Goal: Transaction & Acquisition: Register for event/course

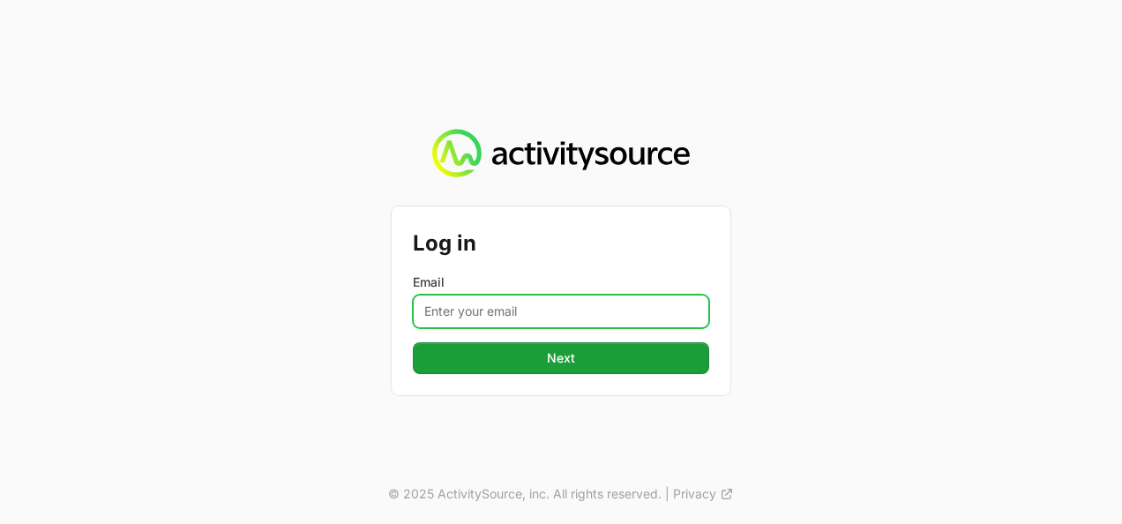
click at [496, 312] on input "Email" at bounding box center [561, 312] width 296 height 34
type input "[PERSON_NAME][EMAIL_ADDRESS][DOMAIN_NAME]"
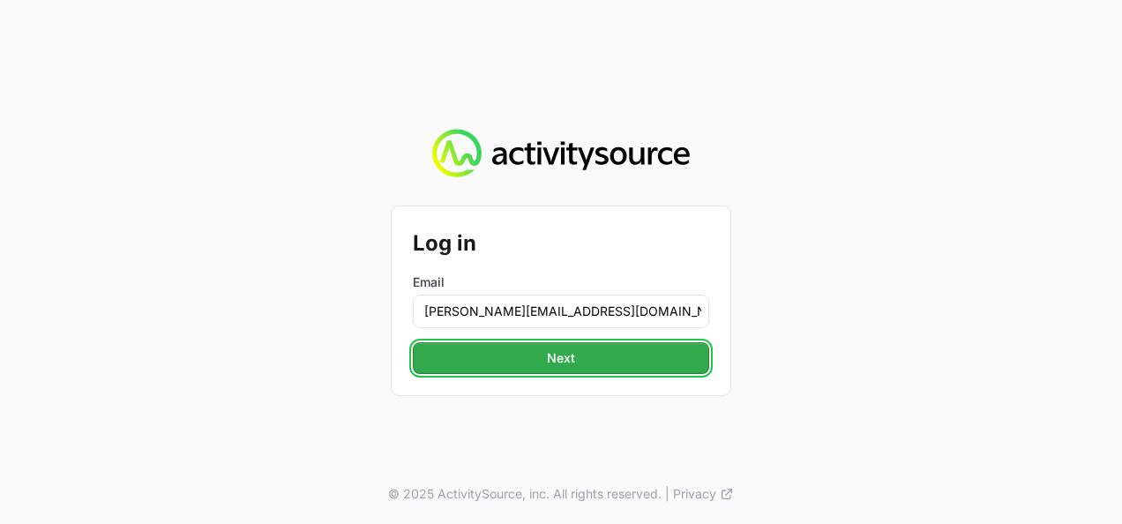
click at [515, 362] on button "Next" at bounding box center [561, 358] width 296 height 32
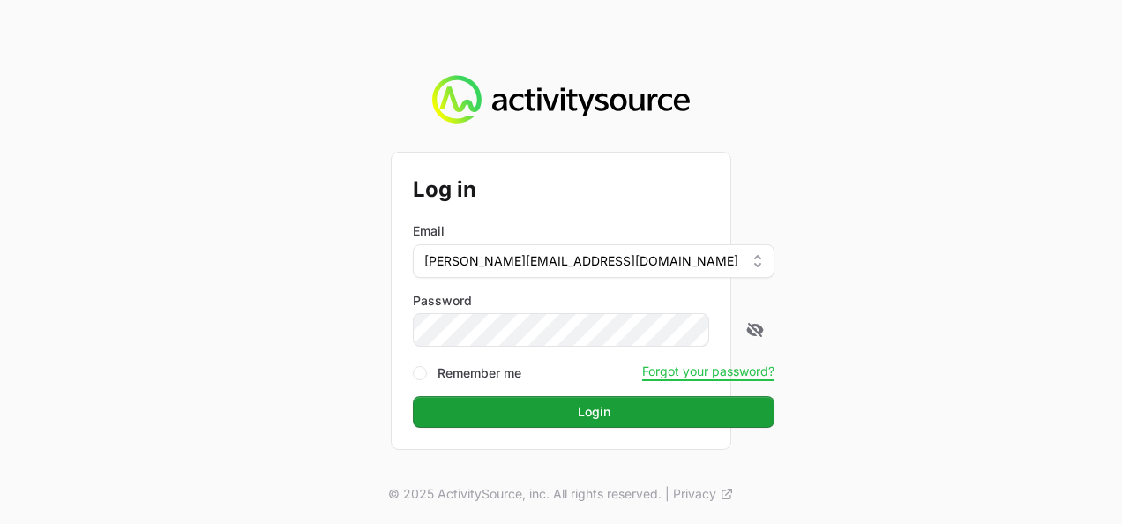
click at [413, 396] on button "Login" at bounding box center [594, 412] width 362 height 32
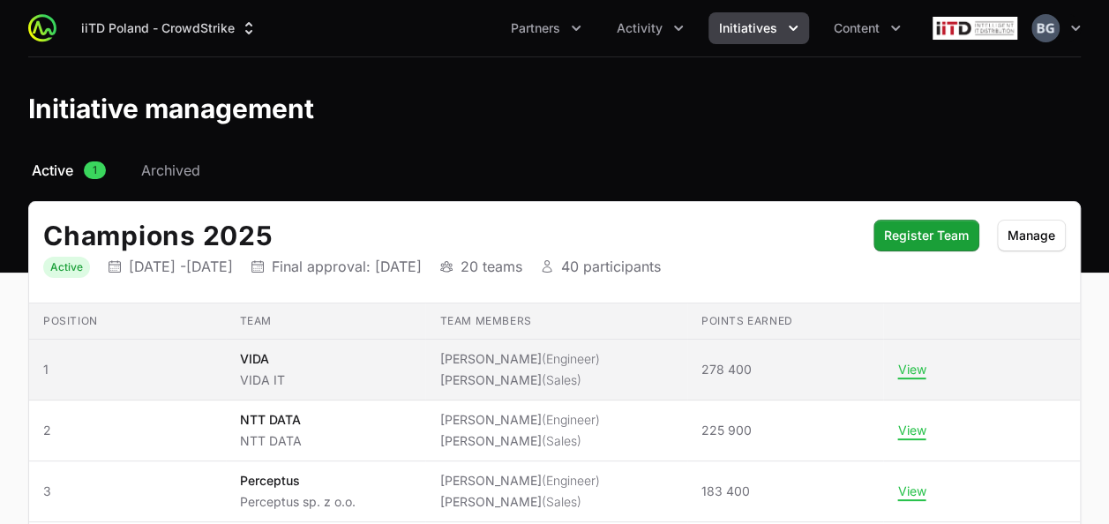
drag, startPoint x: 914, startPoint y: 373, endPoint x: 755, endPoint y: 366, distance: 158.9
click at [753, 368] on span "278 400" at bounding box center [785, 370] width 168 height 18
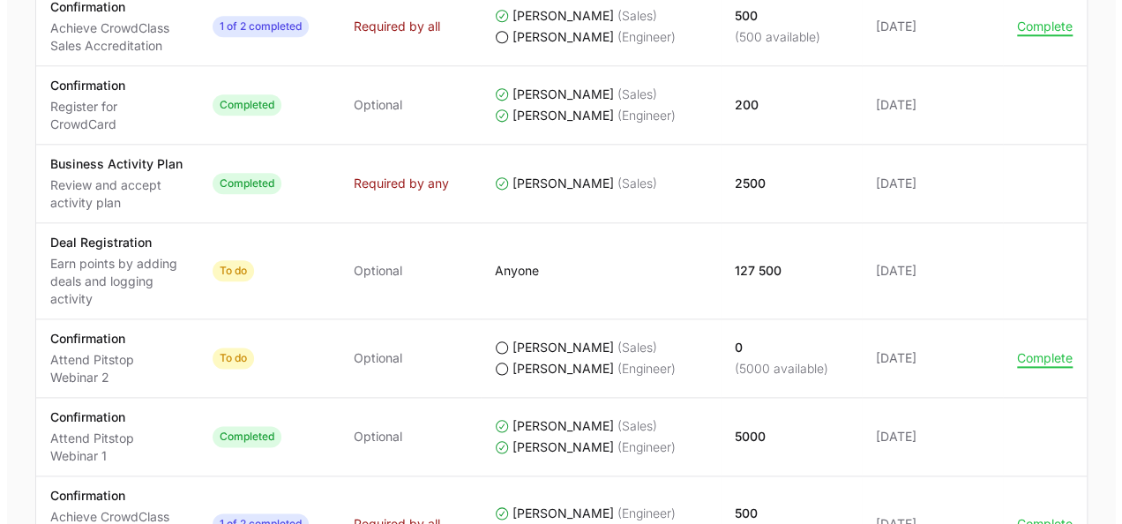
scroll to position [970, 0]
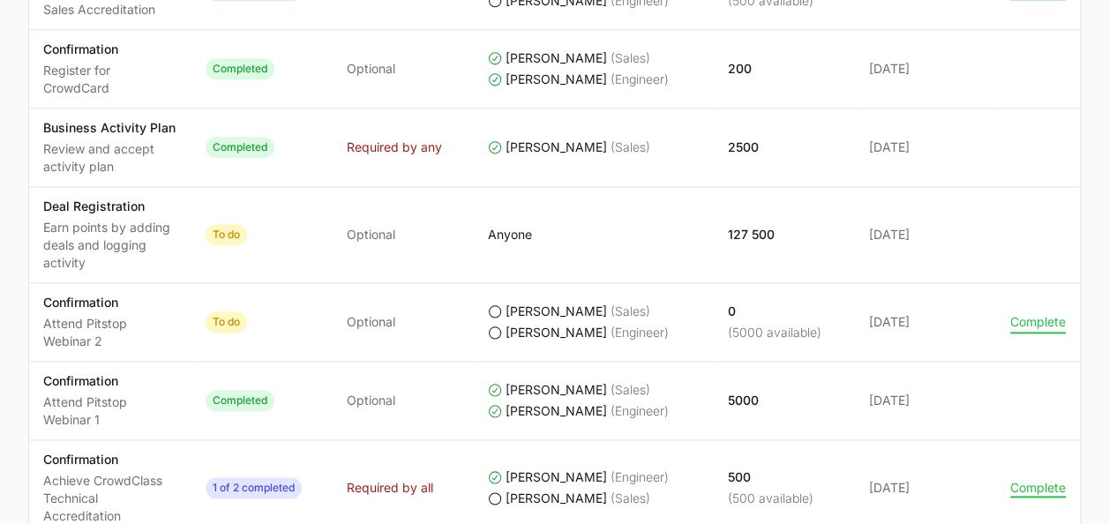
click at [1045, 319] on button "Complete" at bounding box center [1038, 322] width 56 height 16
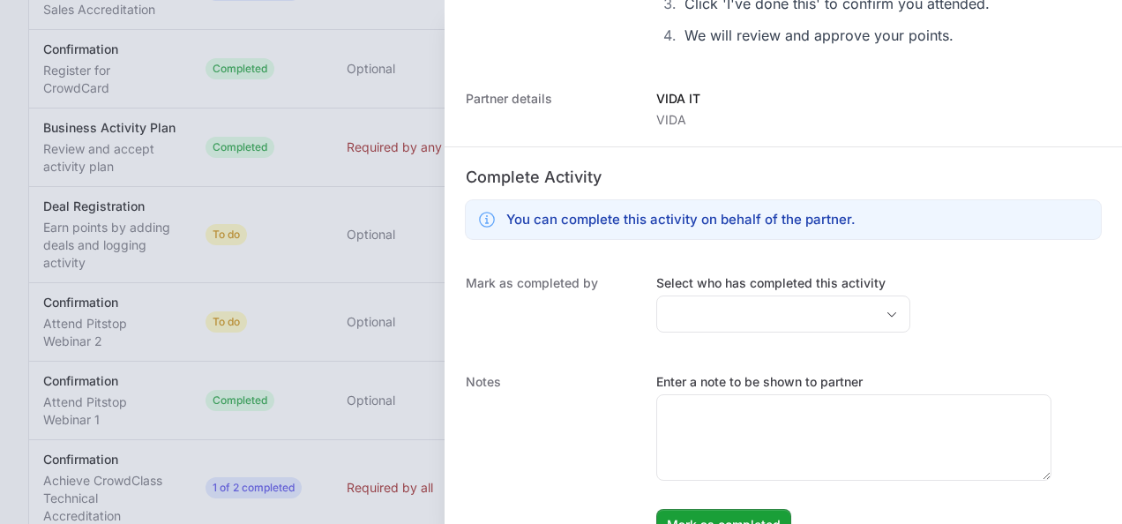
scroll to position [356, 0]
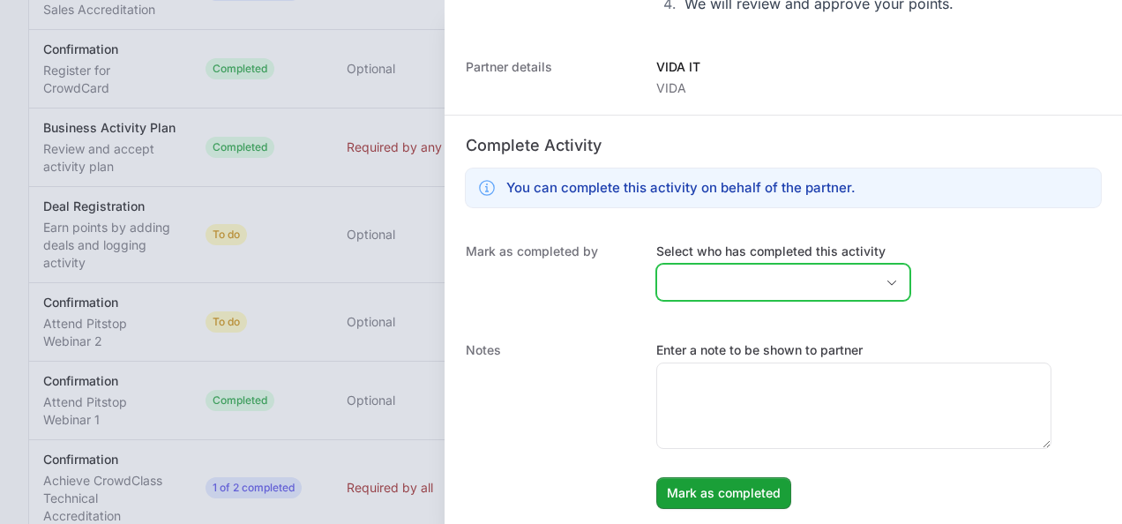
click at [732, 275] on input "Select who has completed this activity" at bounding box center [765, 282] width 217 height 35
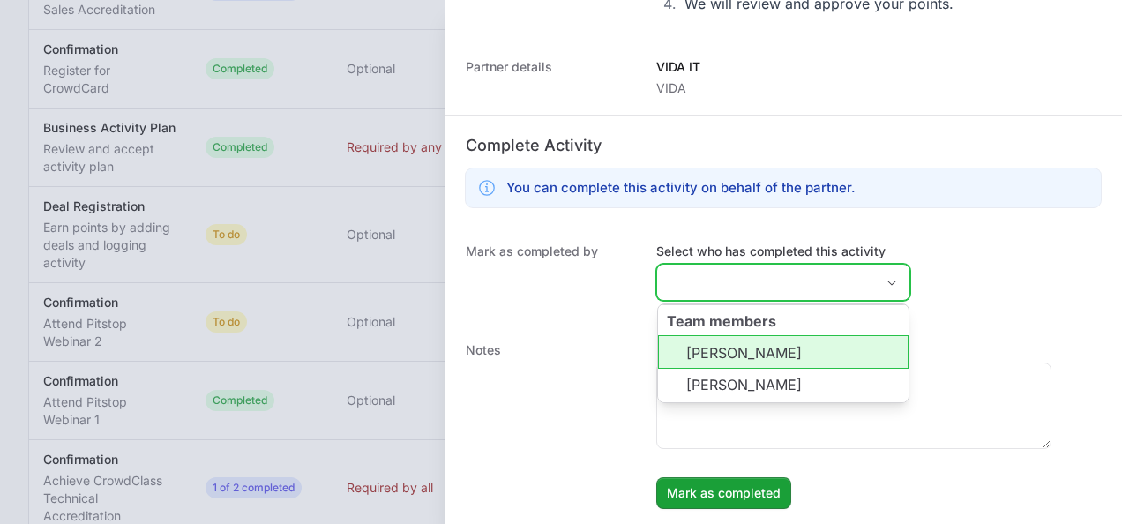
click at [753, 358] on li "[PERSON_NAME]" at bounding box center [783, 352] width 251 height 34
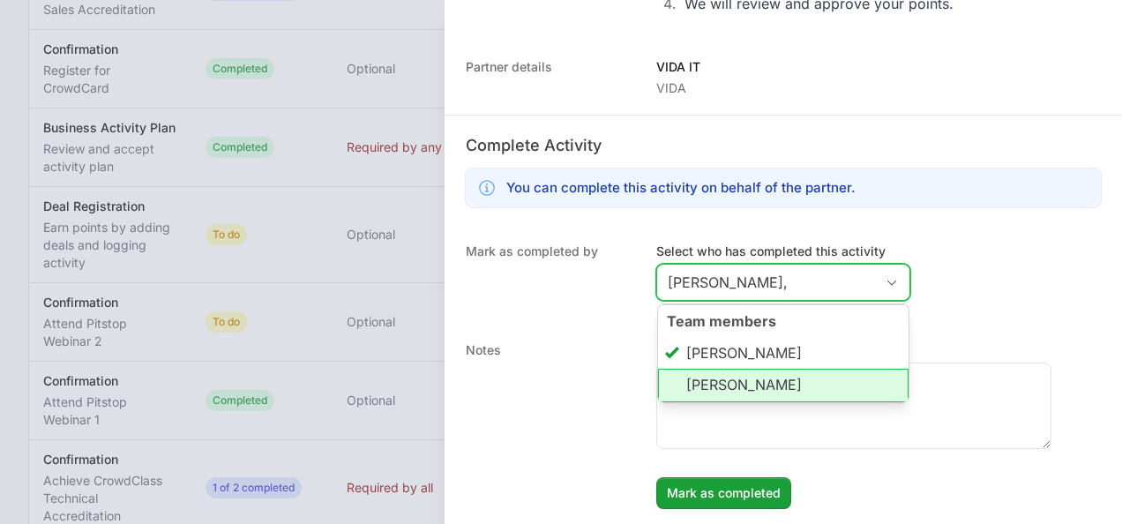
click at [755, 388] on li "[PERSON_NAME]" at bounding box center [783, 386] width 251 height 34
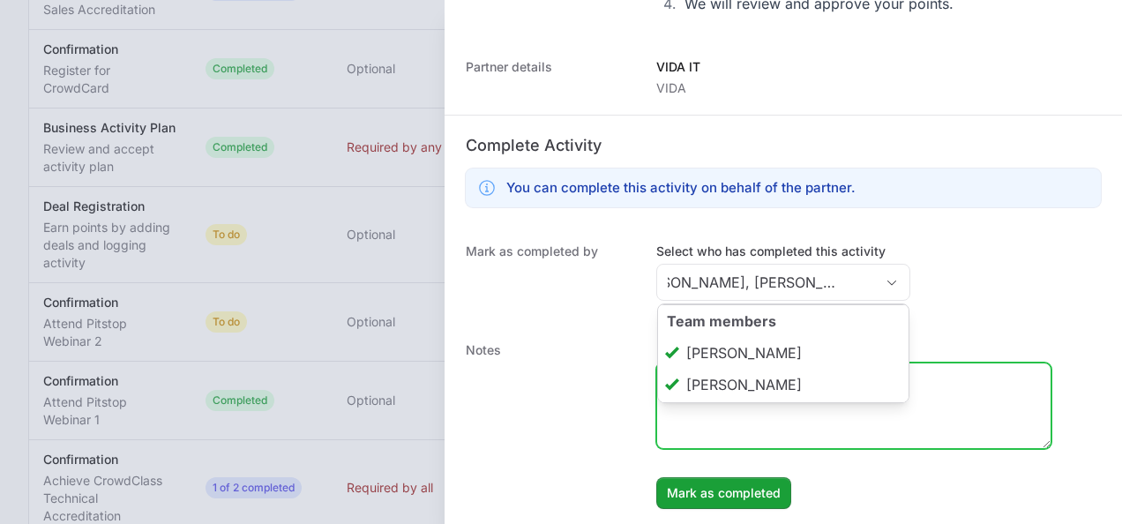
type input "[PERSON_NAME], [PERSON_NAME]"
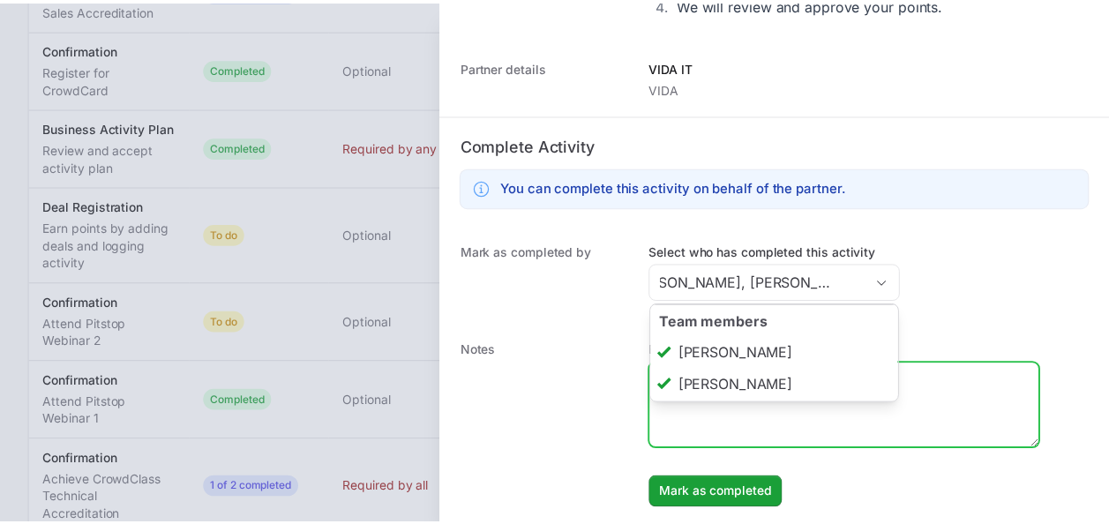
scroll to position [0, 0]
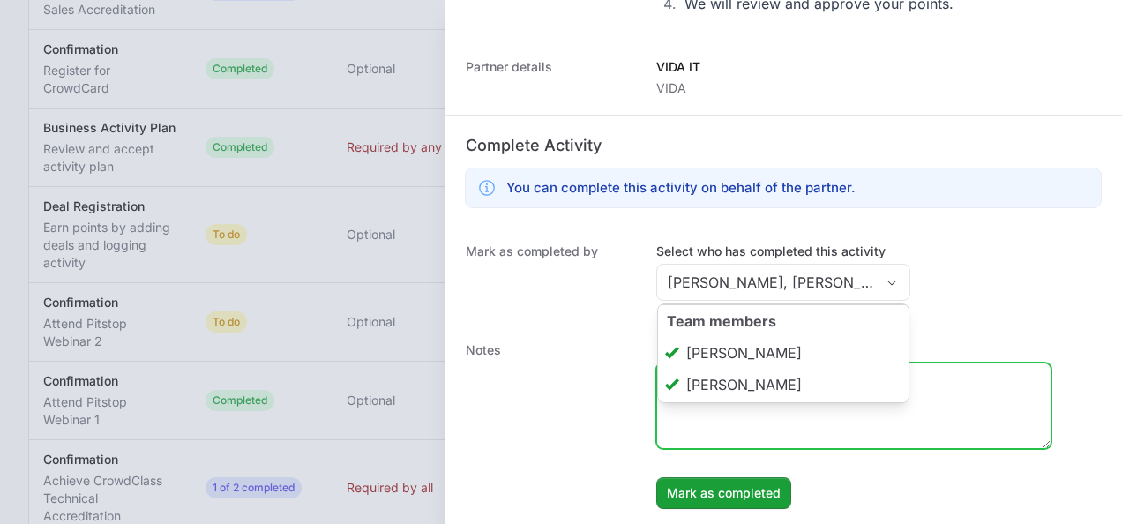
click at [751, 416] on textarea "Enter a note to be shown to partner" at bounding box center [853, 405] width 393 height 85
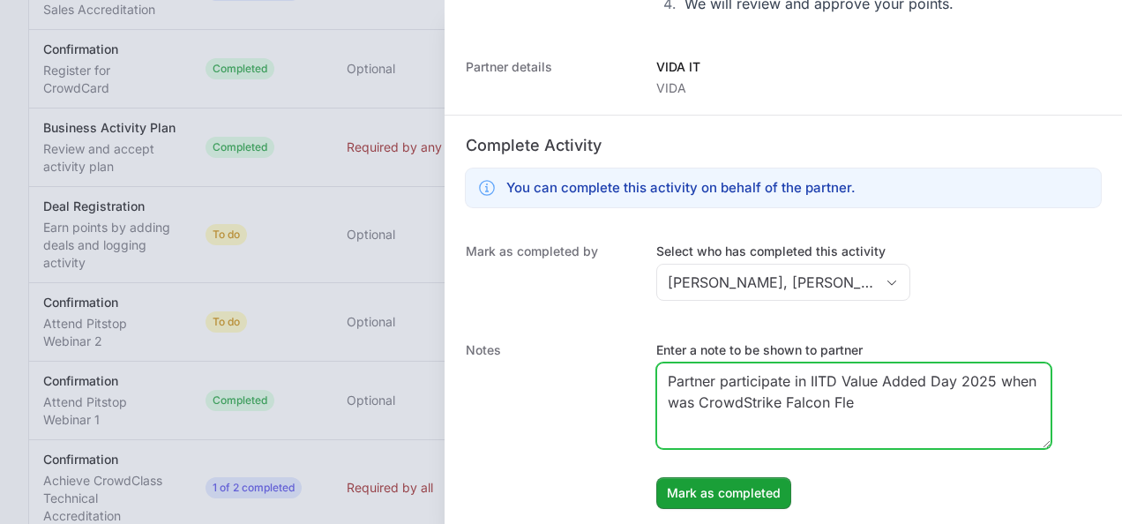
click at [696, 392] on textarea "Partner participate in IITD Value Added Day 2025 when was CrowdStrike Falcon Fle" at bounding box center [853, 405] width 393 height 85
drag, startPoint x: 1044, startPoint y: 385, endPoint x: 1043, endPoint y: 400, distance: 15.1
click at [1050, 391] on textarea "Partner participate in IITD Value Added Day 2025 when was CrowdStrike Falcon Fle" at bounding box center [853, 405] width 393 height 85
click at [1036, 384] on textarea "Partner participate in IITD Value Added Day 2025 when was CrowdStrike Falcon Fle" at bounding box center [853, 405] width 393 height 85
click at [746, 400] on textarea "Partner participate in IITD Value Added Day 2025 where was CrowdStrike Falcon F…" at bounding box center [853, 405] width 393 height 85
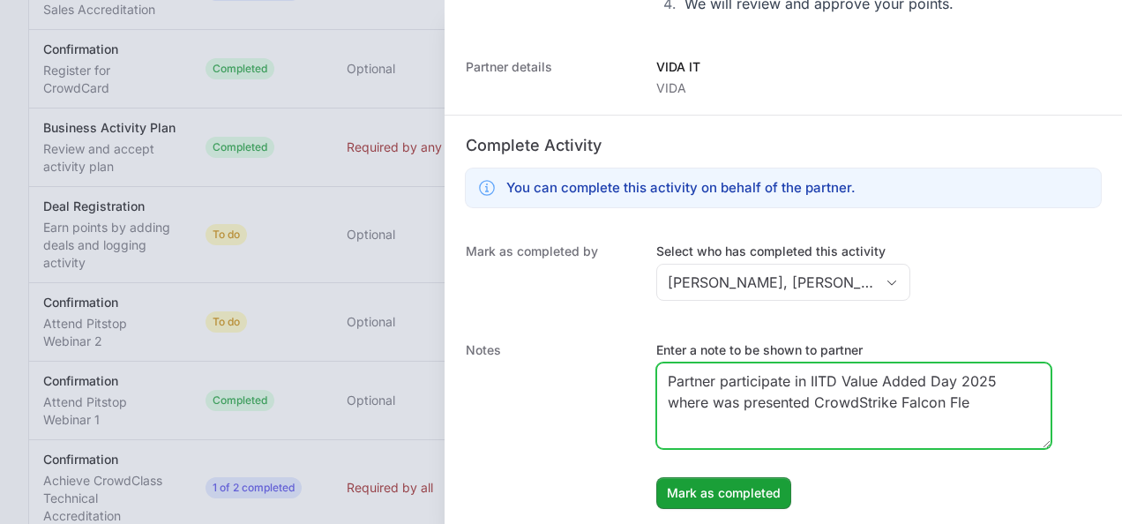
click at [1012, 398] on textarea "Partner participate in IITD Value Added Day 2025 where was presented CrowdStrik…" at bounding box center [853, 405] width 393 height 85
drag, startPoint x: 866, startPoint y: 423, endPoint x: 614, endPoint y: 341, distance: 265.0
click at [614, 341] on div "Notes Enter a note to be shown to partner Partner participate in IITD Value Add…" at bounding box center [783, 425] width 677 height 203
type textarea "Partner participate in IITD Value Added Day 2025 where was presented CrowdStrik…"
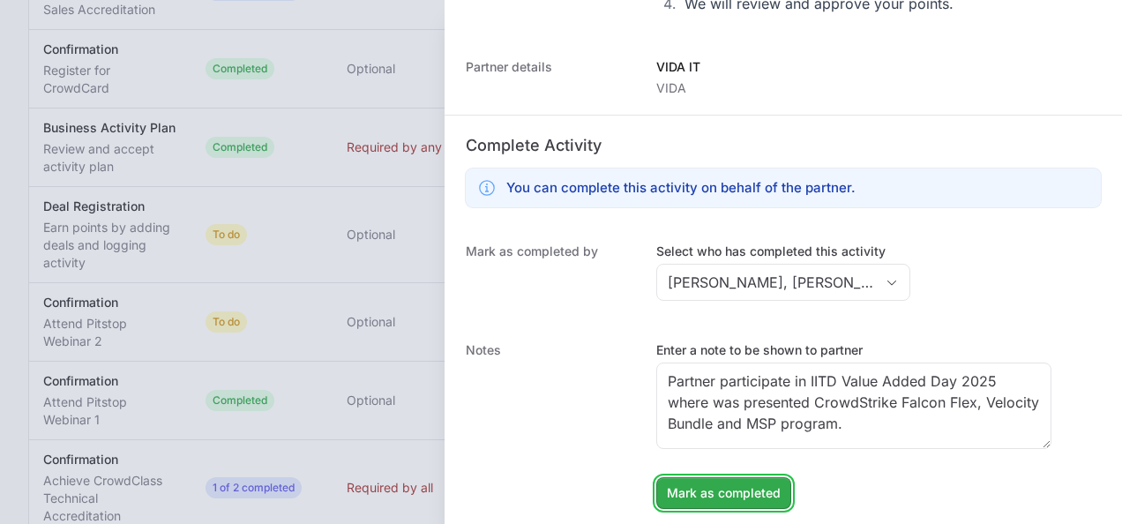
click at [773, 492] on span "Mark as completed" at bounding box center [724, 492] width 114 height 21
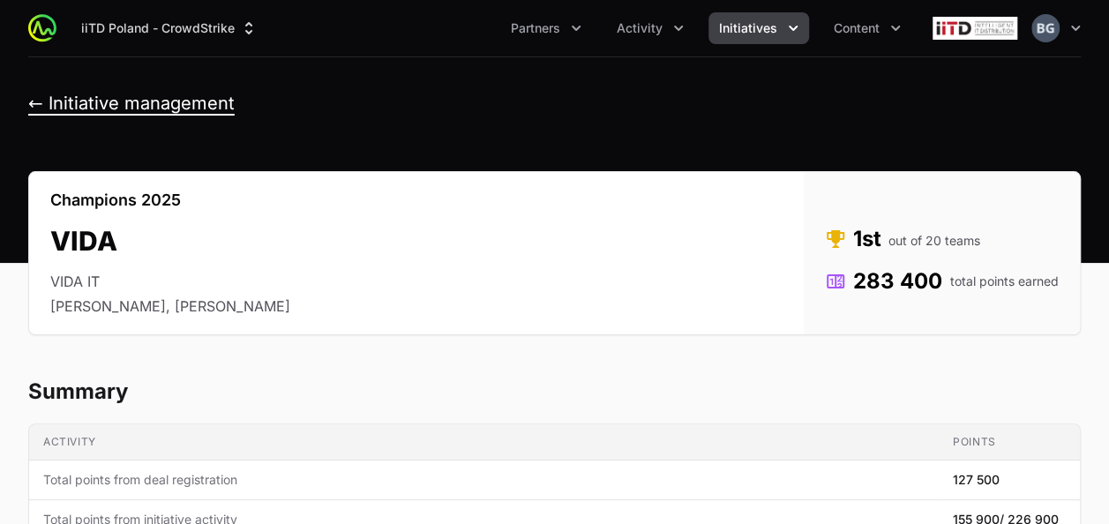
click at [157, 111] on button "← Initiative management" at bounding box center [131, 104] width 206 height 22
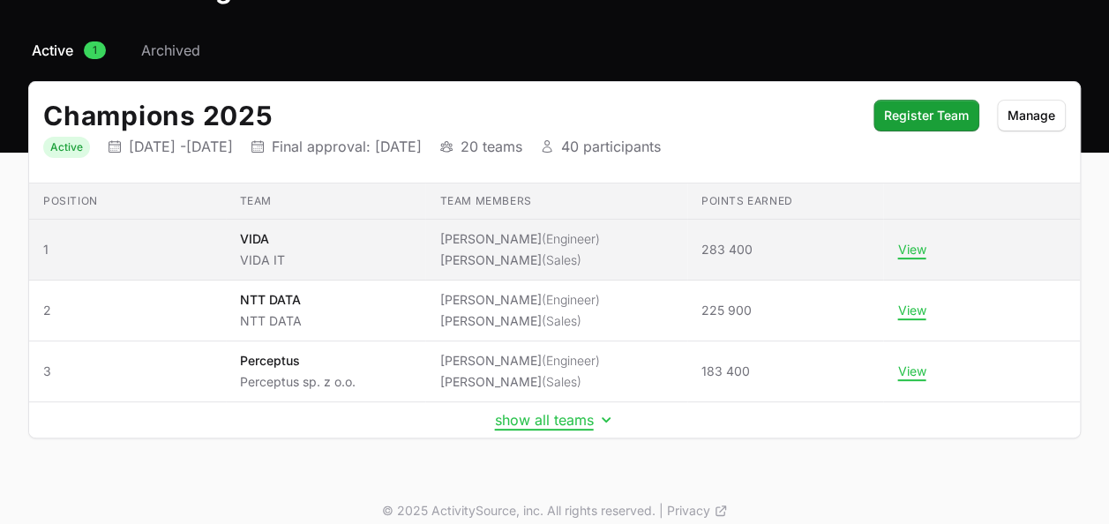
scroll to position [134, 0]
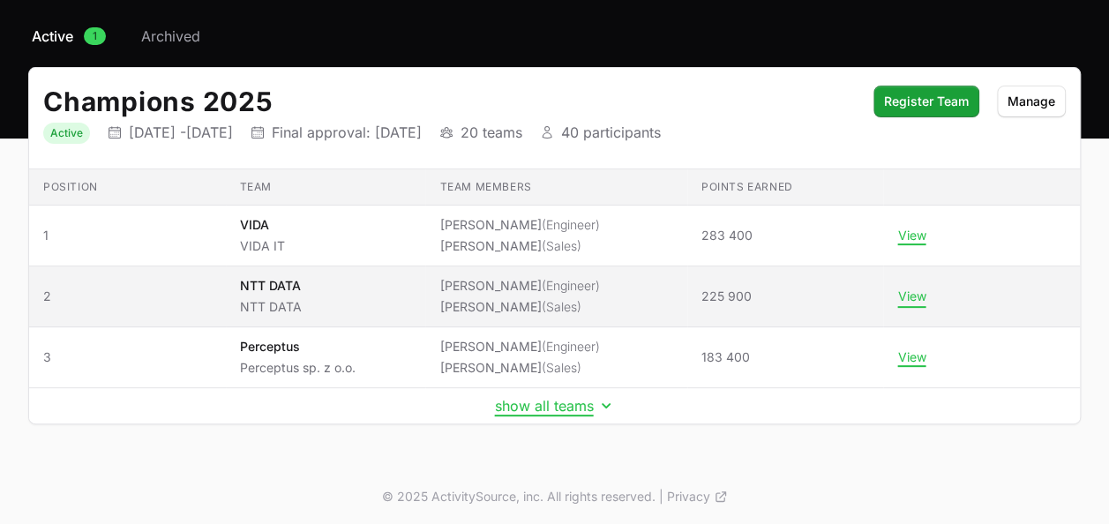
click at [921, 295] on button "View" at bounding box center [911, 296] width 28 height 16
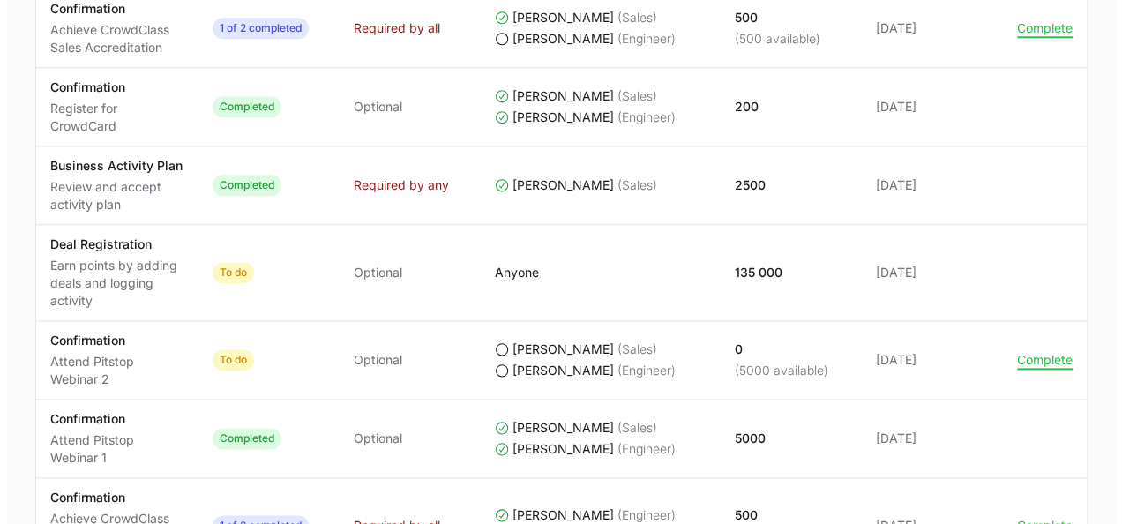
scroll to position [970, 0]
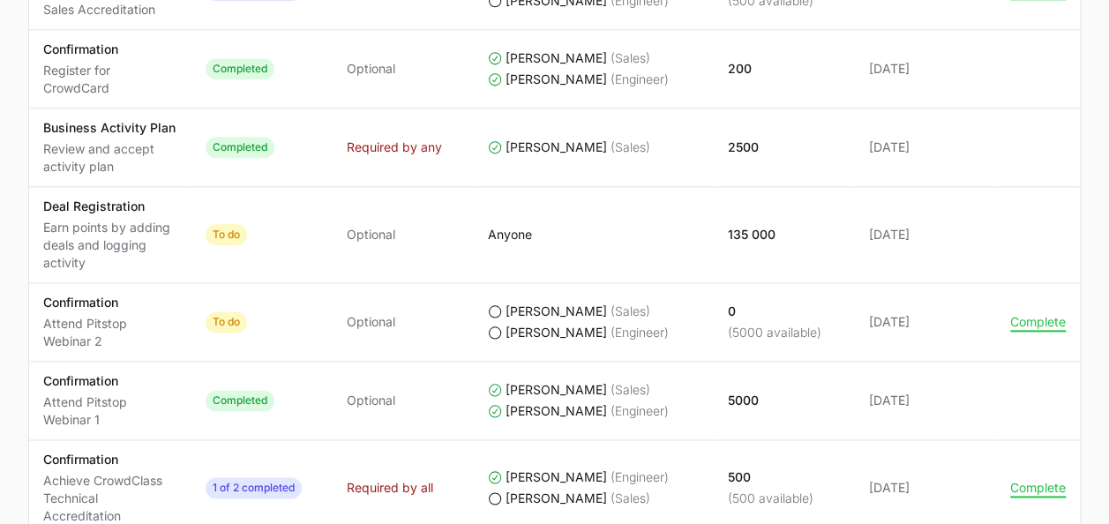
click at [1004, 318] on td "Actions Complete" at bounding box center [1038, 322] width 84 height 79
click at [1018, 326] on td "Actions Complete" at bounding box center [1038, 322] width 84 height 79
click at [1025, 323] on button "Complete" at bounding box center [1038, 322] width 56 height 16
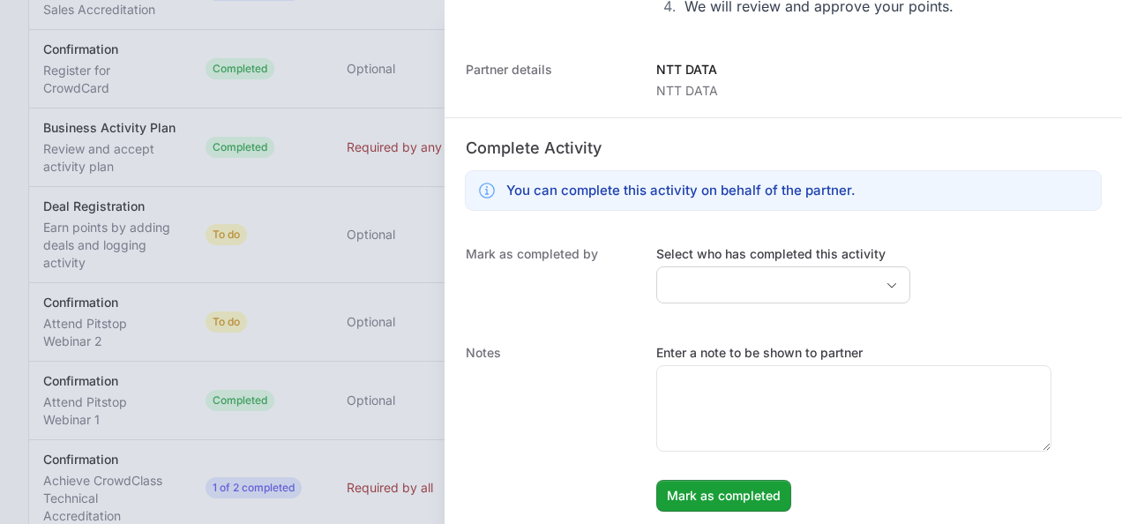
scroll to position [356, 0]
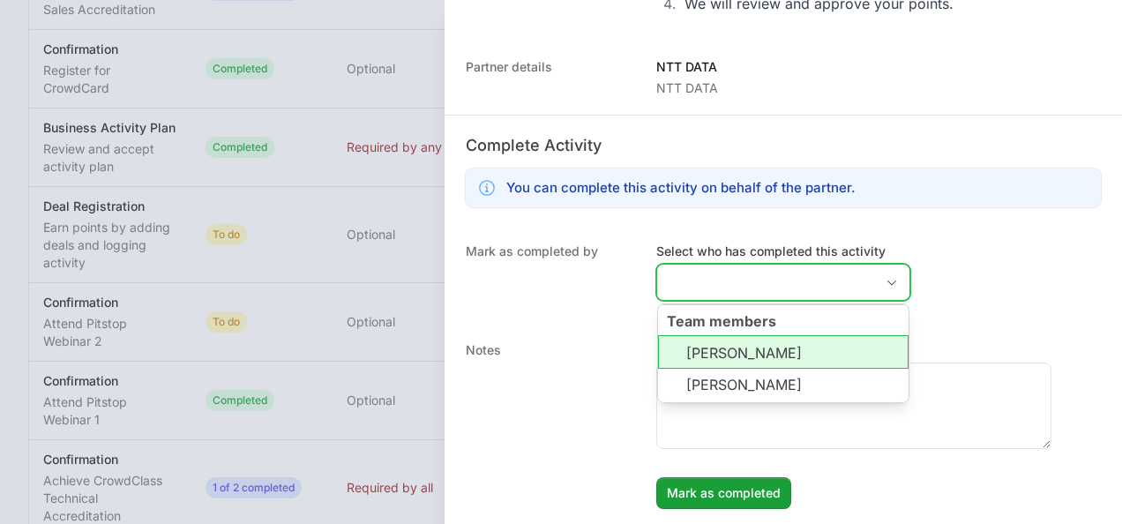
click at [759, 287] on input "Select who has completed this activity" at bounding box center [765, 282] width 217 height 35
click at [759, 338] on li "[PERSON_NAME]" at bounding box center [783, 352] width 251 height 34
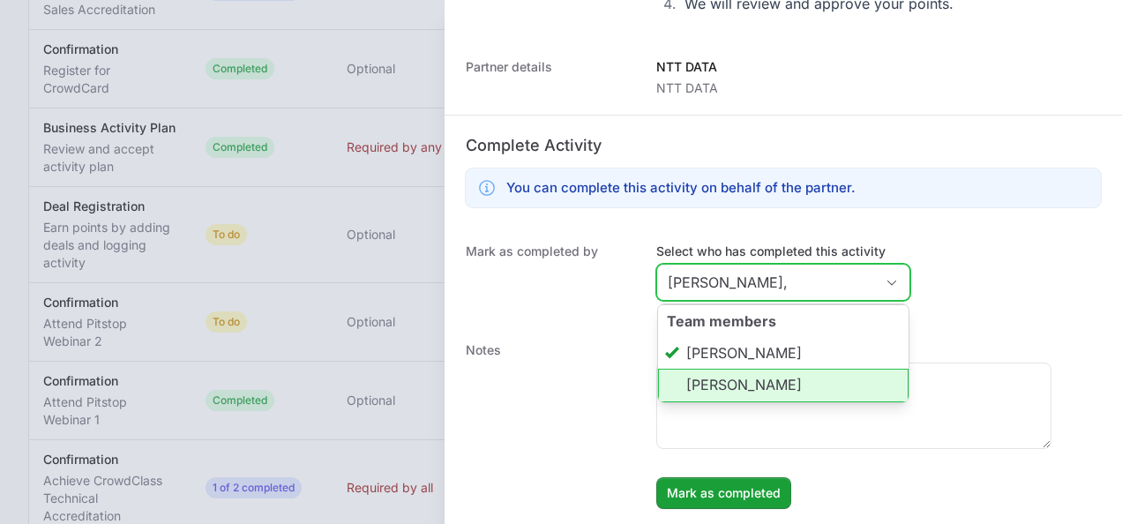
click at [755, 382] on li "[PERSON_NAME]" at bounding box center [783, 386] width 251 height 34
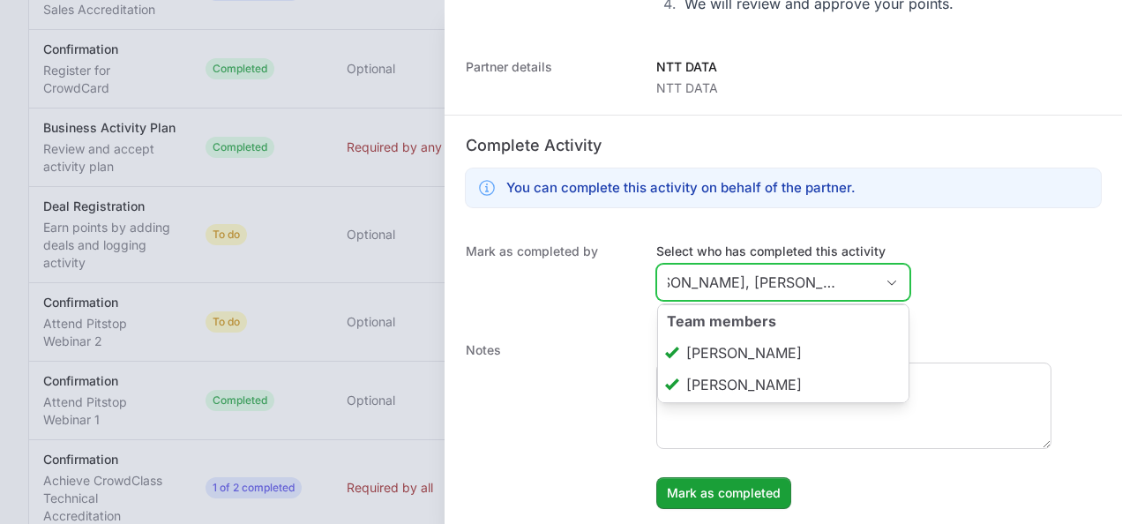
scroll to position [0, 51]
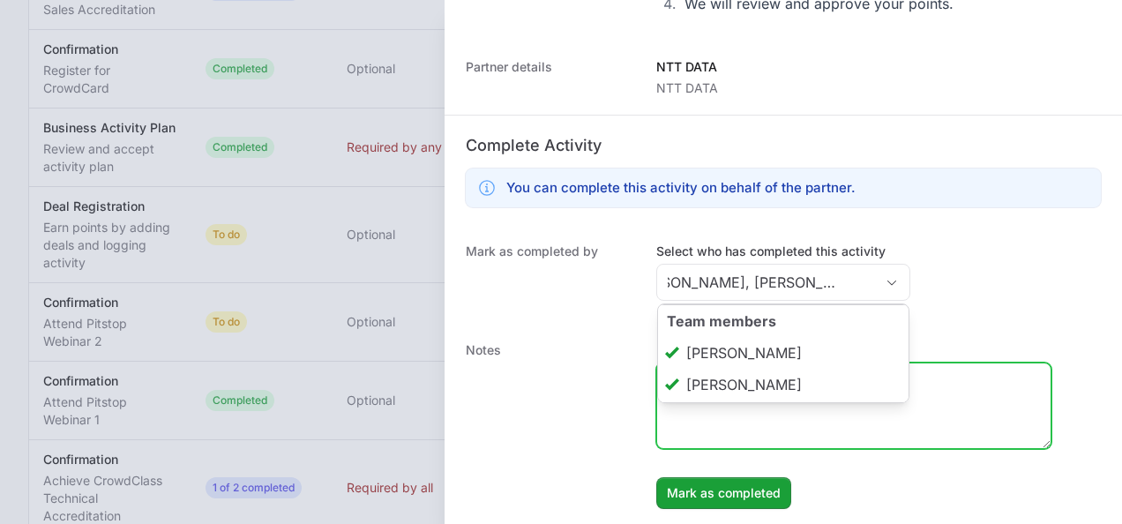
type input "[PERSON_NAME], [PERSON_NAME]"
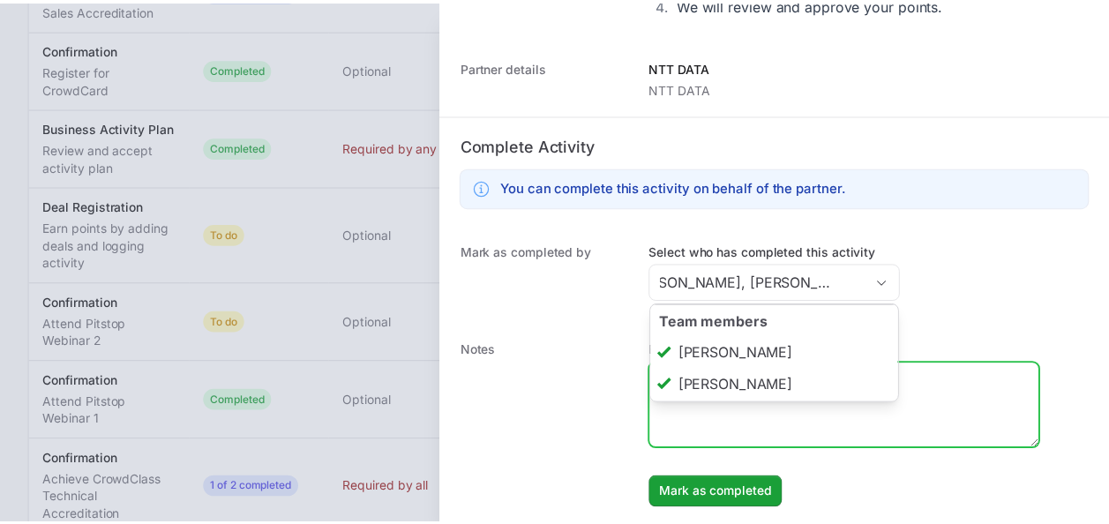
scroll to position [0, 0]
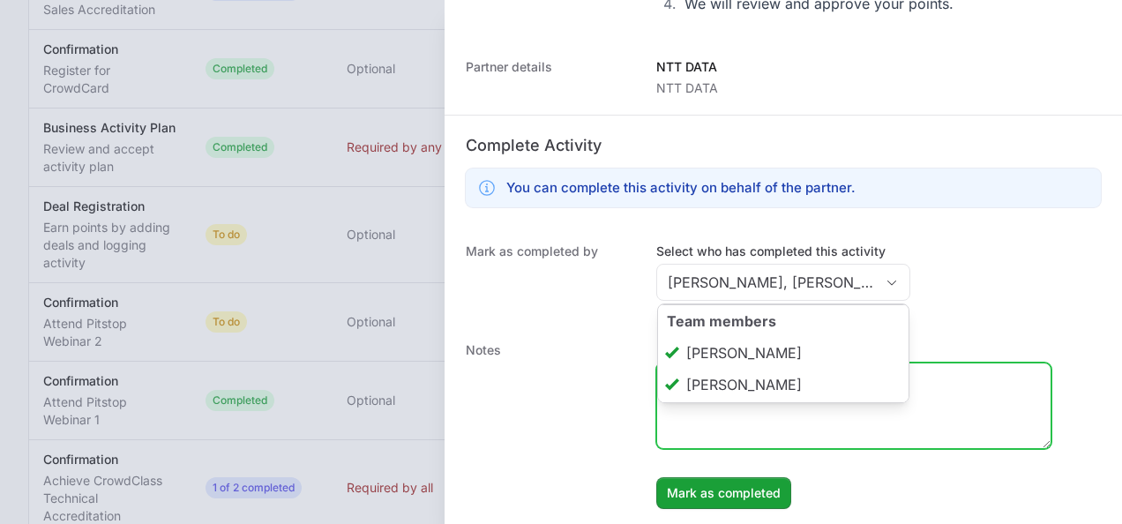
click at [736, 416] on textarea "Enter a note to be shown to partner" at bounding box center [853, 405] width 393 height 85
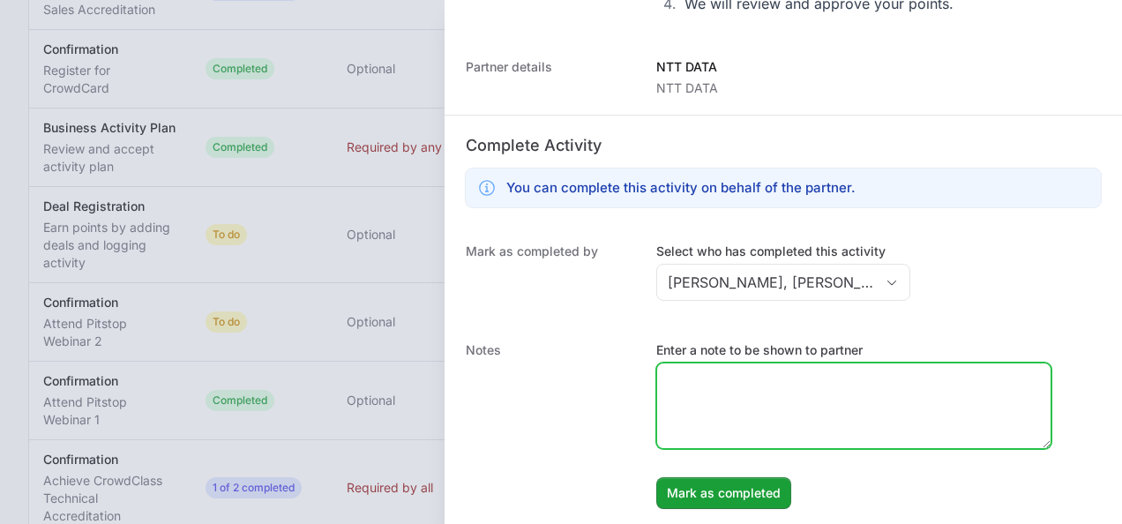
paste textarea "Partner participate in IITD Value Added Day 2025 where was presented CrowdStrik…"
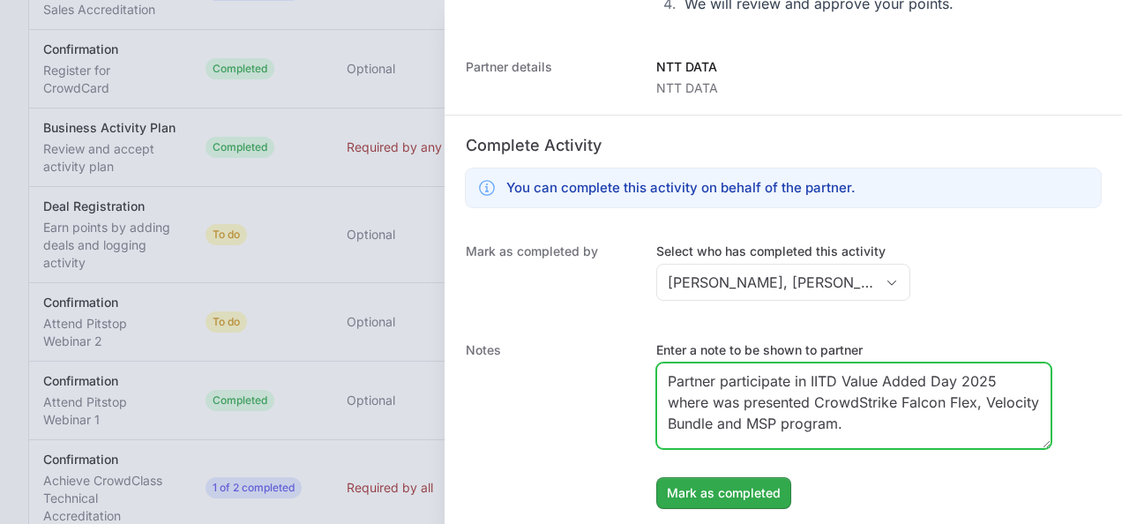
type textarea "Partner participate in IITD Value Added Day 2025 where was presented CrowdStrik…"
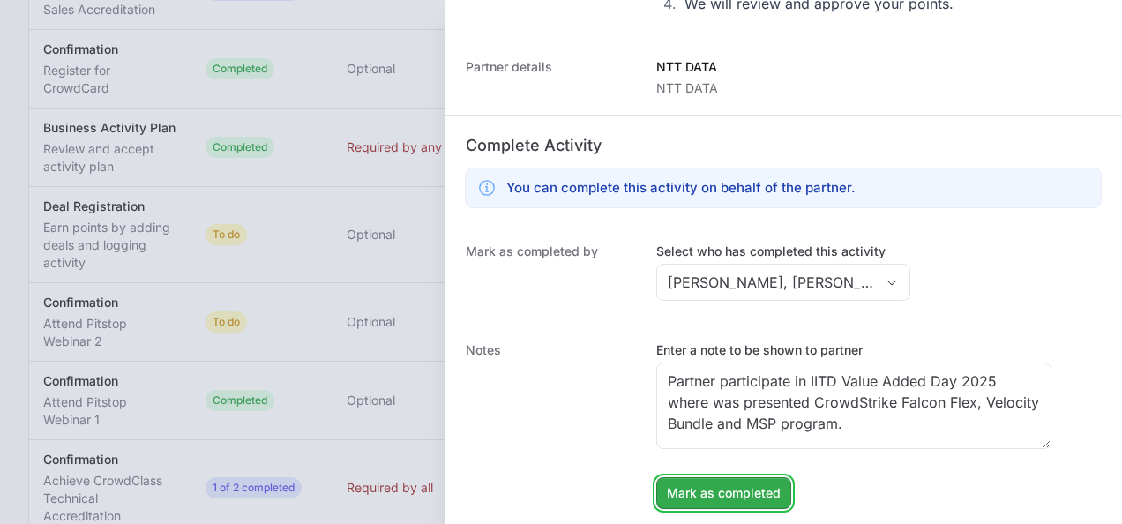
click at [726, 483] on span "Mark as completed" at bounding box center [724, 492] width 114 height 21
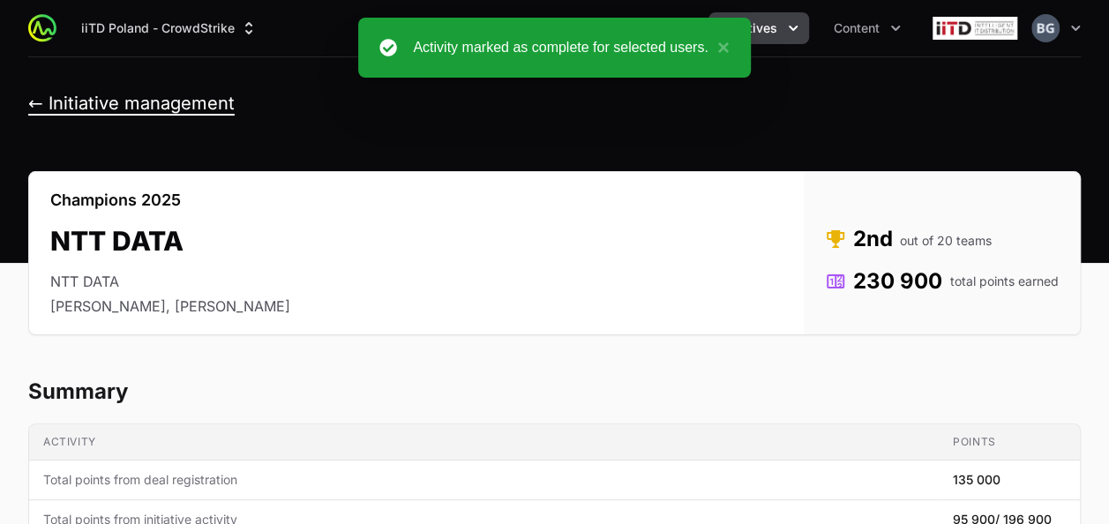
click at [161, 101] on button "← Initiative management" at bounding box center [131, 104] width 206 height 22
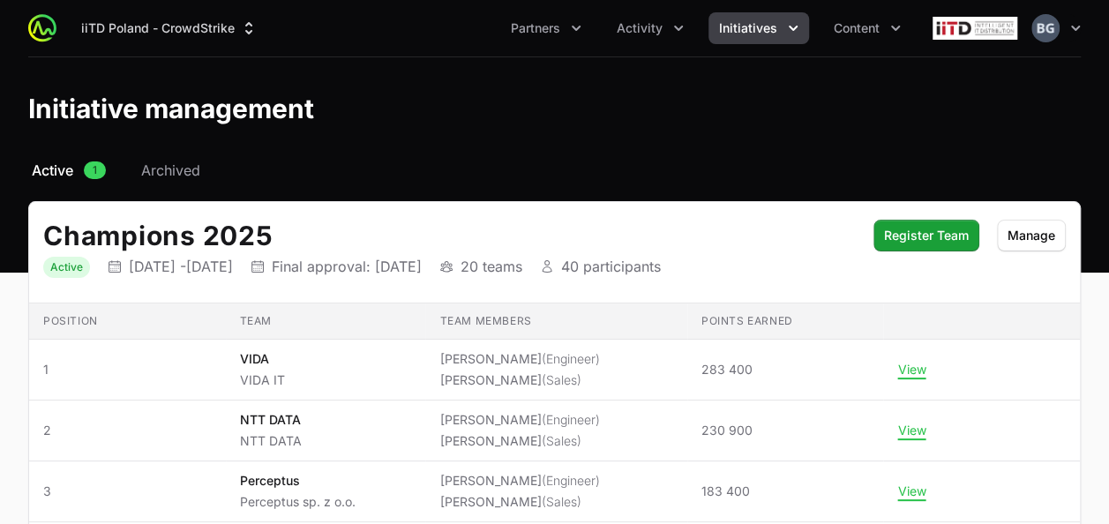
scroll to position [134, 0]
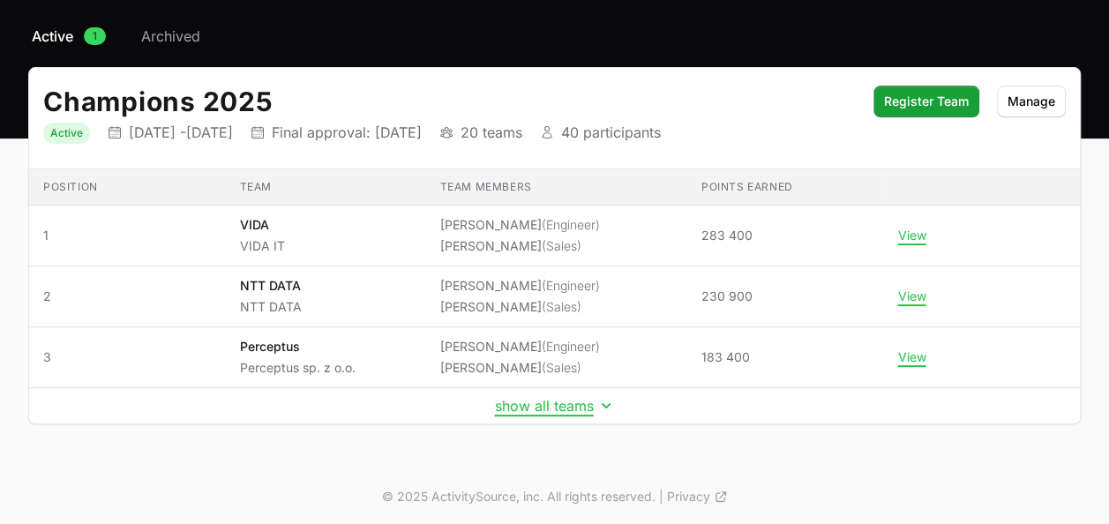
click at [565, 418] on td "show all teams" at bounding box center [554, 406] width 1051 height 36
click at [565, 409] on button "show all teams" at bounding box center [555, 406] width 120 height 18
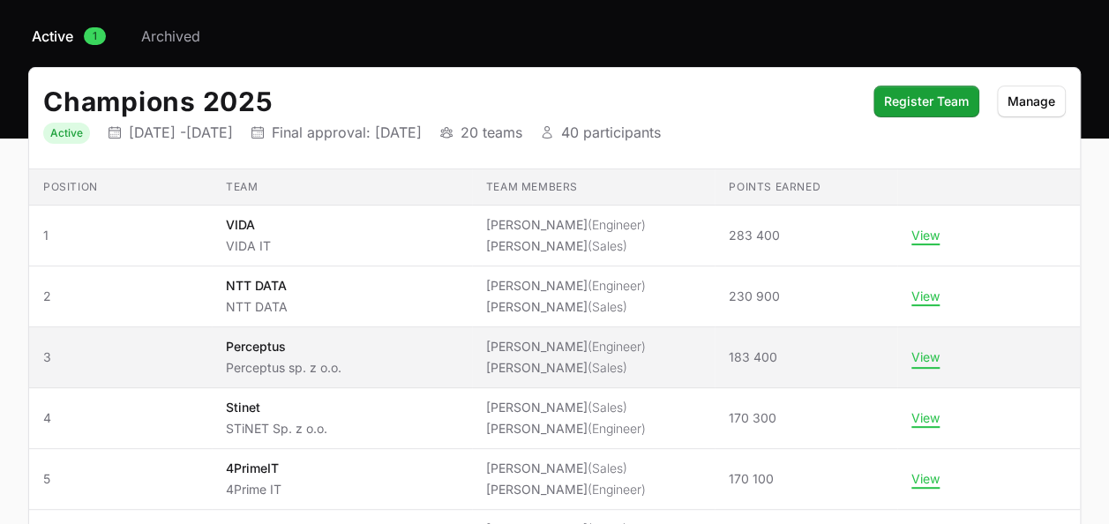
click at [931, 356] on button "View" at bounding box center [925, 357] width 28 height 16
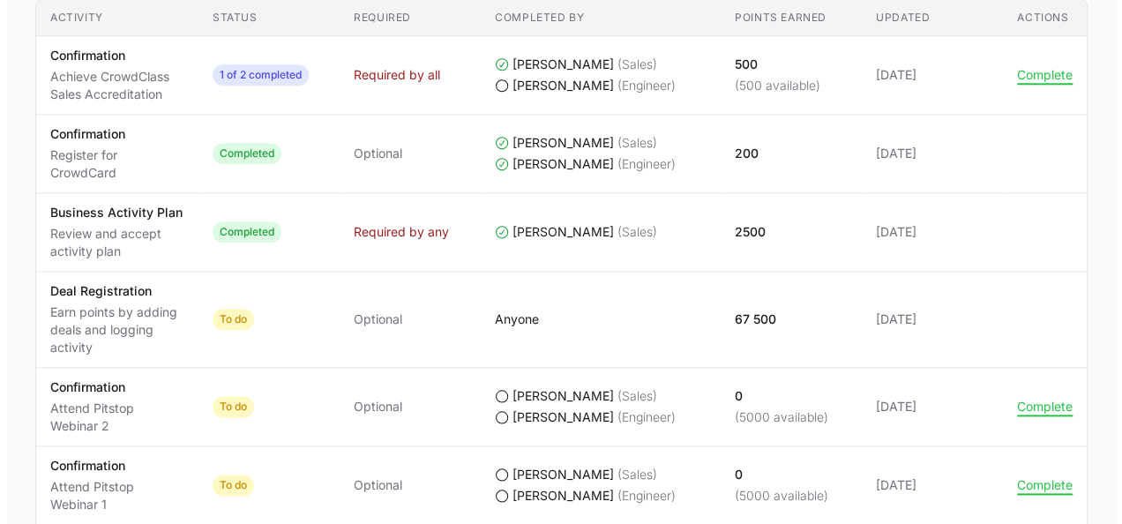
scroll to position [970, 0]
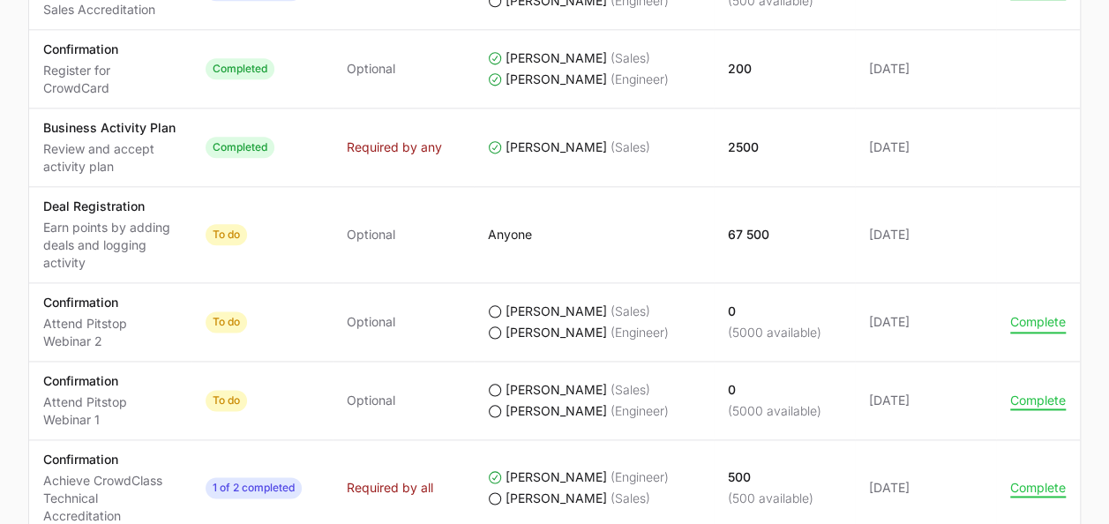
click at [1032, 314] on button "Complete" at bounding box center [1038, 322] width 56 height 16
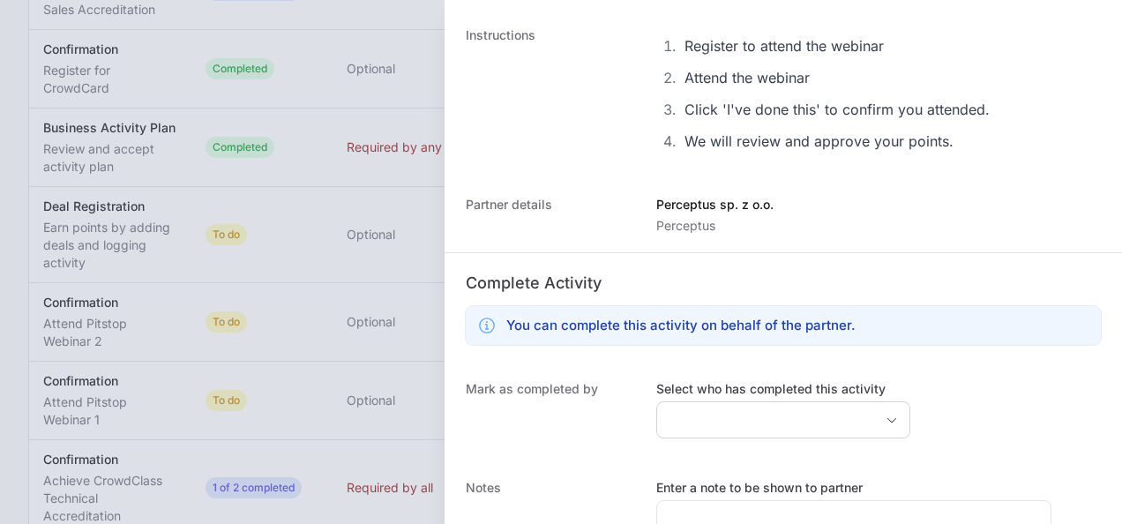
scroll to position [356, 0]
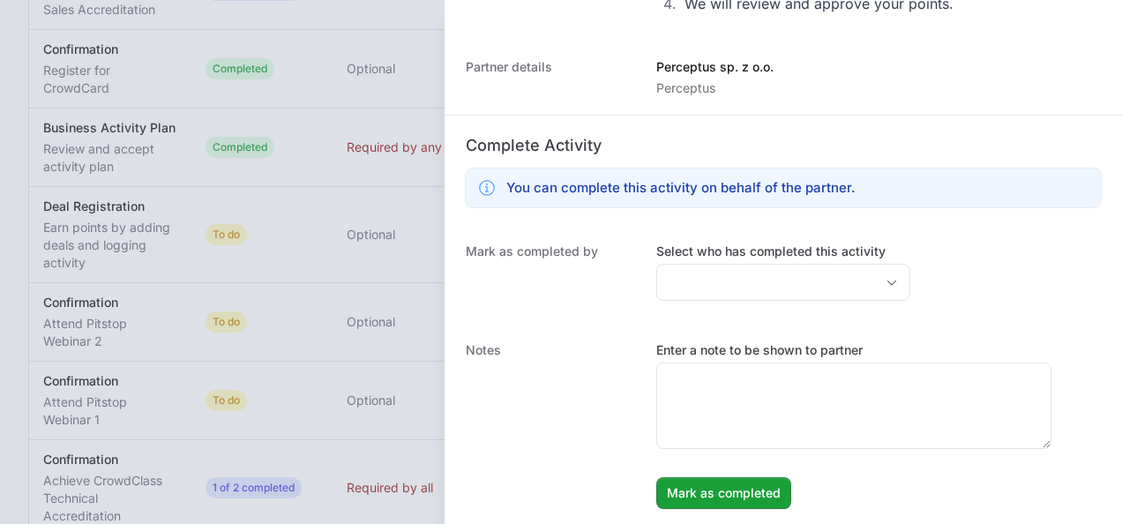
click at [739, 258] on label "Select who has completed this activity" at bounding box center [783, 252] width 254 height 18
click at [739, 265] on input "Select who has completed this activity" at bounding box center [765, 282] width 217 height 35
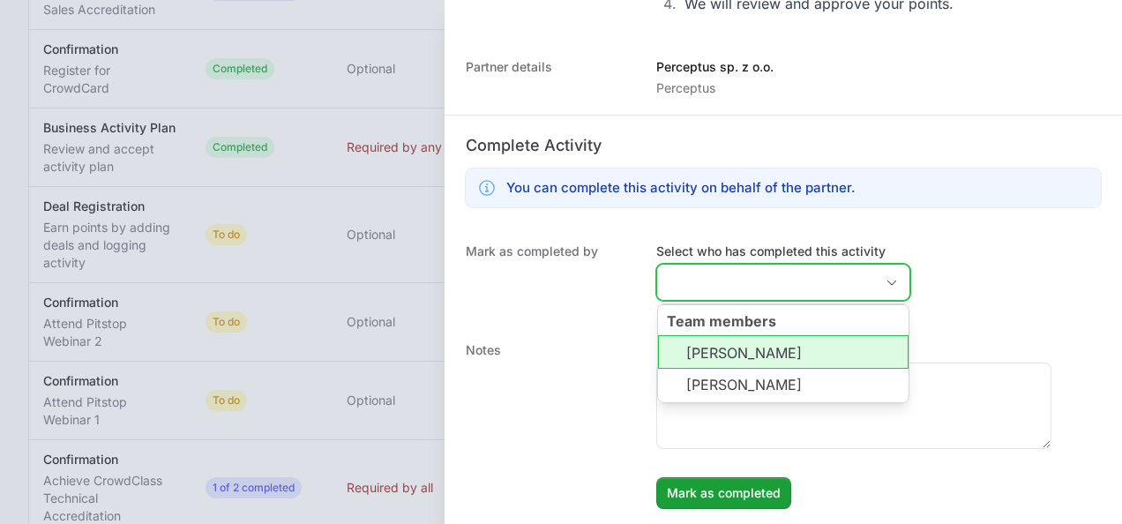
click at [754, 280] on input "Select who has completed this activity" at bounding box center [765, 282] width 217 height 35
click at [743, 342] on li "[PERSON_NAME]" at bounding box center [783, 352] width 251 height 34
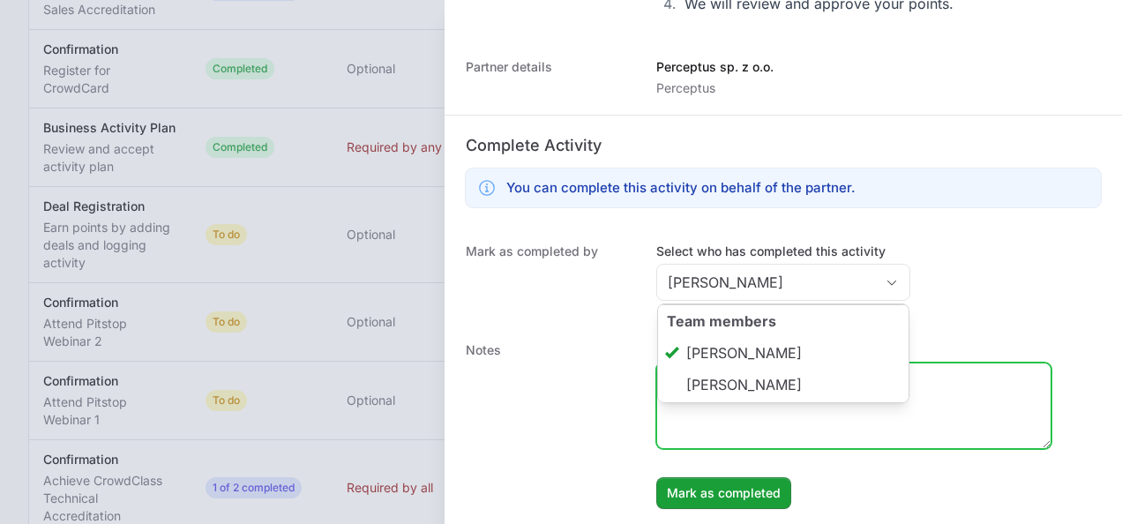
drag, startPoint x: 756, startPoint y: 403, endPoint x: 760, endPoint y: 392, distance: 12.3
click at [757, 402] on textarea "Enter a note to be shown to partner" at bounding box center [853, 405] width 393 height 85
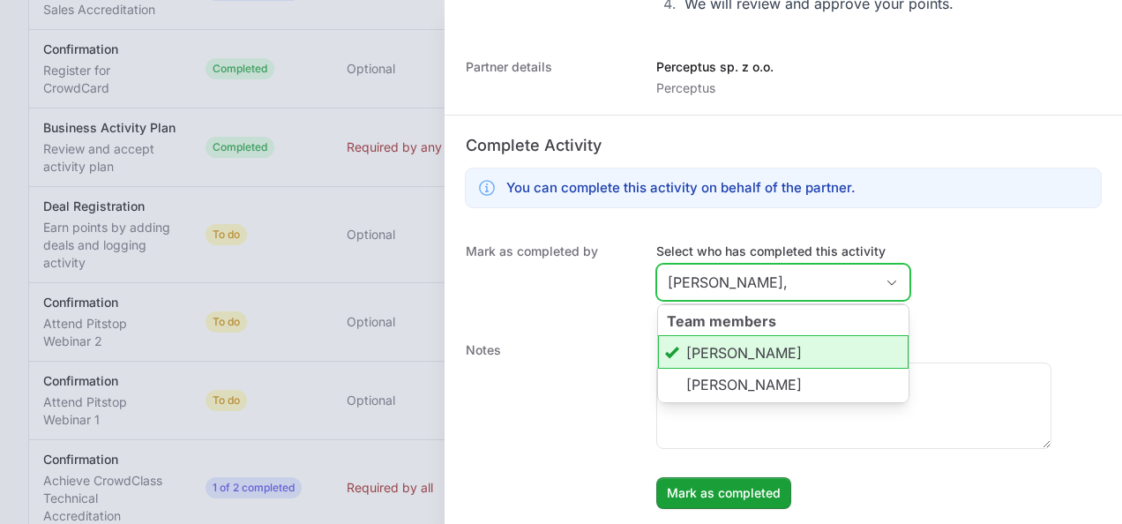
click at [760, 289] on input "[PERSON_NAME]," at bounding box center [765, 282] width 217 height 35
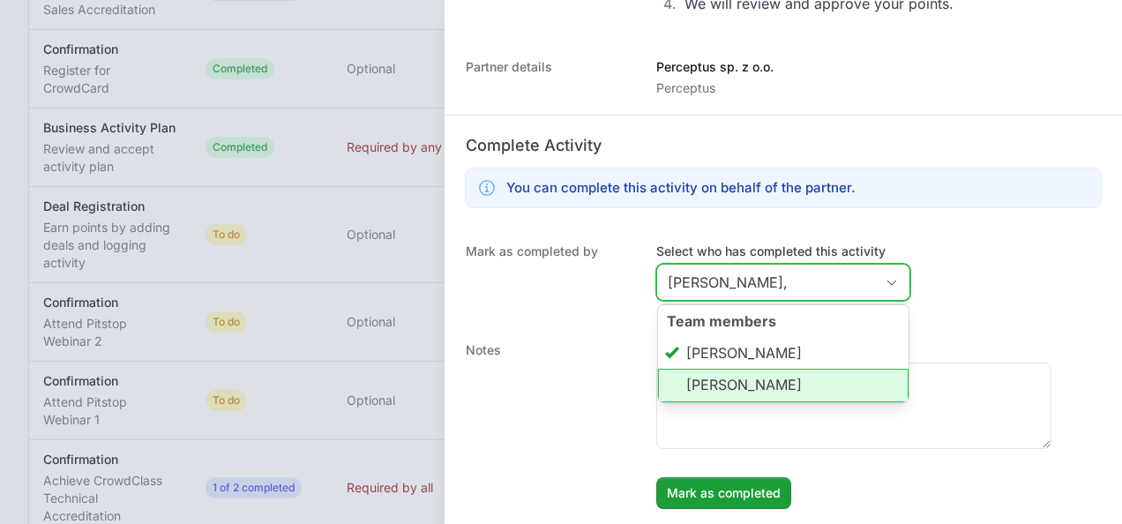
click at [756, 372] on li "[PERSON_NAME]" at bounding box center [783, 386] width 251 height 34
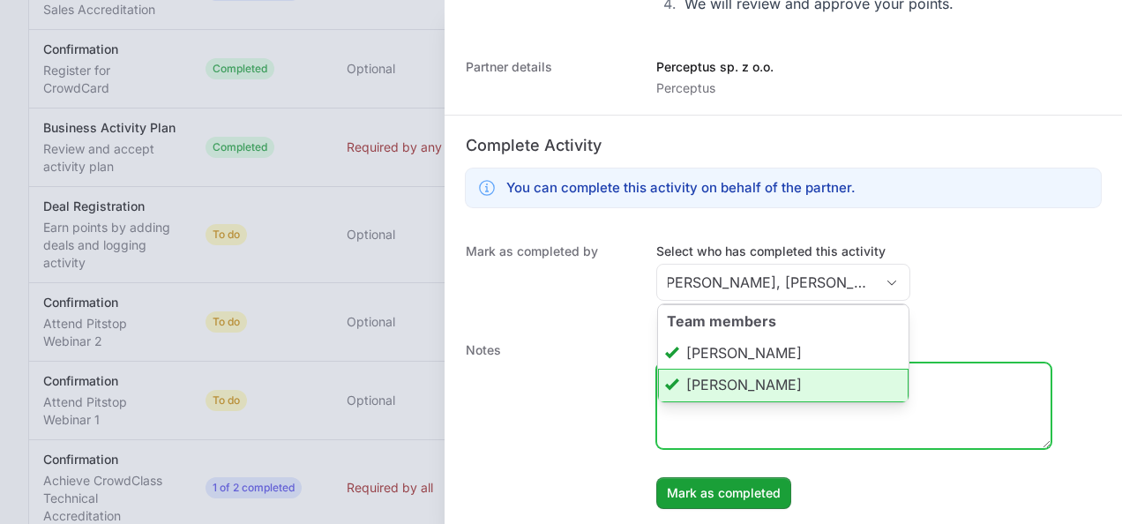
type input "[PERSON_NAME], [PERSON_NAME]"
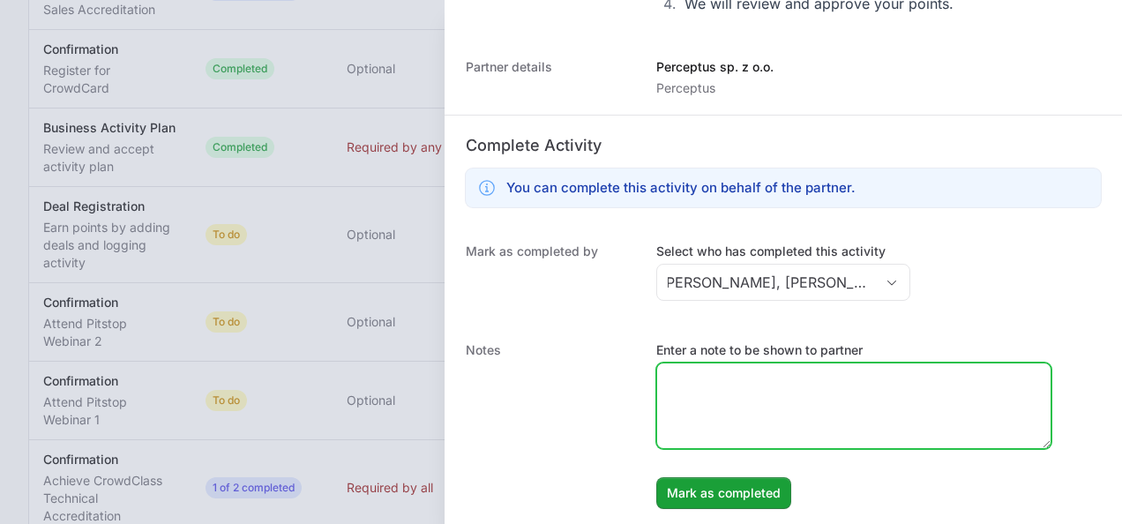
click at [743, 403] on textarea "Enter a note to be shown to partner" at bounding box center [853, 405] width 393 height 85
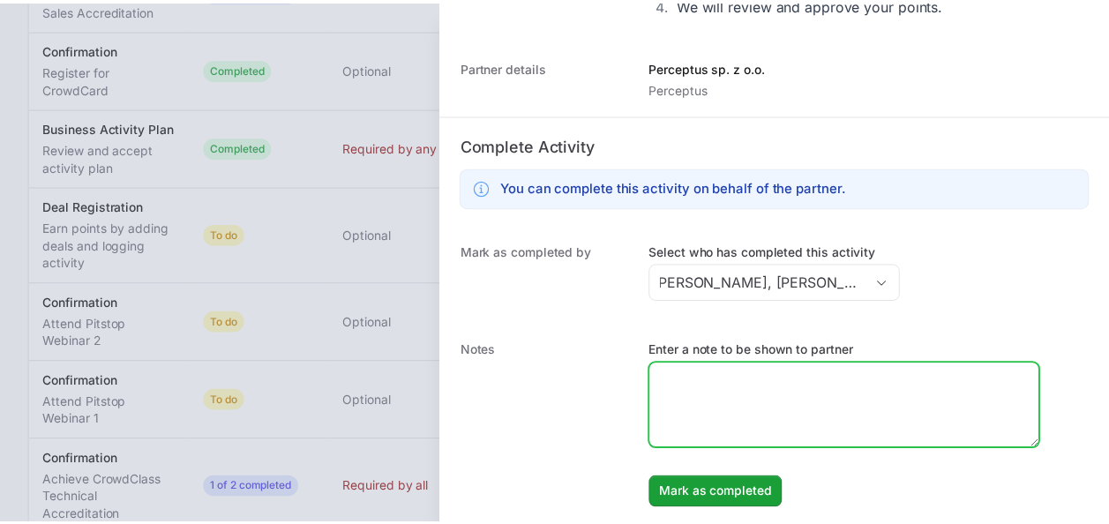
scroll to position [0, 0]
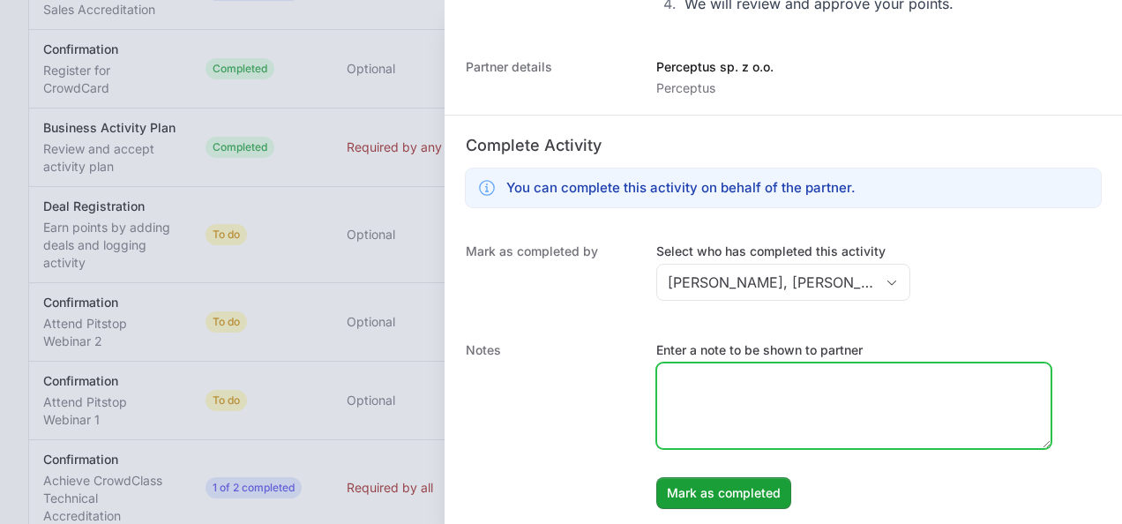
paste textarea "Partner participate in IITD Value Added Day 2025 where was presented CrowdStrik…"
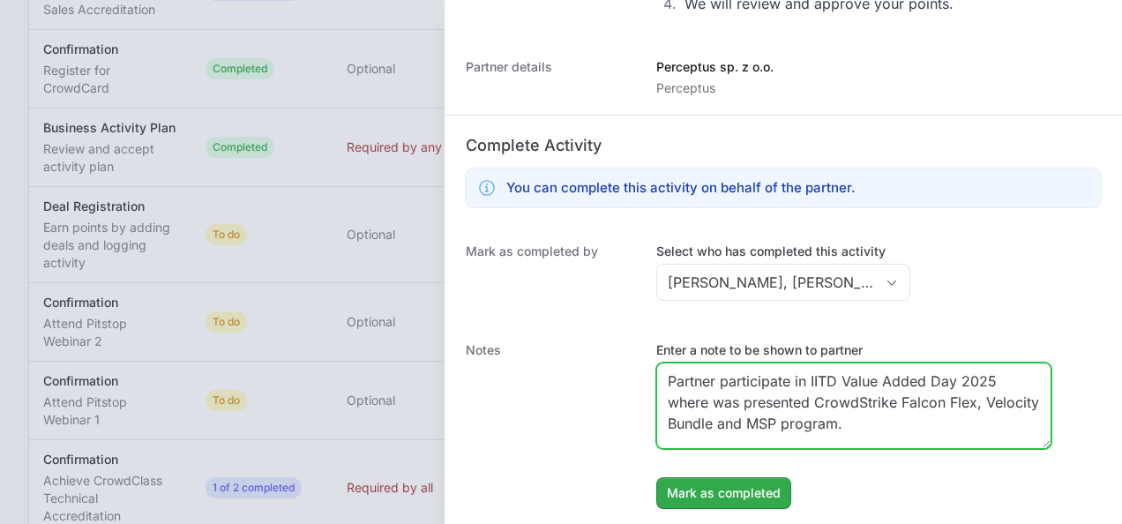
type textarea "Partner participate in IITD Value Added Day 2025 where was presented CrowdStrik…"
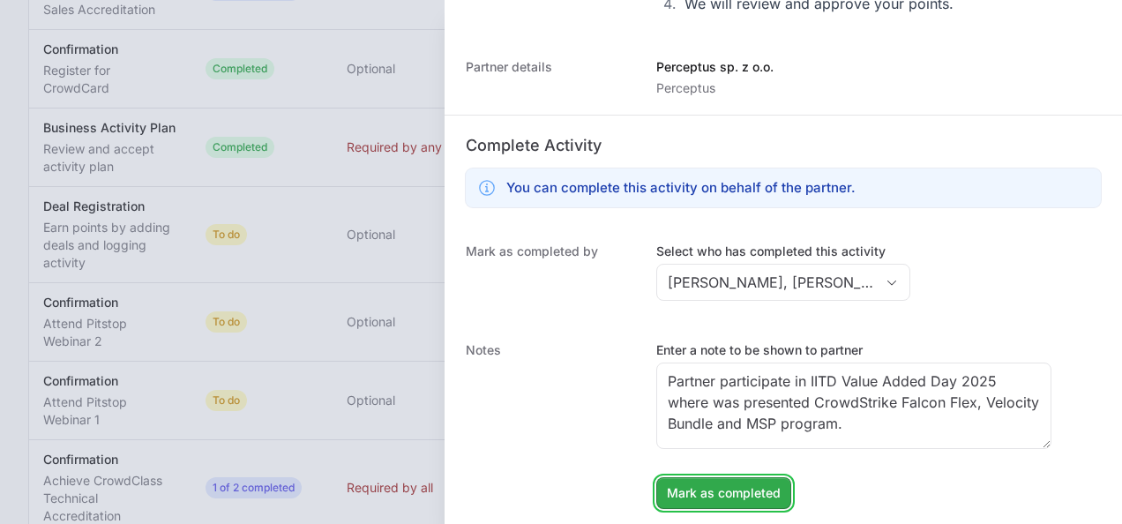
click at [744, 482] on span "Mark as completed" at bounding box center [724, 492] width 114 height 21
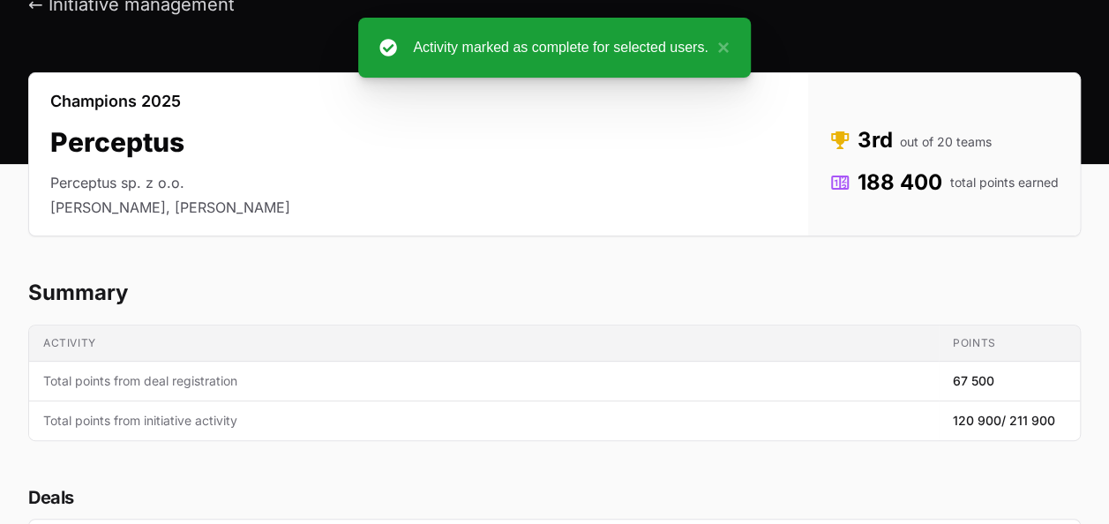
scroll to position [88, 0]
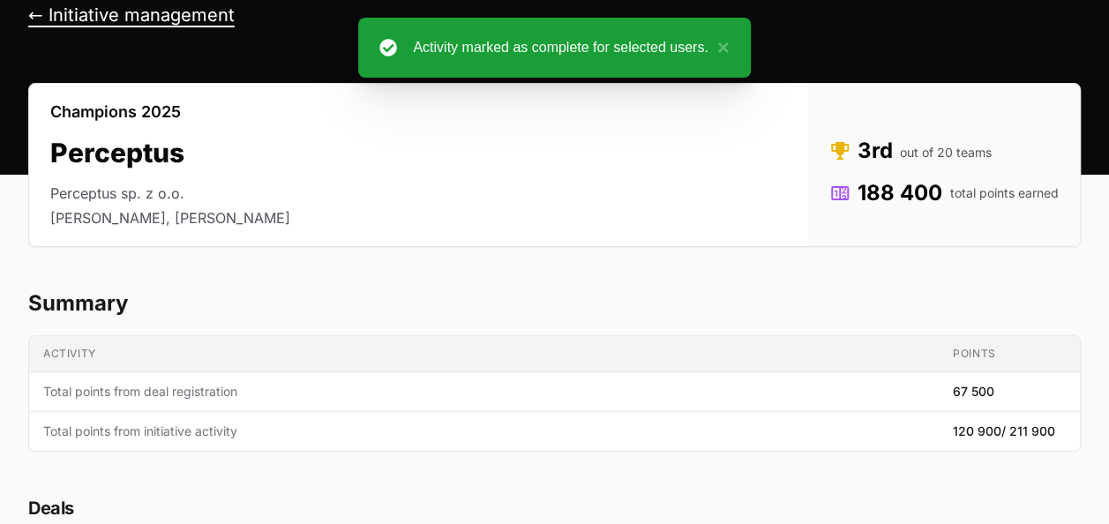
click at [140, 25] on button "← Initiative management" at bounding box center [131, 15] width 206 height 22
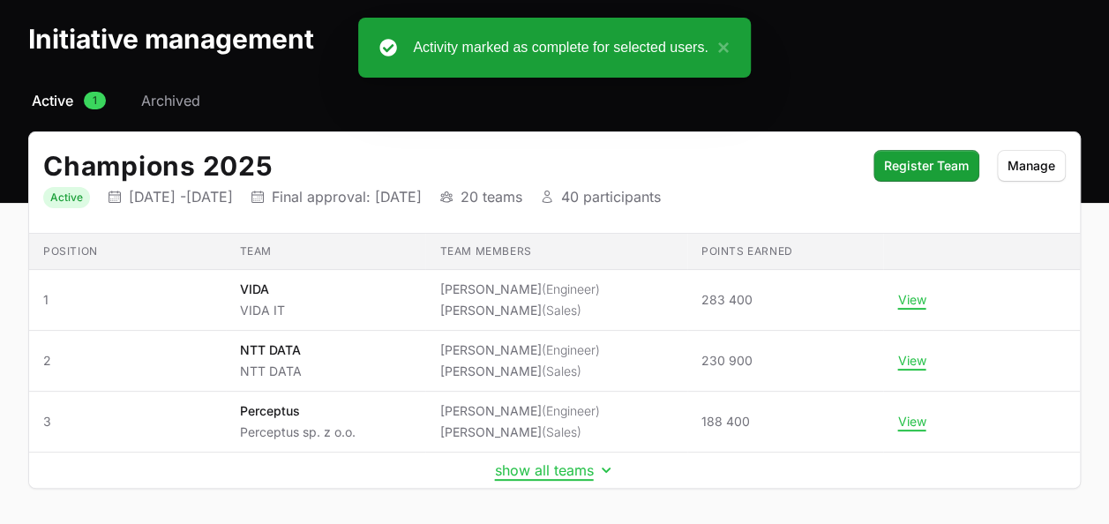
scroll to position [134, 0]
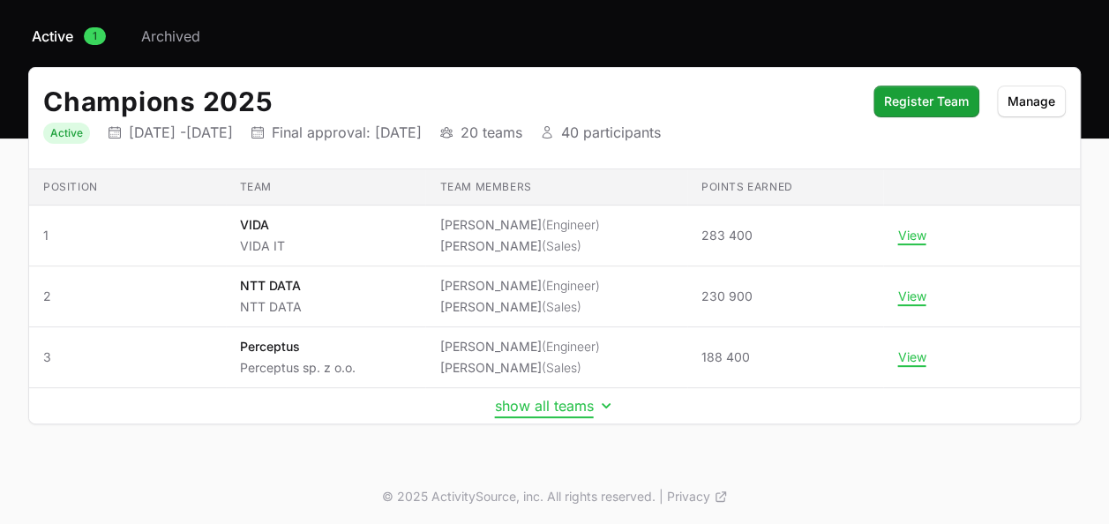
click at [565, 399] on button "show all teams" at bounding box center [555, 406] width 120 height 18
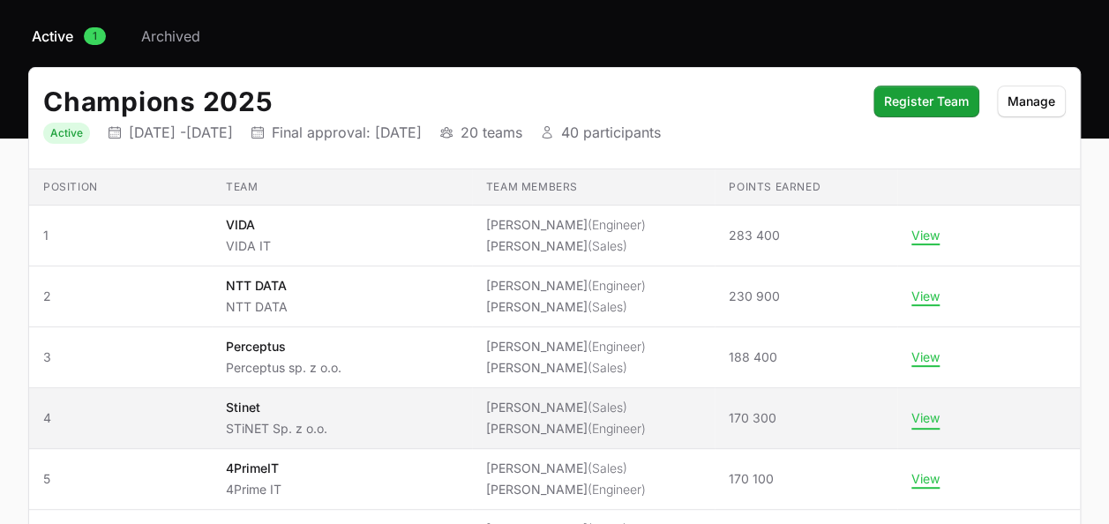
click at [934, 422] on button "View" at bounding box center [925, 418] width 28 height 16
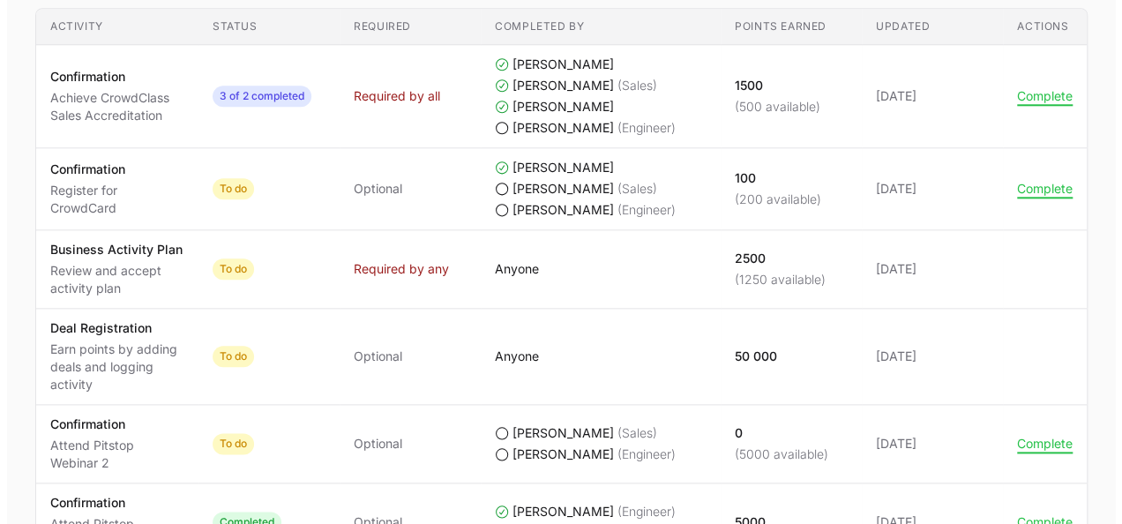
scroll to position [970, 0]
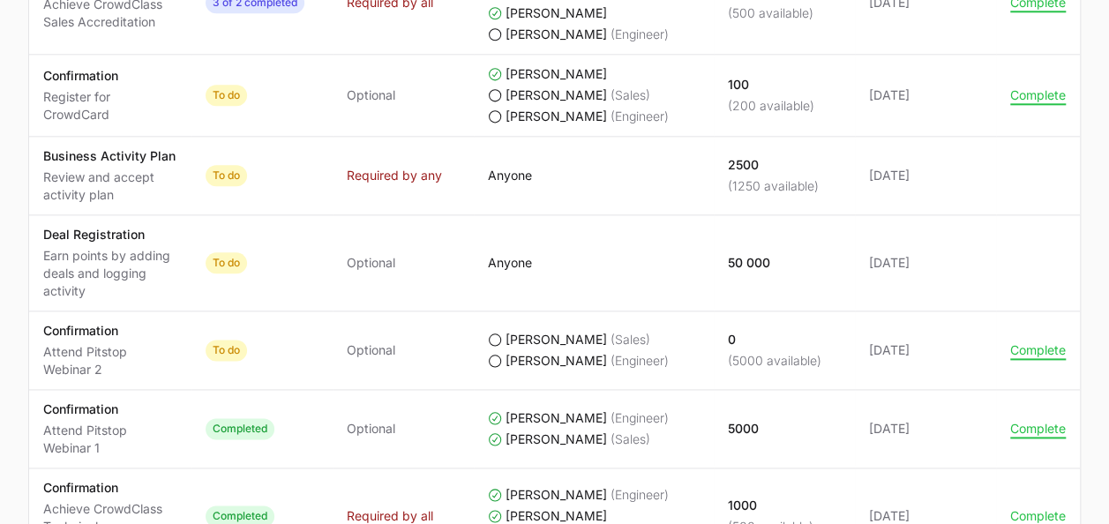
click at [1020, 355] on td "Actions Complete" at bounding box center [1038, 350] width 84 height 79
click at [1025, 345] on button "Complete" at bounding box center [1038, 350] width 56 height 16
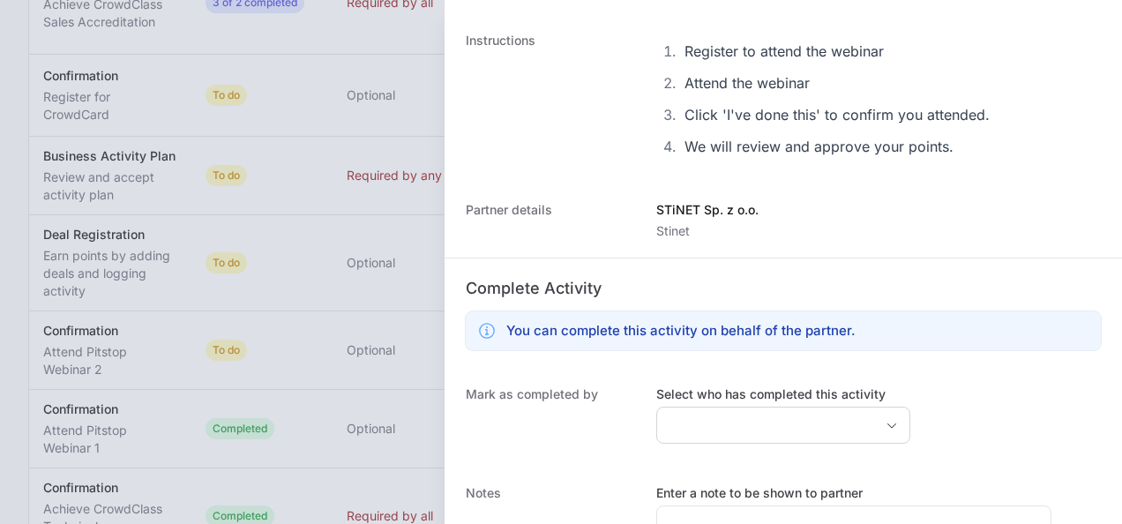
scroll to position [353, 0]
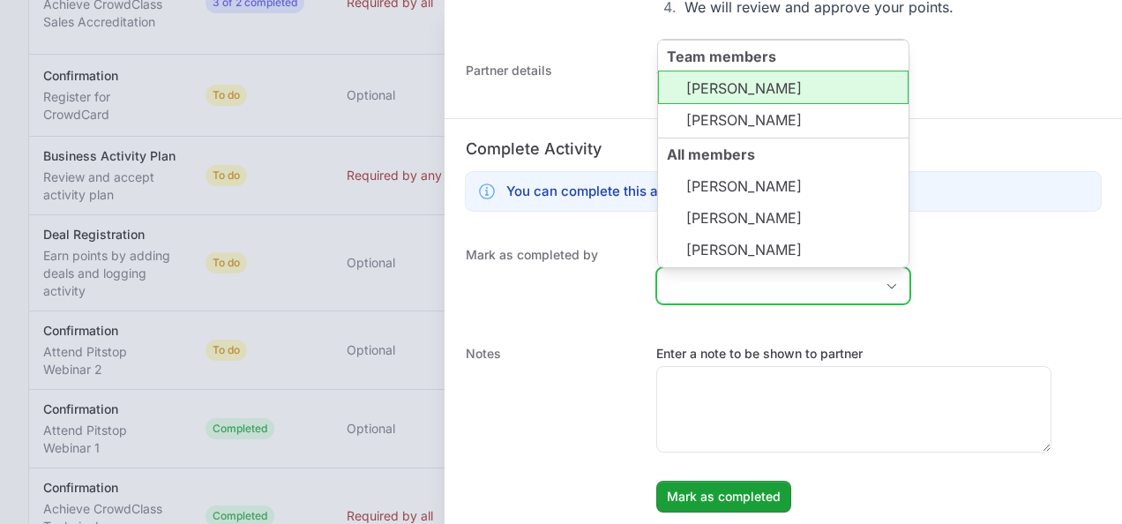
click at [704, 275] on input "Select who has completed this activity" at bounding box center [765, 285] width 217 height 35
click at [778, 93] on li "[PERSON_NAME]" at bounding box center [783, 88] width 251 height 34
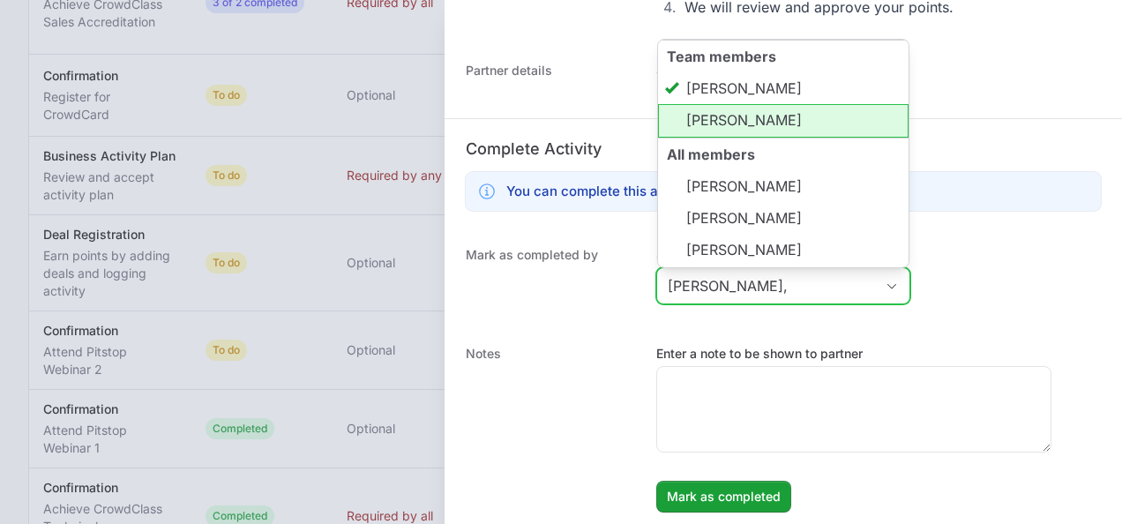
click at [773, 119] on li "[PERSON_NAME]" at bounding box center [783, 121] width 251 height 34
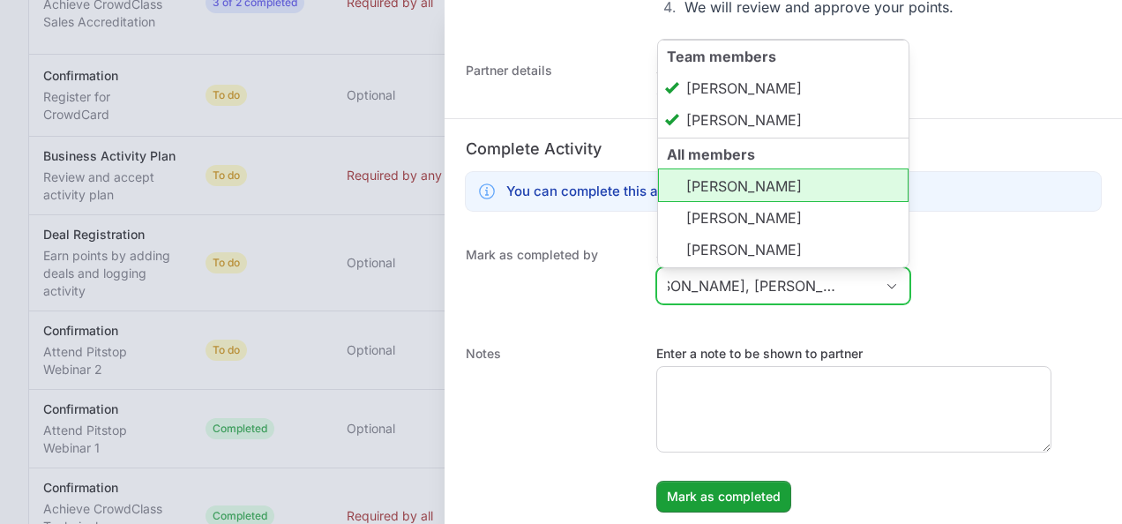
scroll to position [0, 53]
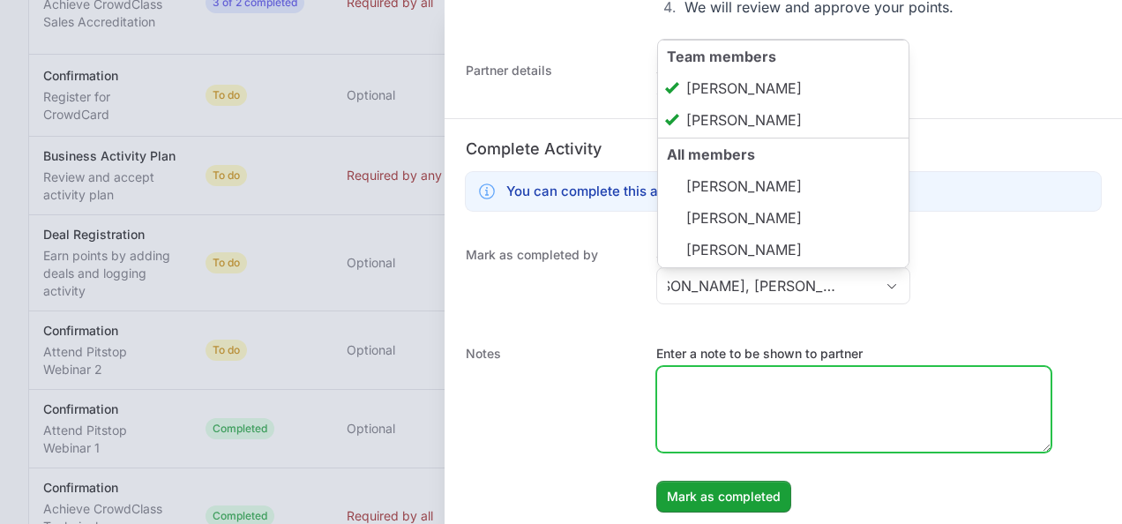
type input "[PERSON_NAME], [PERSON_NAME]"
click at [744, 404] on textarea "Enter a note to be shown to partner" at bounding box center [853, 409] width 393 height 85
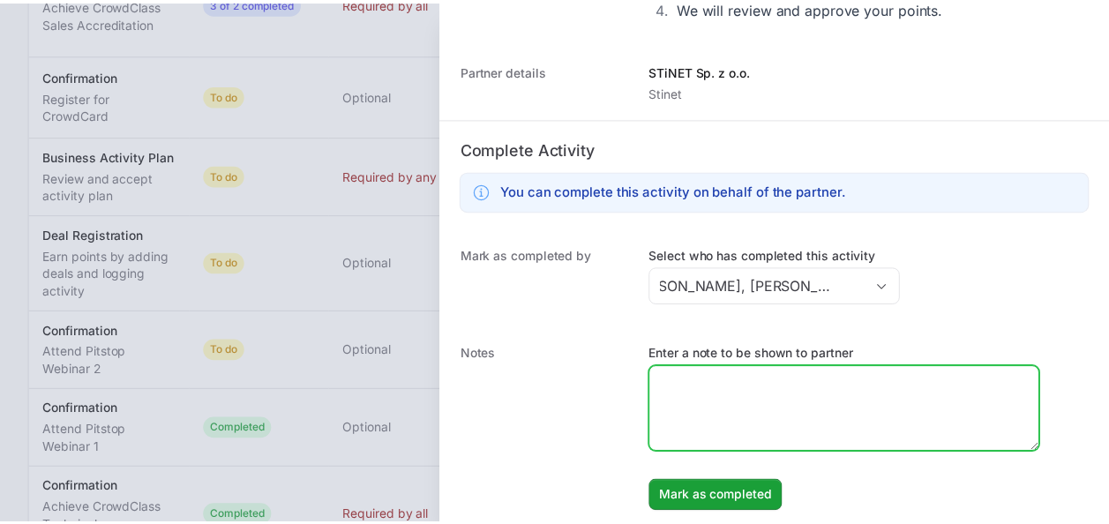
scroll to position [0, 0]
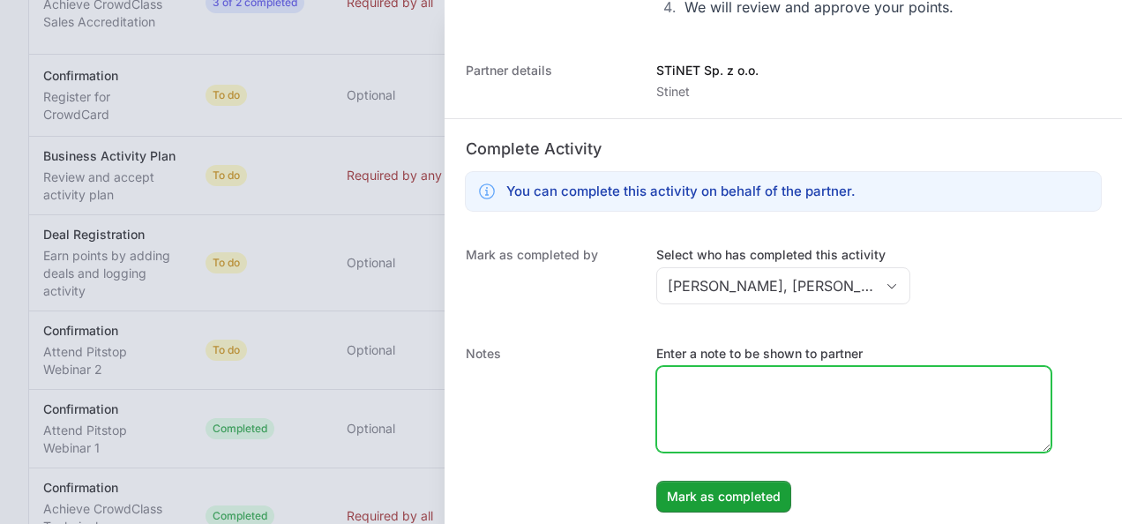
paste textarea "Partner participate in IITD Value Added Day 2025 where was presented CrowdStrik…"
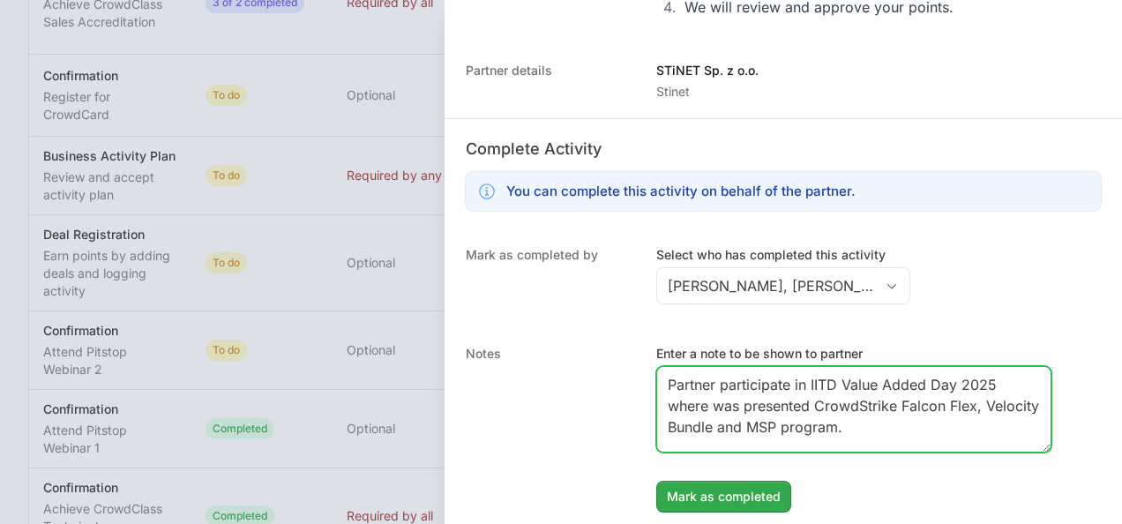
type textarea "Partner participate in IITD Value Added Day 2025 where was presented CrowdStrik…"
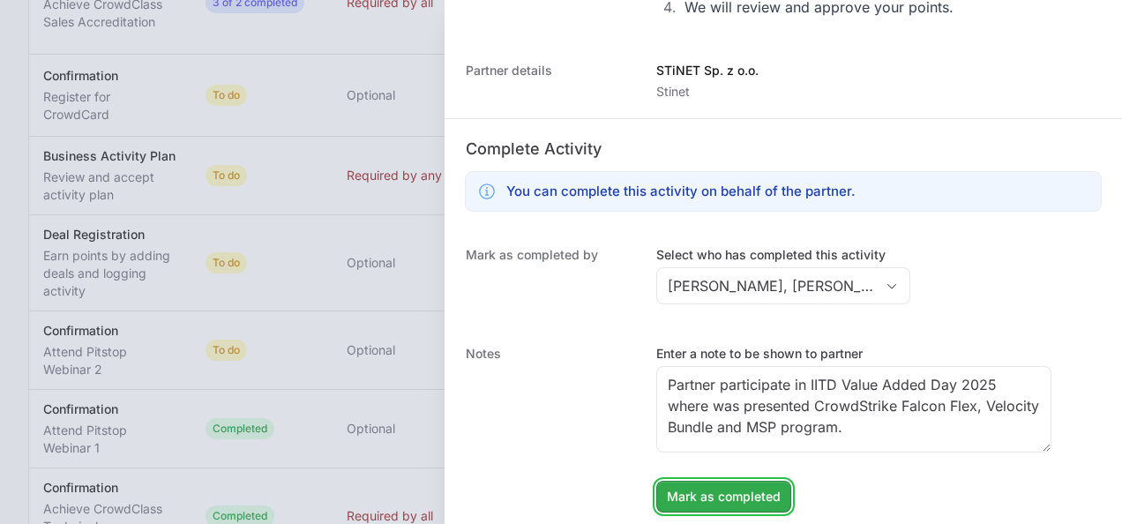
click at [725, 499] on span "Mark as completed" at bounding box center [724, 496] width 114 height 21
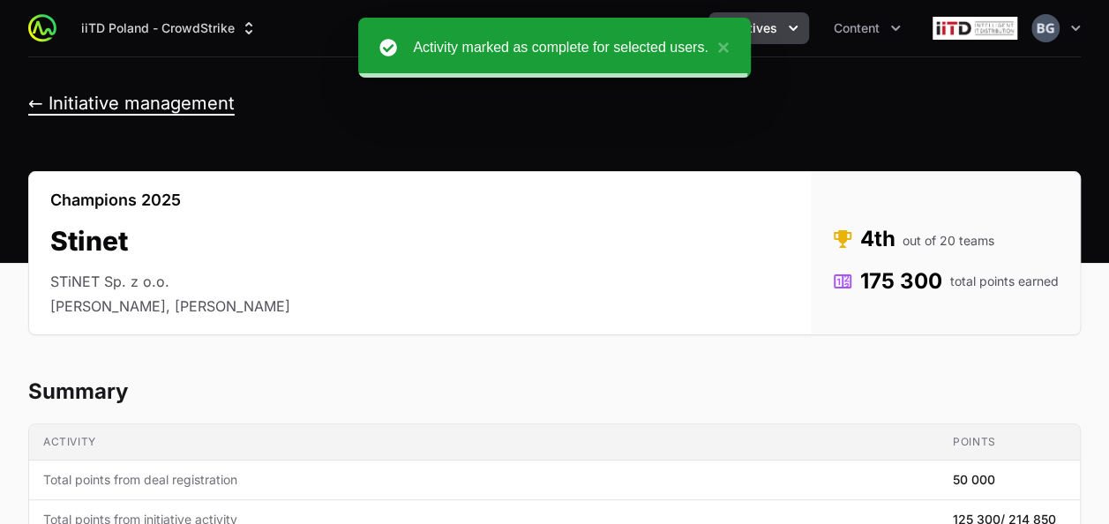
click at [131, 97] on button "← Initiative management" at bounding box center [131, 104] width 206 height 22
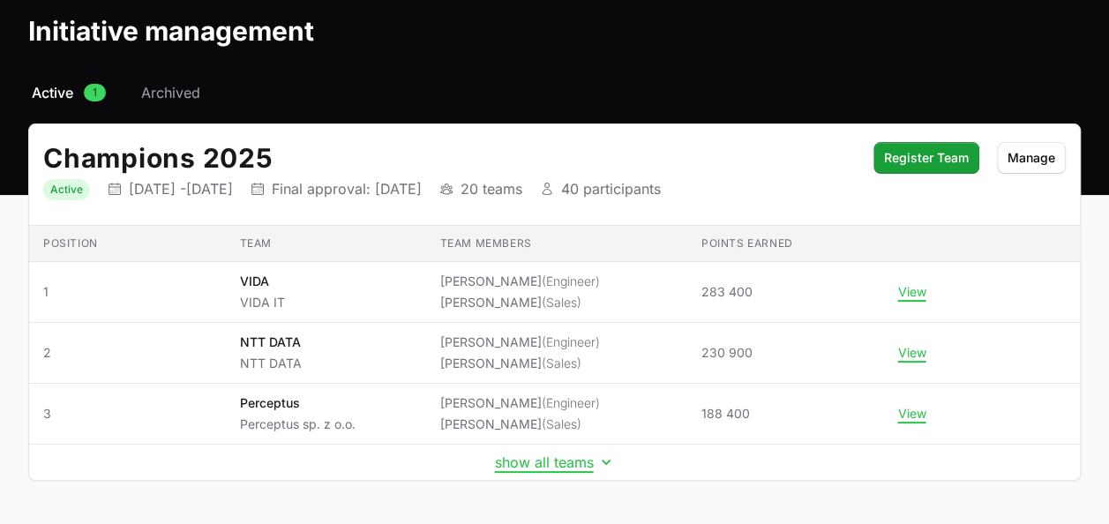
scroll to position [134, 0]
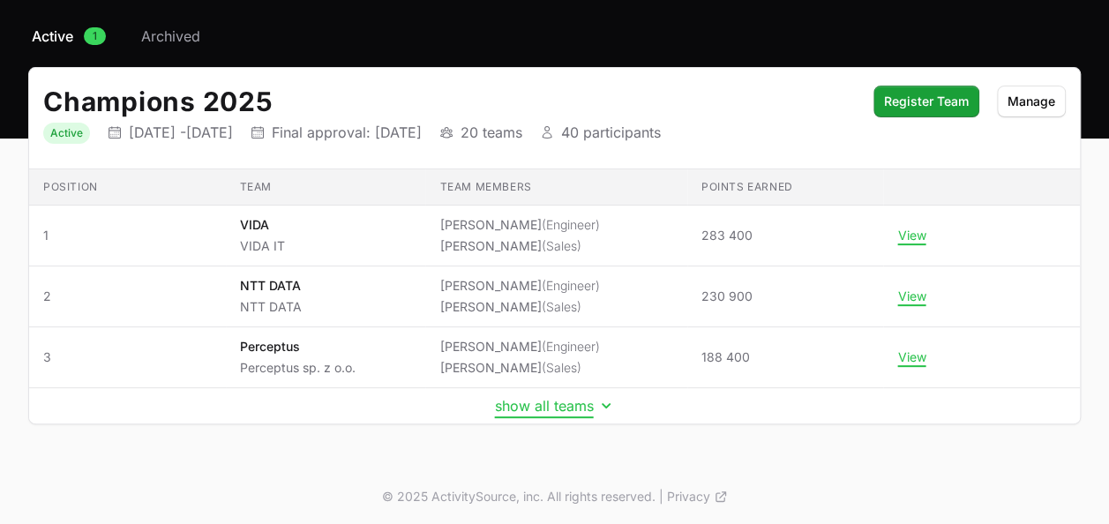
click at [529, 401] on button "show all teams" at bounding box center [555, 406] width 120 height 18
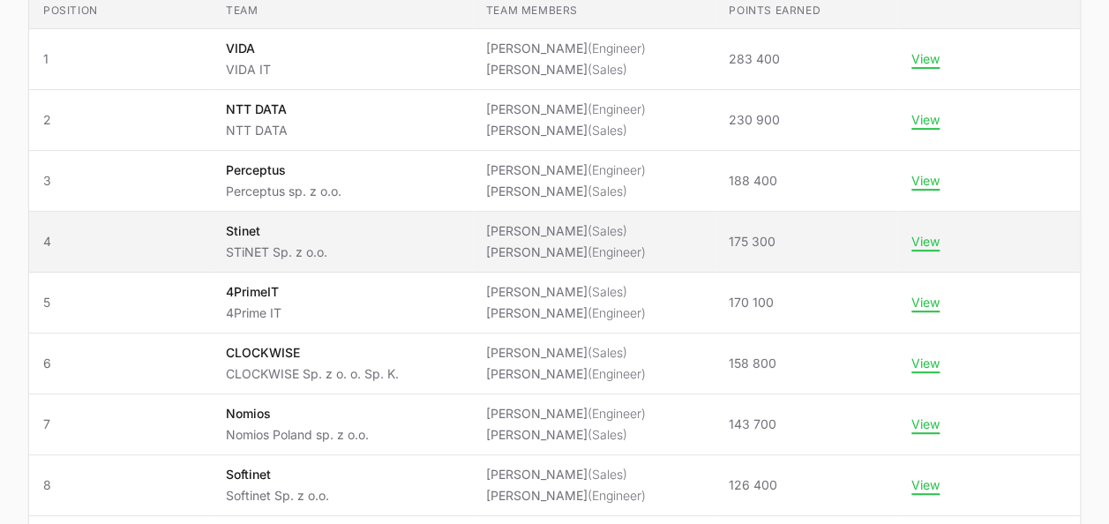
scroll to position [399, 0]
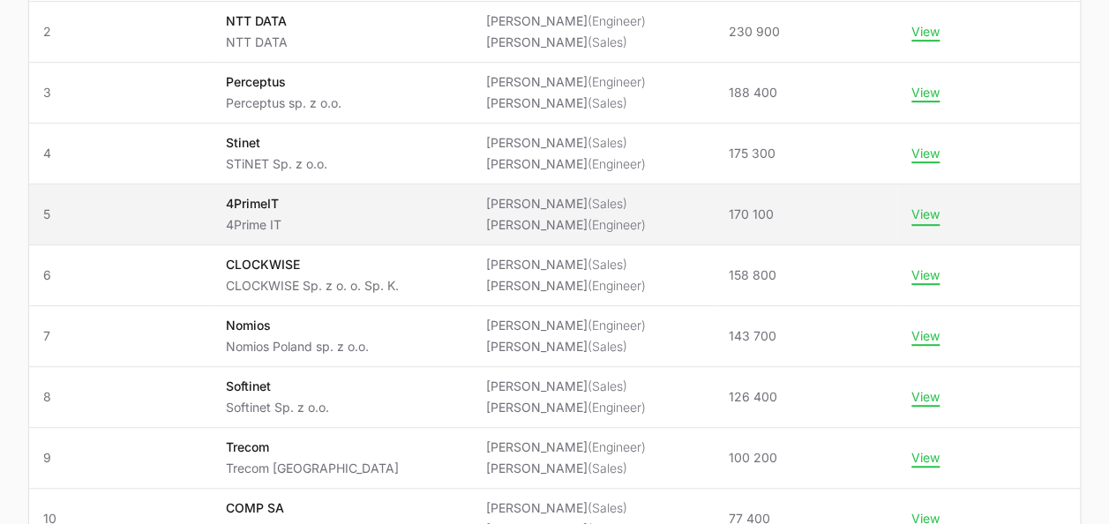
click at [925, 209] on button "View" at bounding box center [925, 214] width 28 height 16
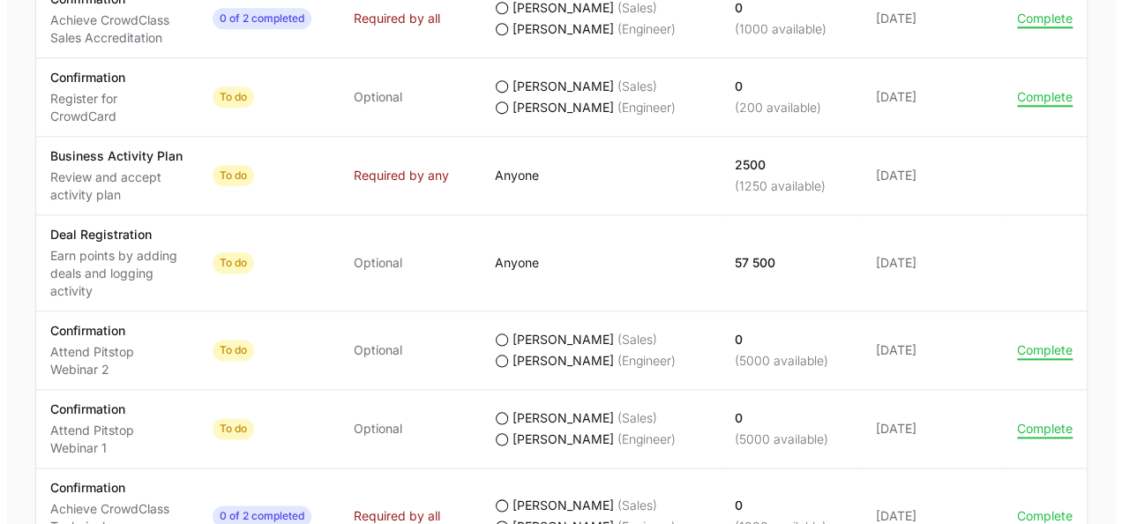
scroll to position [970, 0]
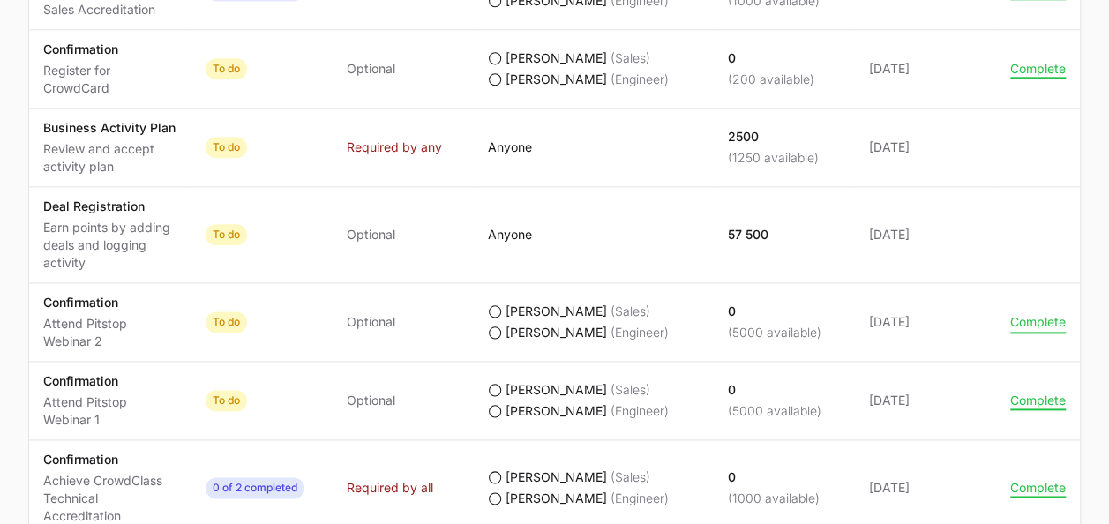
click at [1040, 322] on button "Complete" at bounding box center [1038, 322] width 56 height 16
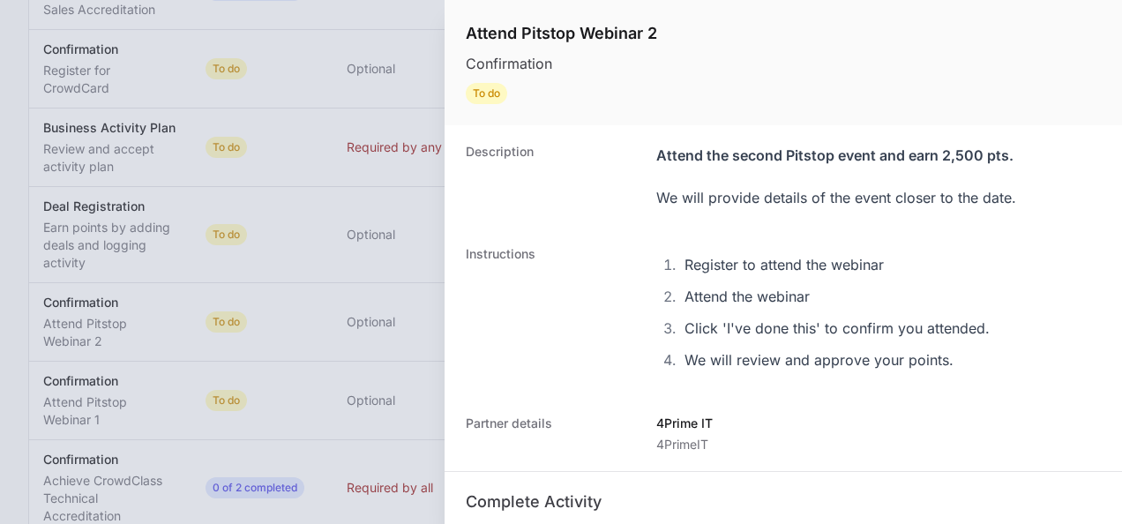
scroll to position [356, 0]
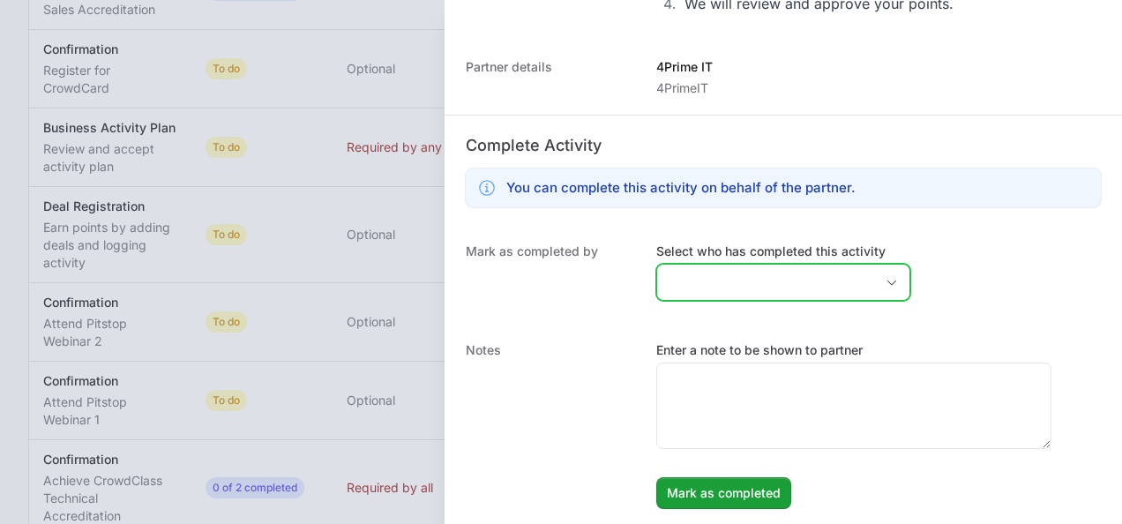
click at [777, 289] on input "Select who has completed this activity" at bounding box center [765, 282] width 217 height 35
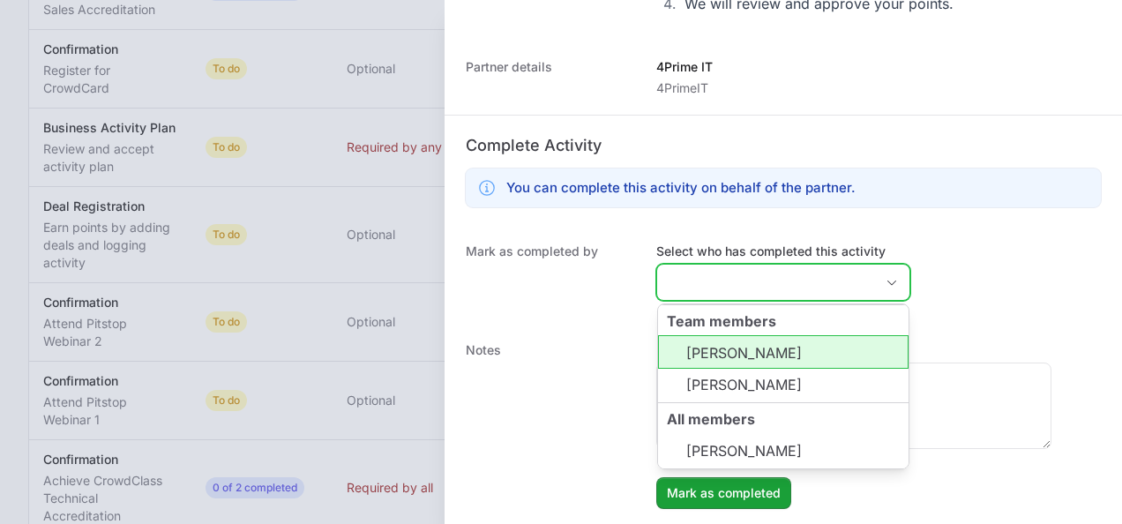
click at [772, 345] on li "[PERSON_NAME]" at bounding box center [783, 352] width 251 height 34
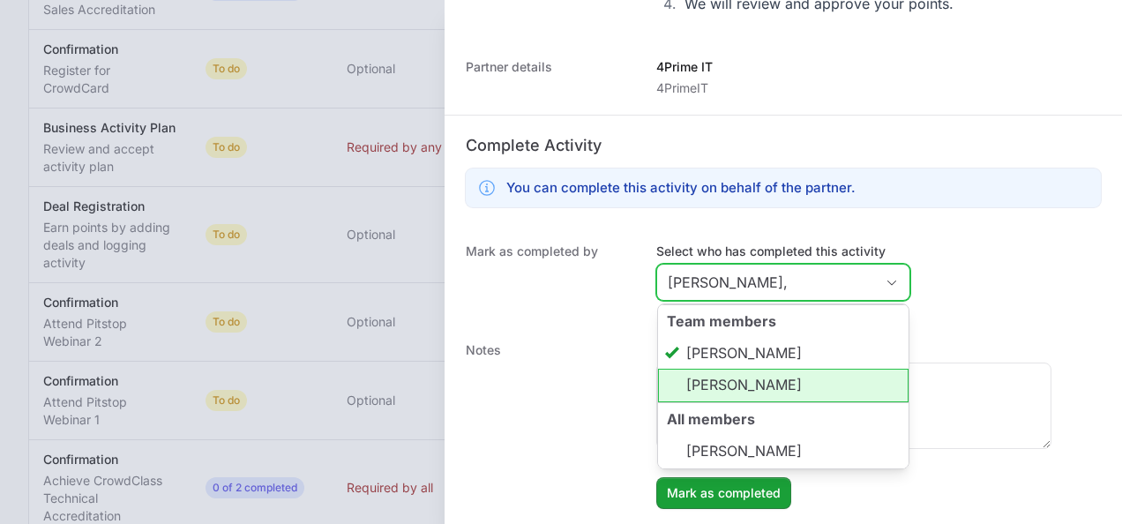
click at [773, 381] on li "[PERSON_NAME]" at bounding box center [783, 386] width 251 height 34
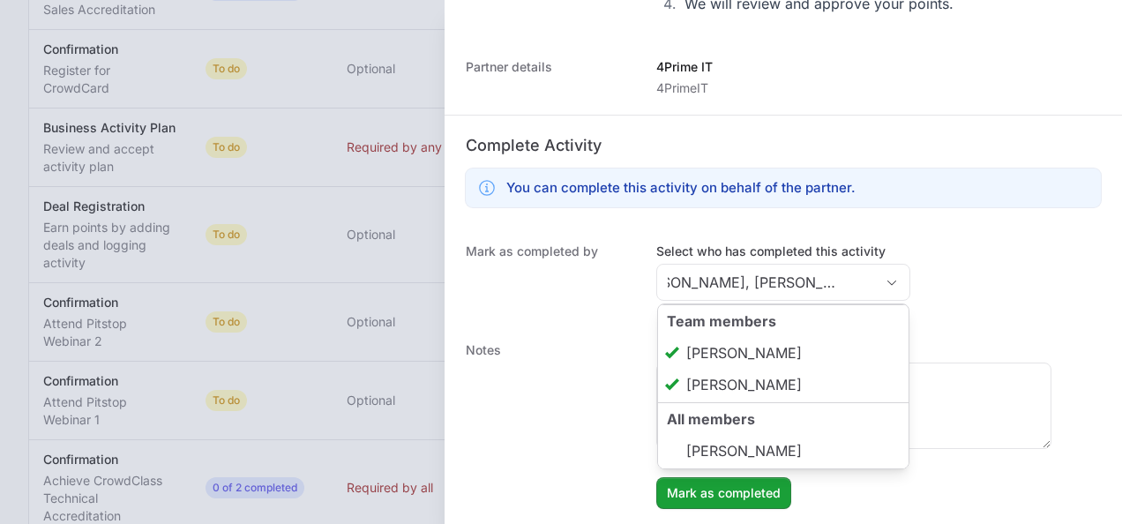
type input "[PERSON_NAME], [PERSON_NAME]"
click at [574, 312] on div "Mark as completed by Select who has completed this activity [PERSON_NAME], [PER…" at bounding box center [783, 274] width 677 height 99
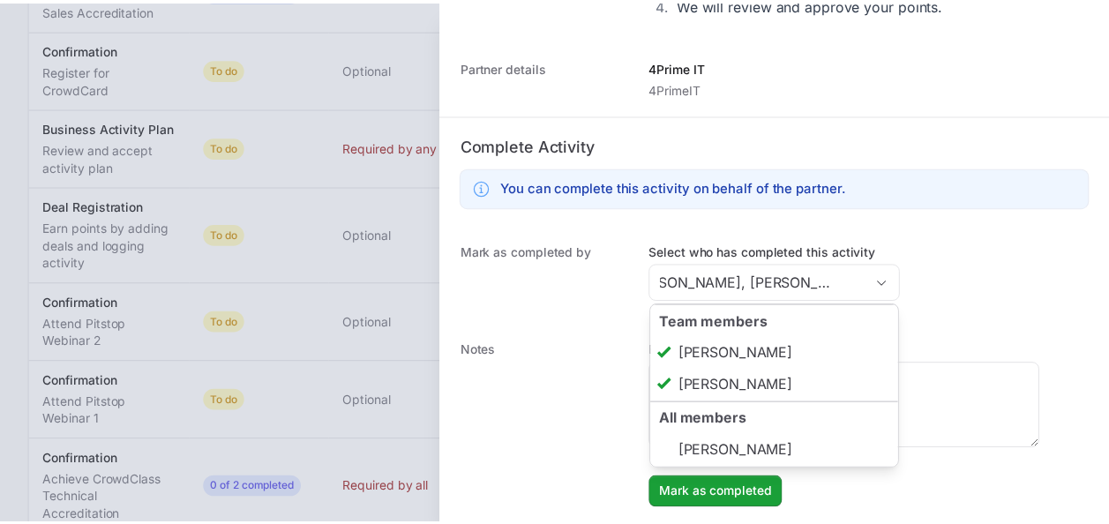
scroll to position [0, 0]
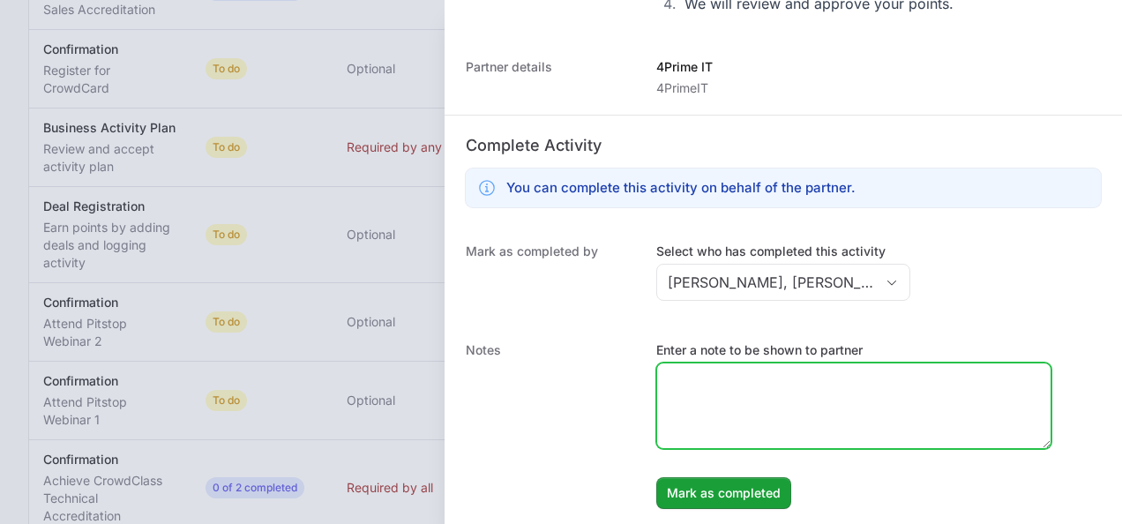
click at [716, 444] on textarea "Enter a note to be shown to partner" at bounding box center [853, 405] width 393 height 85
paste textarea "Partner participate in IITD Value Added Day 2025 where was presented CrowdStrik…"
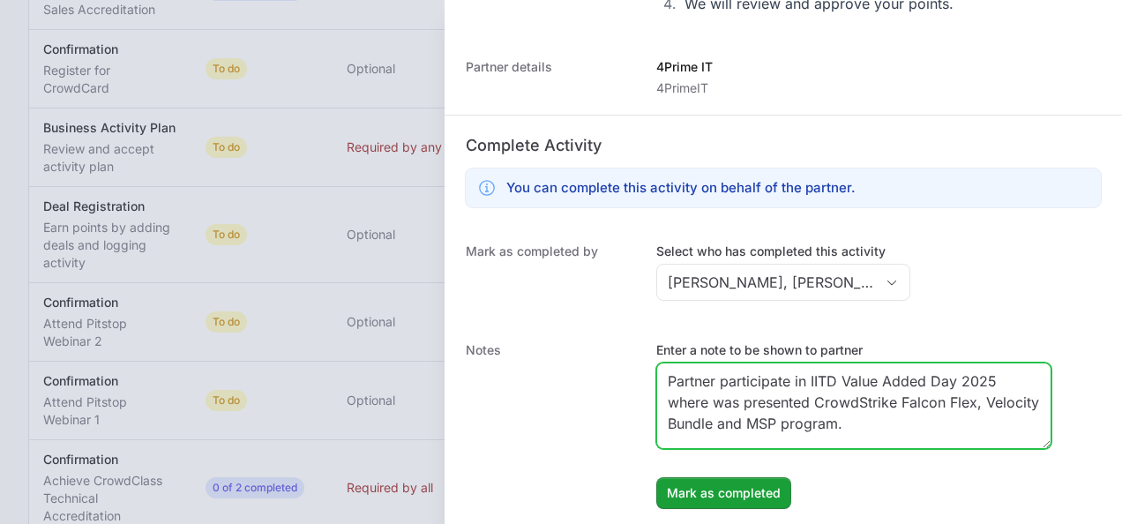
type textarea "Partner participate in IITD Value Added Day 2025 where was presented CrowdStrik…"
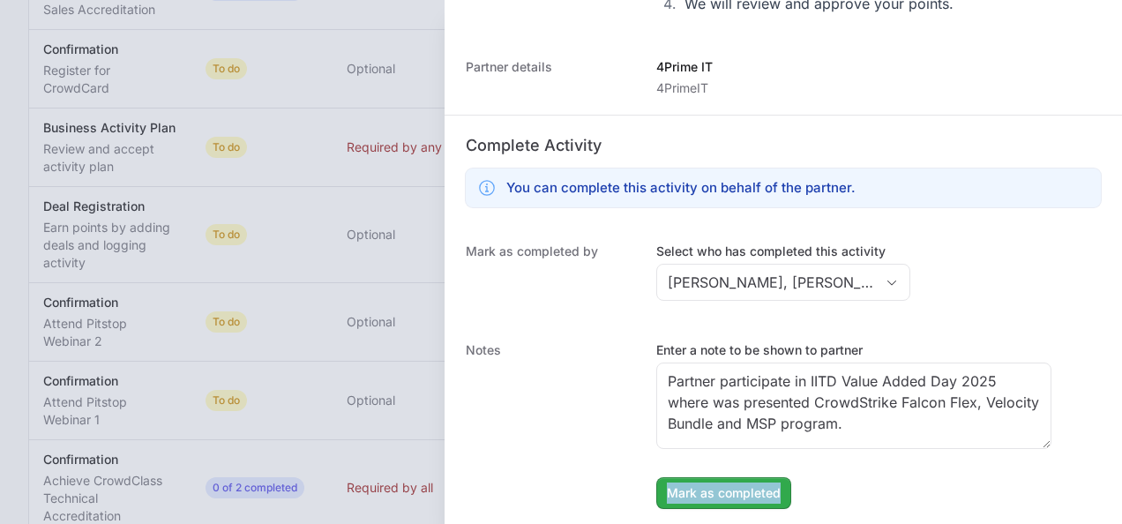
click at [722, 478] on dd "Enter a note to be shown to partner Partner participate in IITD Value Added Day…" at bounding box center [878, 425] width 445 height 168
drag, startPoint x: 722, startPoint y: 478, endPoint x: 727, endPoint y: 487, distance: 10.3
click at [727, 487] on span "Mark as completed" at bounding box center [724, 492] width 114 height 21
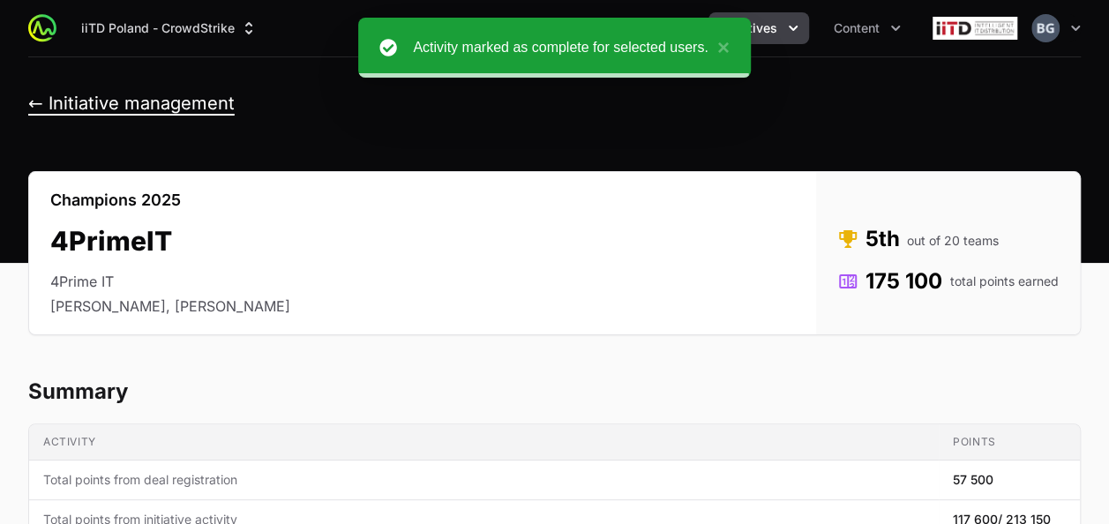
click at [146, 102] on button "← Initiative management" at bounding box center [131, 104] width 206 height 22
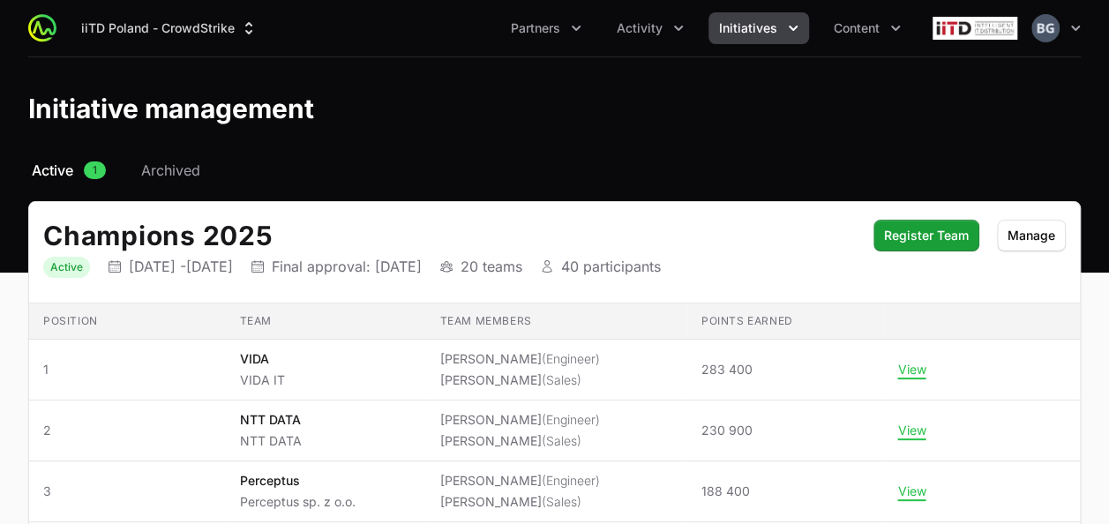
scroll to position [134, 0]
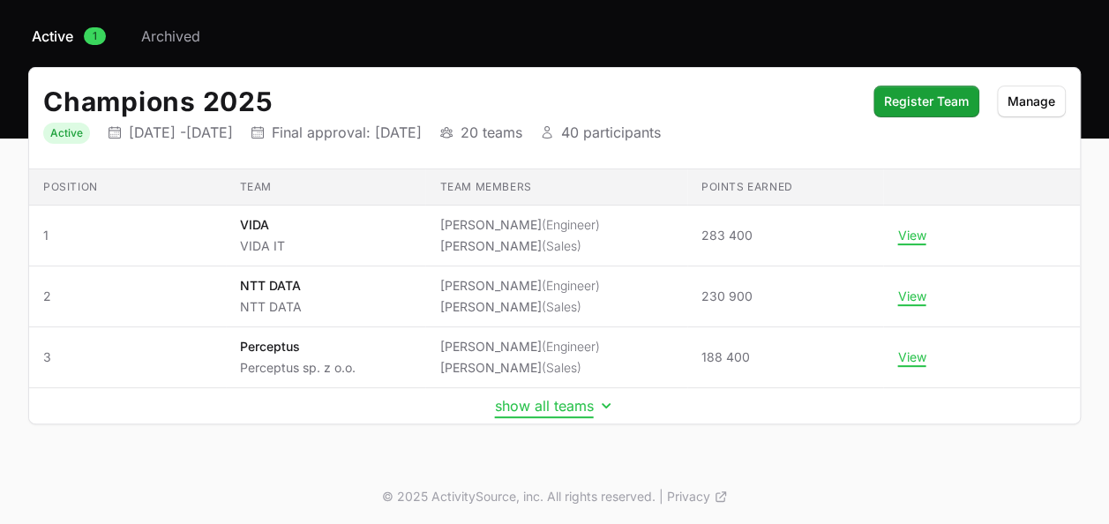
click at [561, 408] on button "show all teams" at bounding box center [555, 406] width 120 height 18
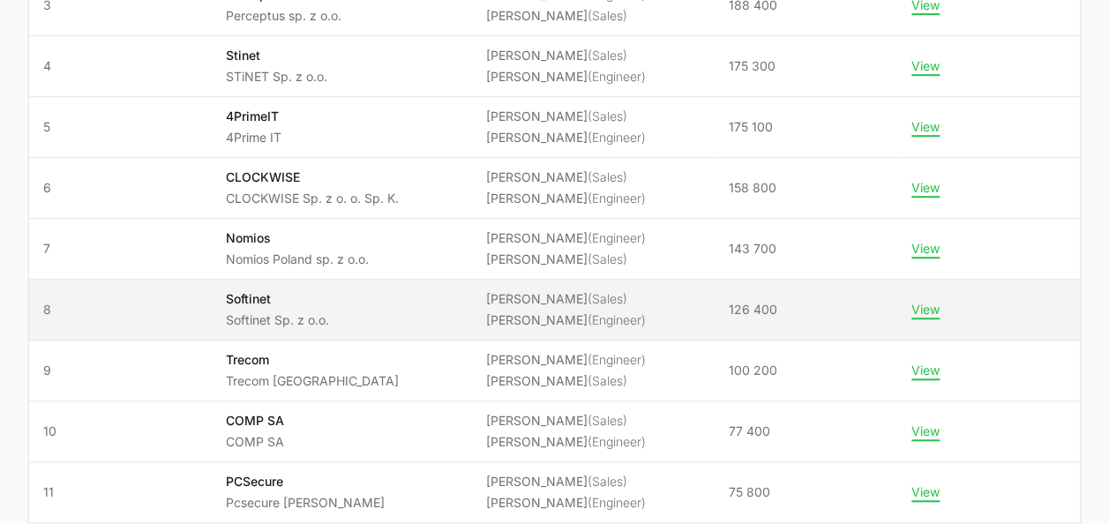
scroll to position [487, 0]
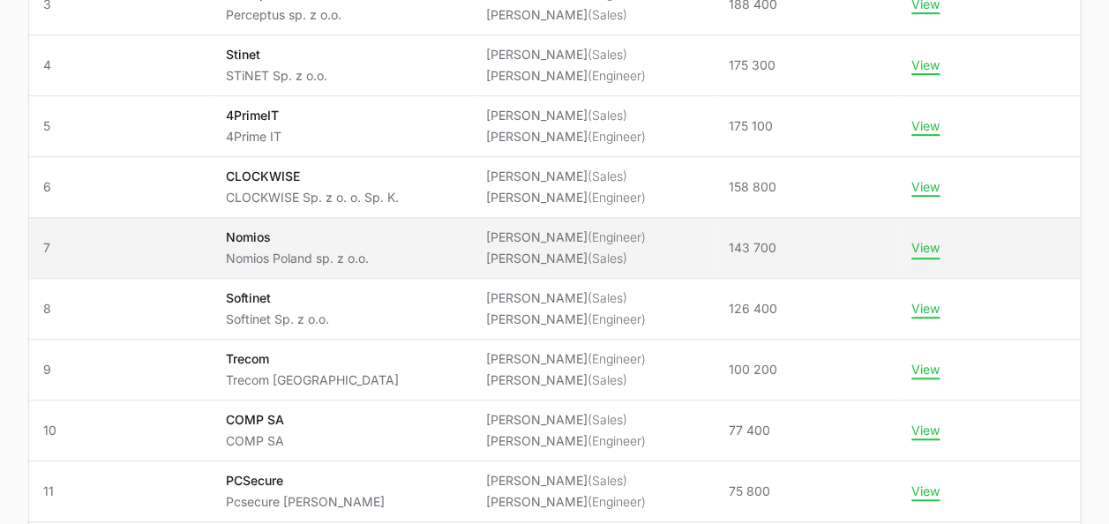
click at [937, 244] on button "View" at bounding box center [925, 248] width 28 height 16
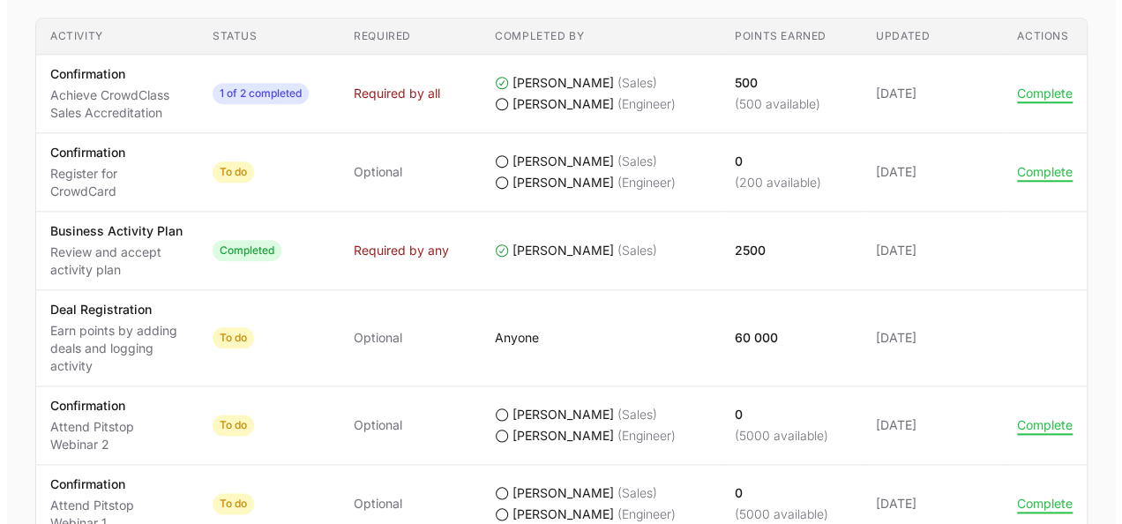
scroll to position [970, 0]
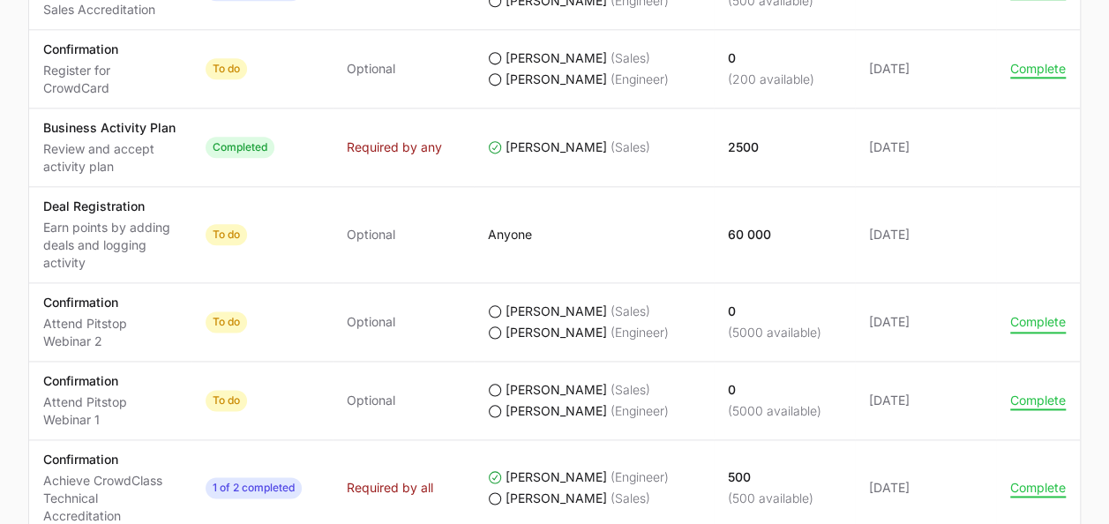
click at [1053, 321] on button "Complete" at bounding box center [1038, 322] width 56 height 16
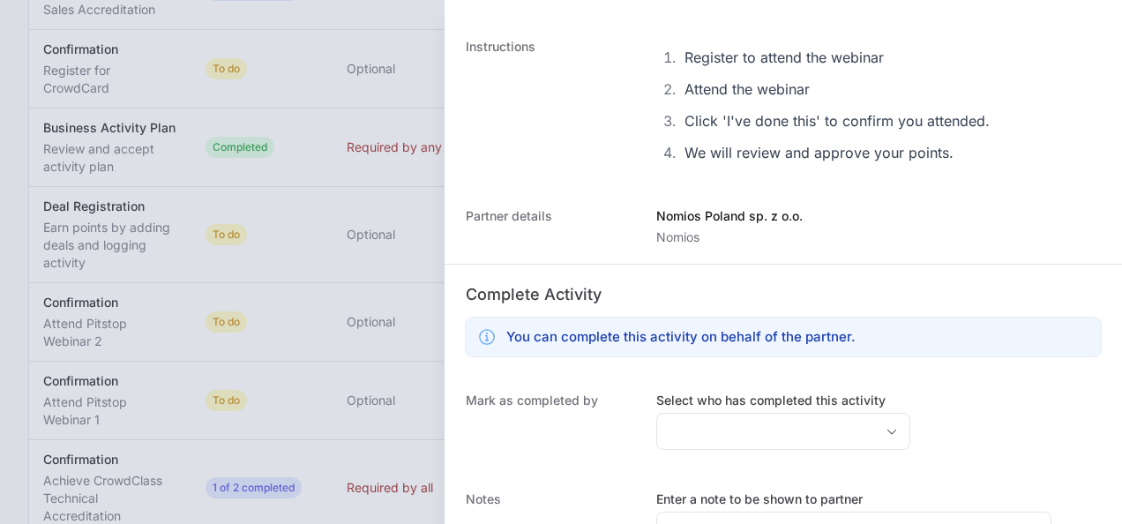
scroll to position [356, 0]
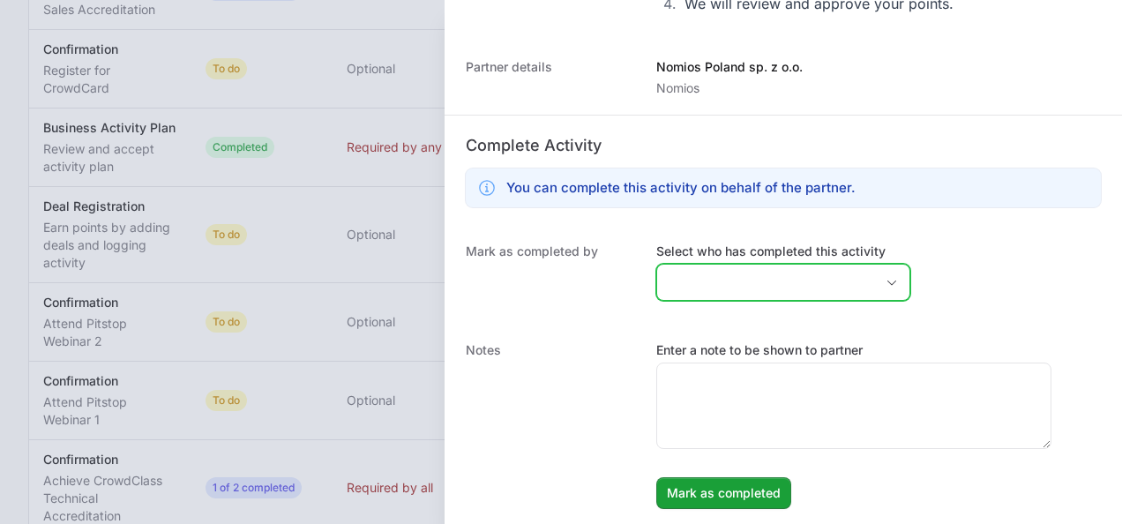
click at [728, 291] on input "Select who has completed this activity" at bounding box center [765, 282] width 217 height 35
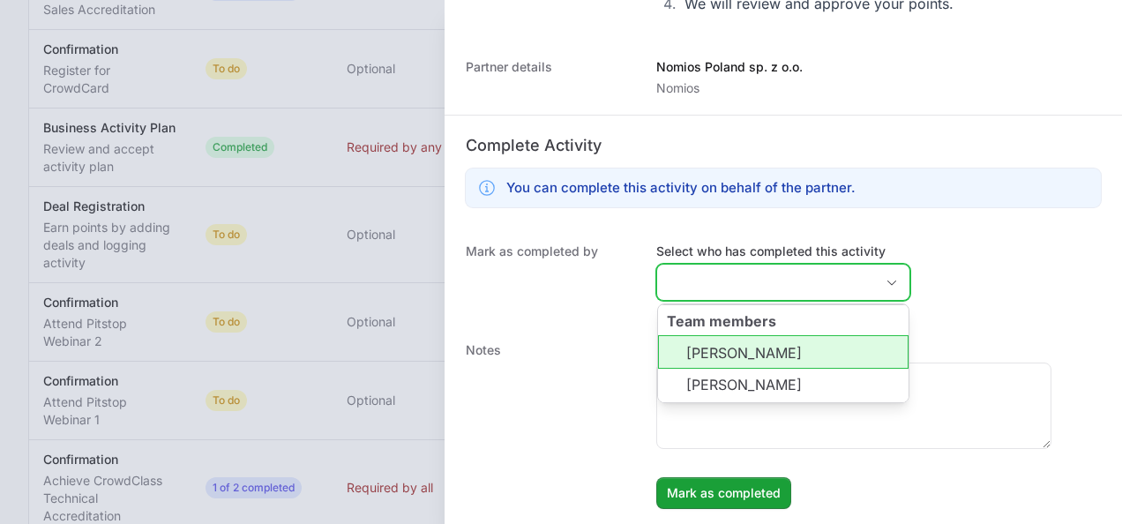
click at [733, 337] on li "[PERSON_NAME]" at bounding box center [783, 352] width 251 height 34
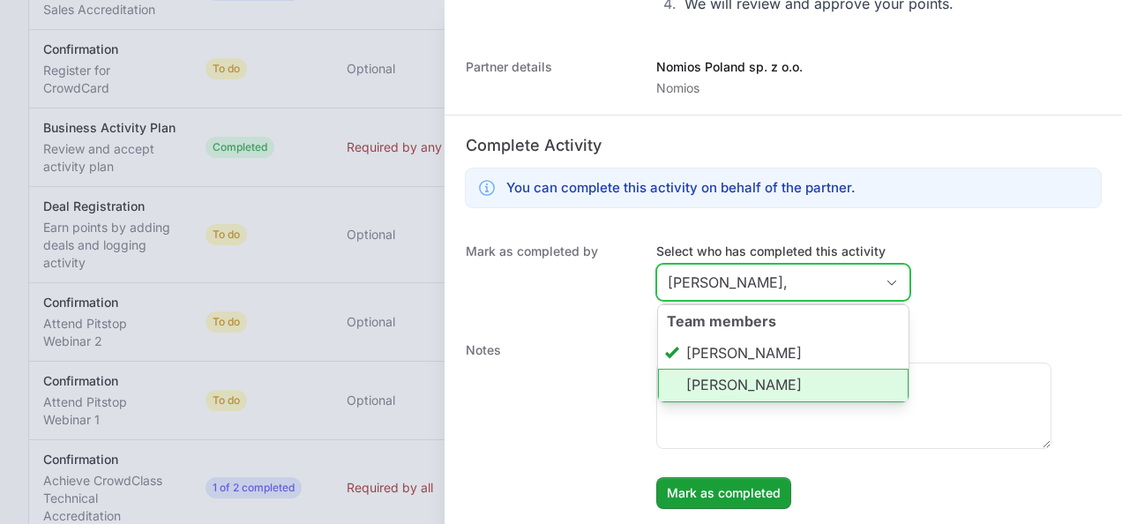
click at [741, 376] on li "[PERSON_NAME]" at bounding box center [783, 386] width 251 height 34
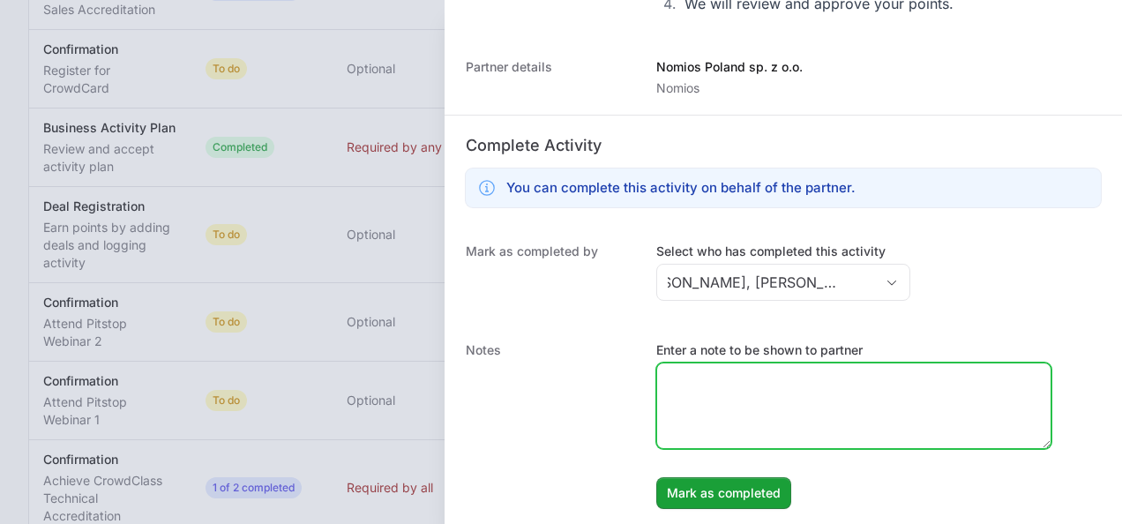
type input "[PERSON_NAME], [PERSON_NAME]"
click at [748, 404] on textarea "Enter a note to be shown to partner" at bounding box center [853, 405] width 393 height 85
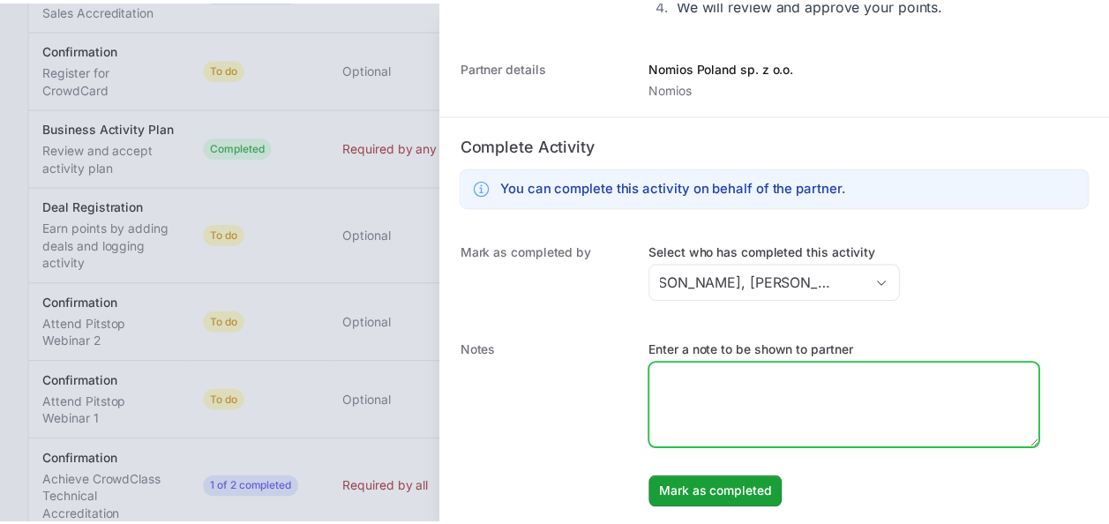
scroll to position [0, 0]
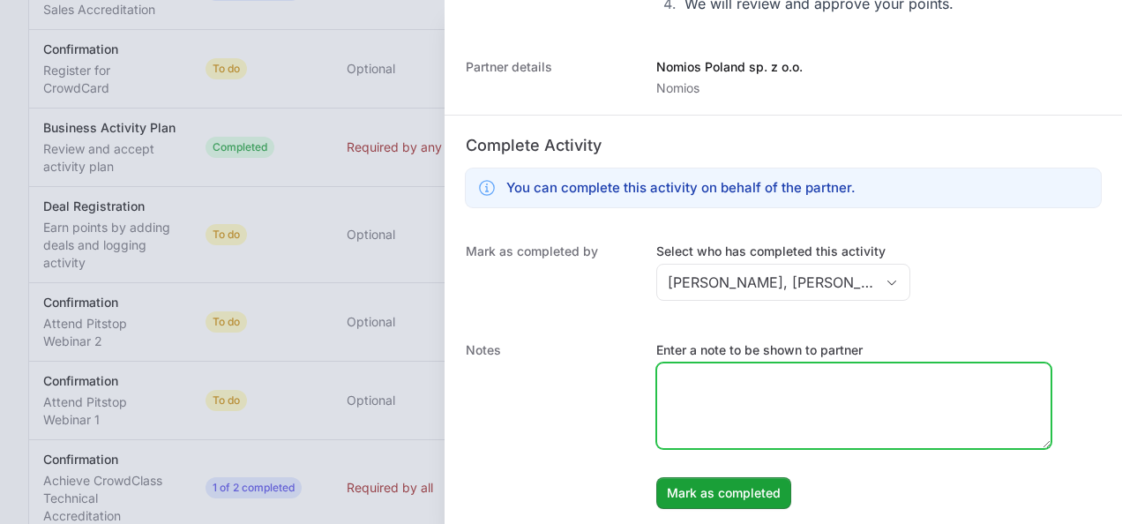
paste textarea "Partner participate in IITD Value Added Day 2025 where was presented CrowdStrik…"
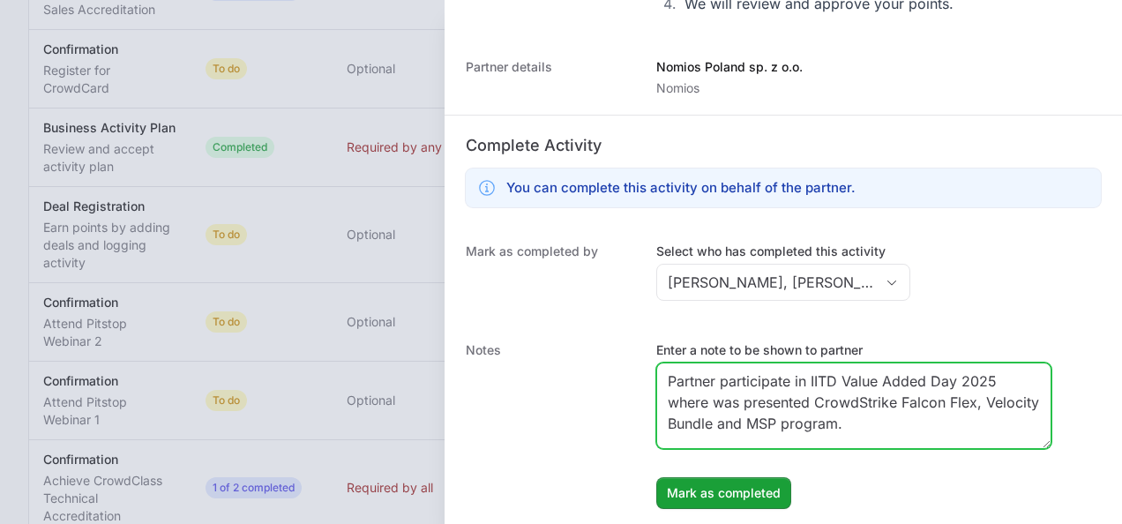
type textarea "Partner participate in IITD Value Added Day 2025 where was presented CrowdStrik…"
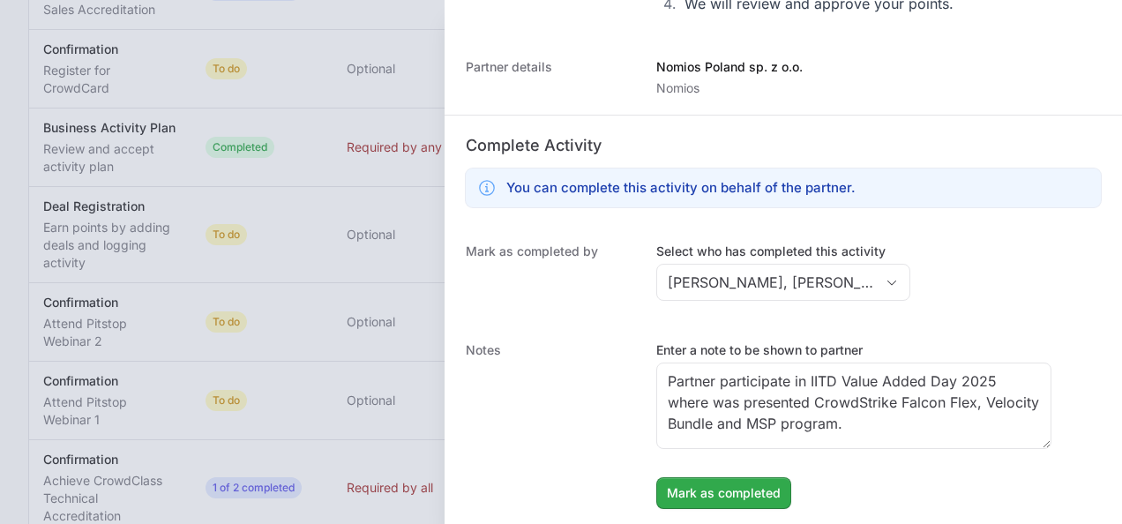
drag, startPoint x: 737, startPoint y: 472, endPoint x: 738, endPoint y: 482, distance: 9.7
click at [738, 475] on dd "Enter a note to be shown to partner Partner participate in IITD Value Added Day…" at bounding box center [878, 425] width 445 height 168
click at [743, 487] on span "Mark as completed" at bounding box center [724, 492] width 114 height 21
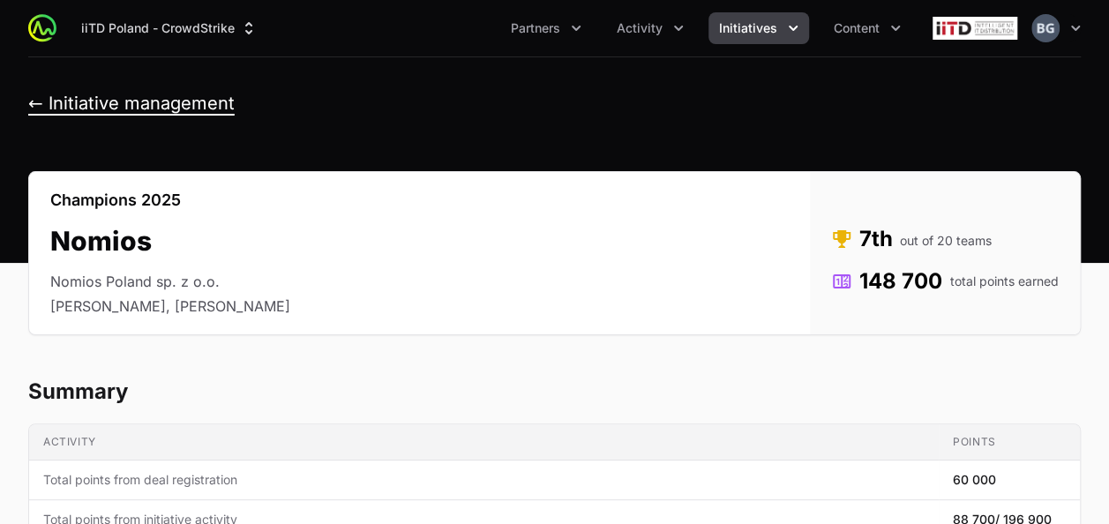
click at [166, 105] on button "← Initiative management" at bounding box center [131, 104] width 206 height 22
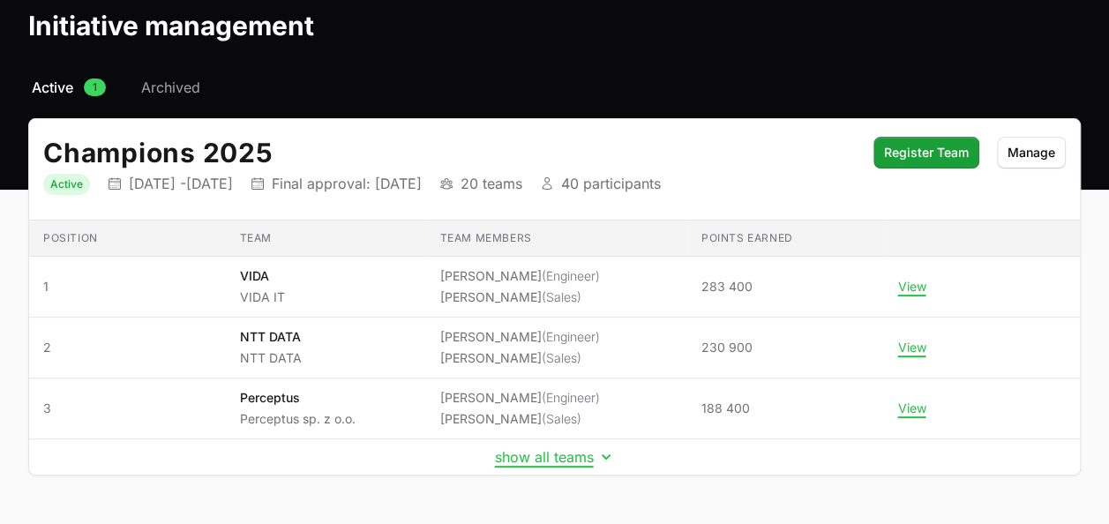
scroll to position [134, 0]
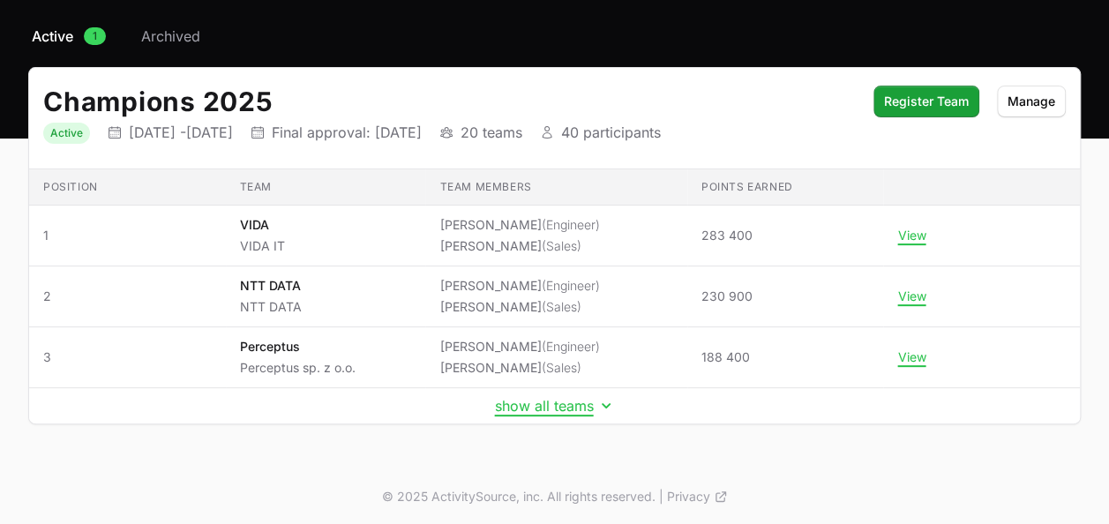
click at [542, 414] on td "show all teams" at bounding box center [554, 406] width 1051 height 36
click at [544, 410] on button "show all teams" at bounding box center [555, 406] width 120 height 18
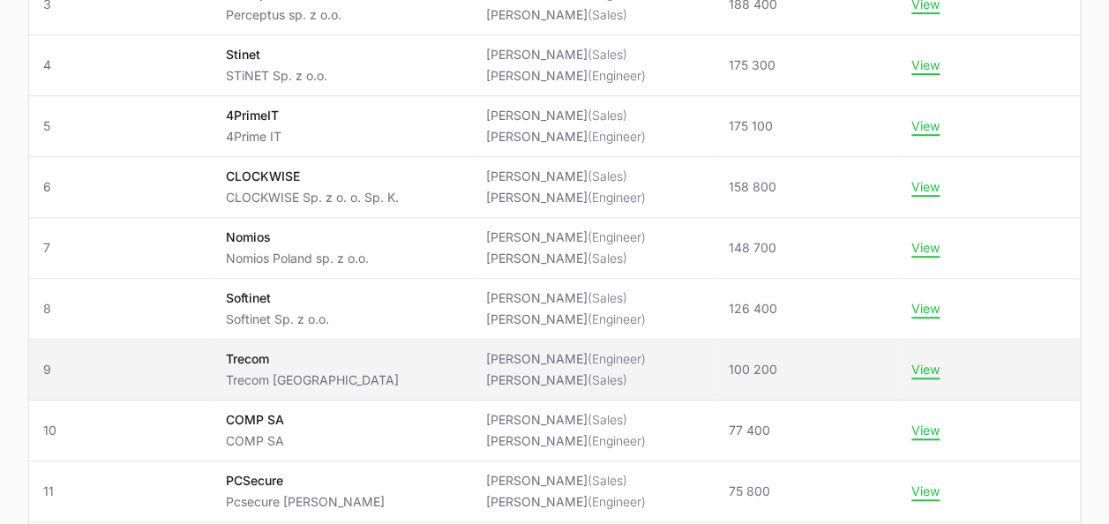
scroll to position [575, 0]
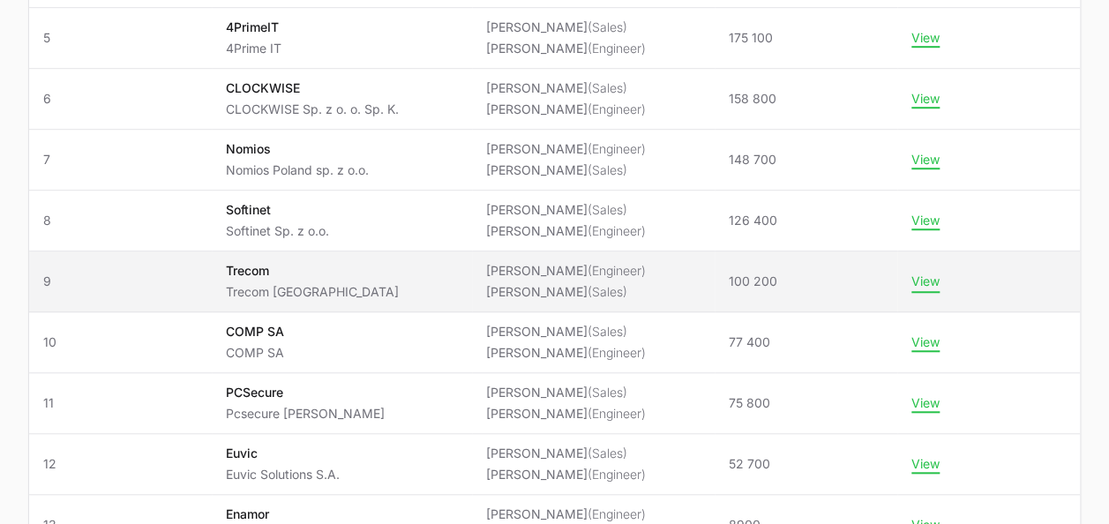
click at [939, 281] on button "View" at bounding box center [925, 281] width 28 height 16
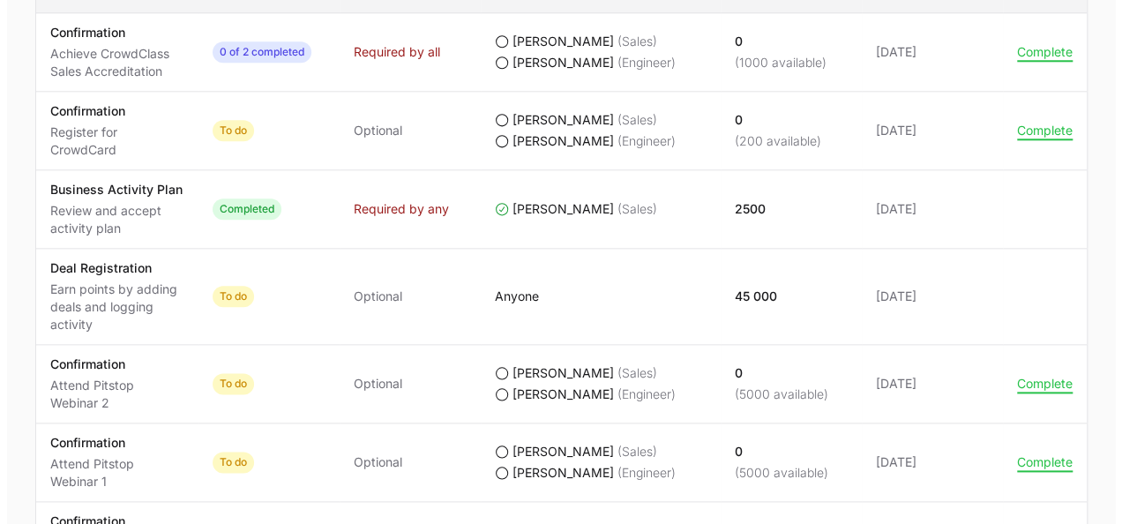
scroll to position [1058, 0]
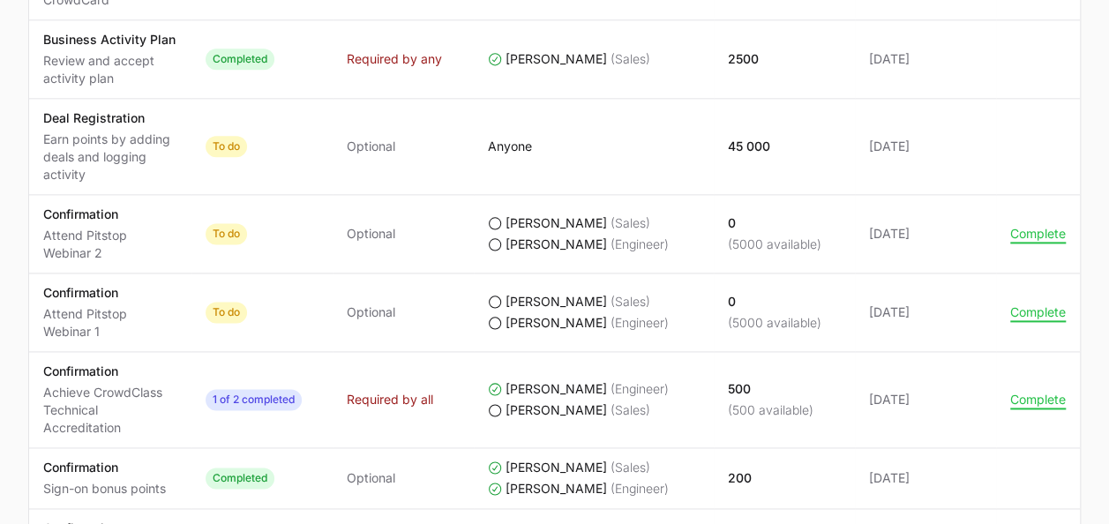
click at [1049, 238] on td "Actions Complete" at bounding box center [1038, 234] width 84 height 79
click at [1043, 234] on button "Complete" at bounding box center [1038, 234] width 56 height 16
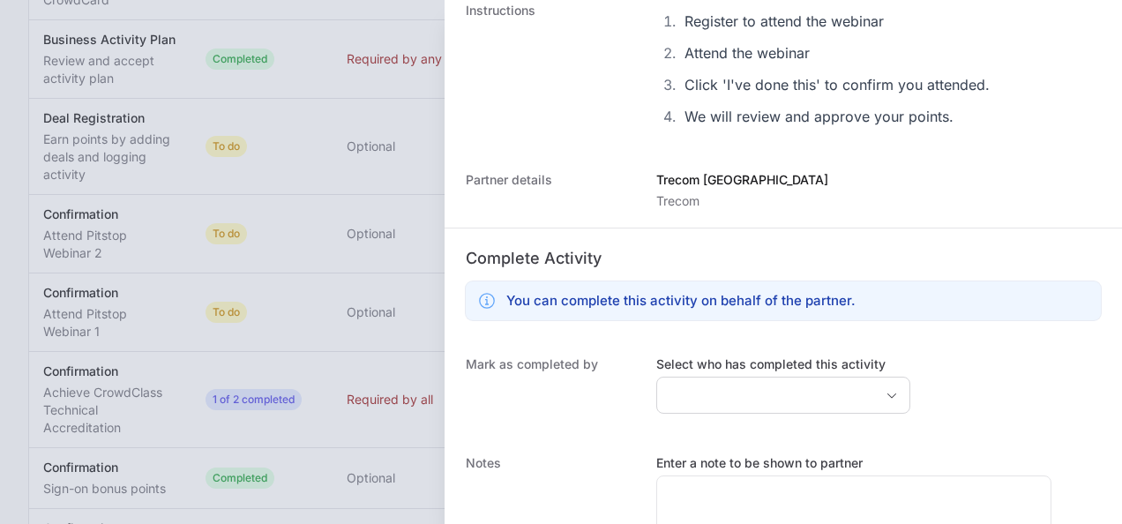
scroll to position [356, 0]
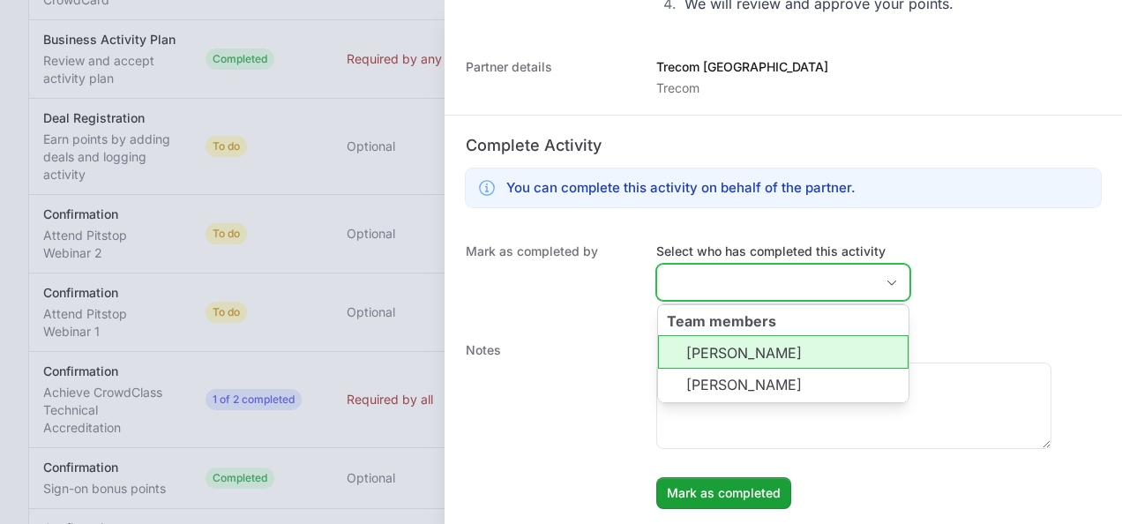
click at [759, 288] on input "Select who has completed this activity" at bounding box center [765, 282] width 217 height 35
click at [755, 348] on li "[PERSON_NAME]" at bounding box center [783, 352] width 251 height 34
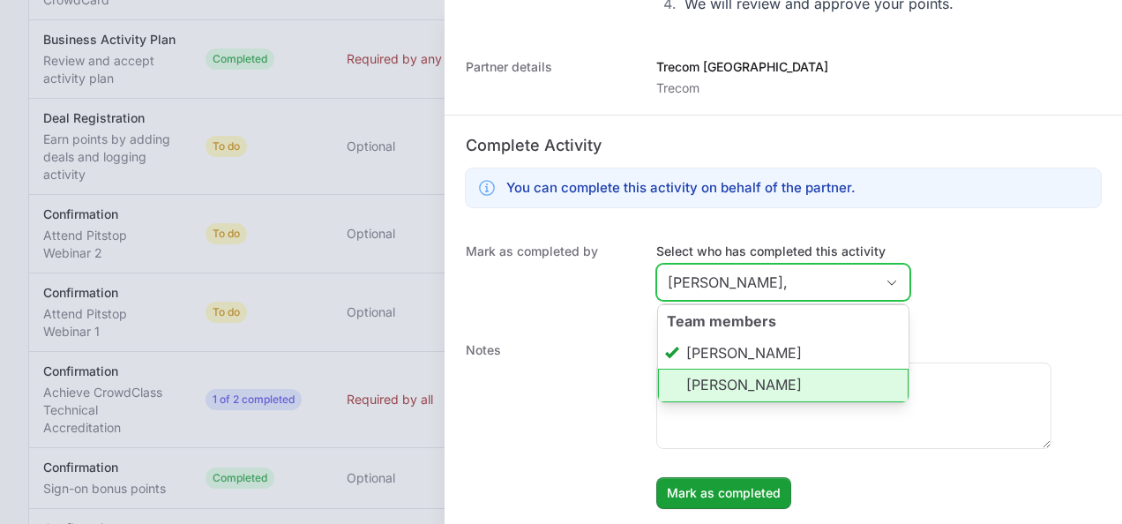
click at [739, 380] on li "[PERSON_NAME]" at bounding box center [783, 386] width 251 height 34
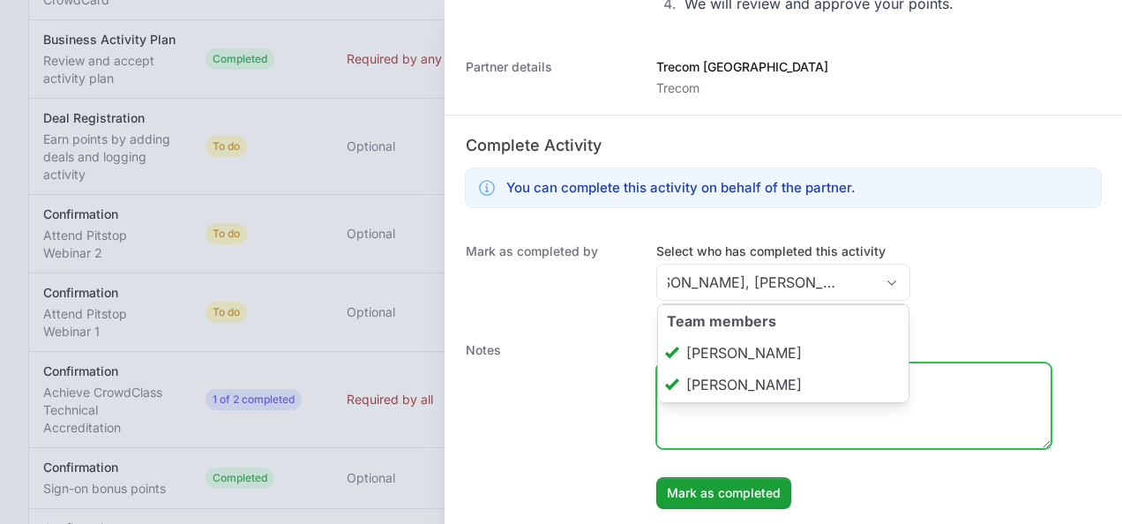
type input "[PERSON_NAME], [PERSON_NAME]"
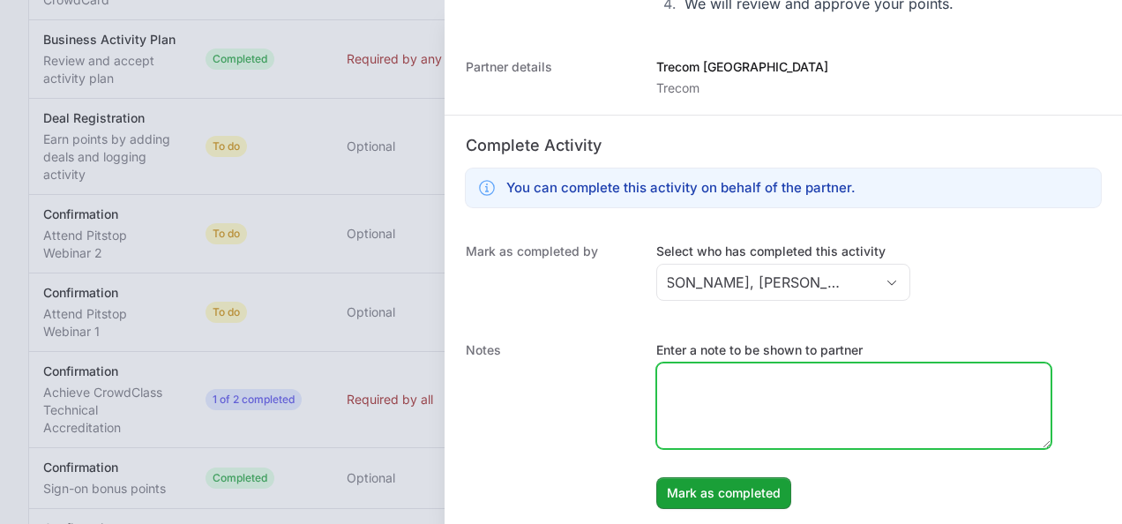
click at [751, 443] on textarea "Enter a note to be shown to partner" at bounding box center [853, 405] width 393 height 85
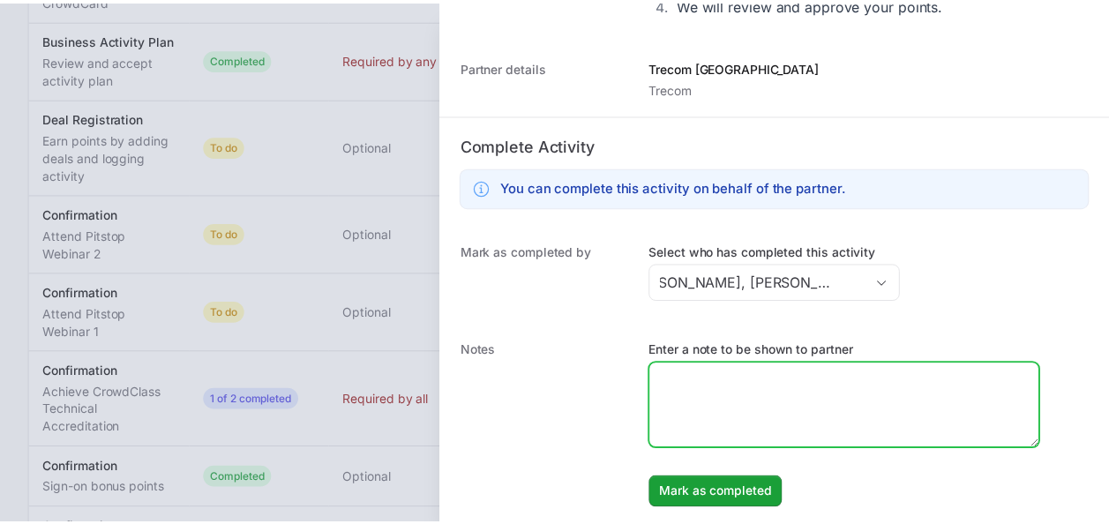
scroll to position [0, 0]
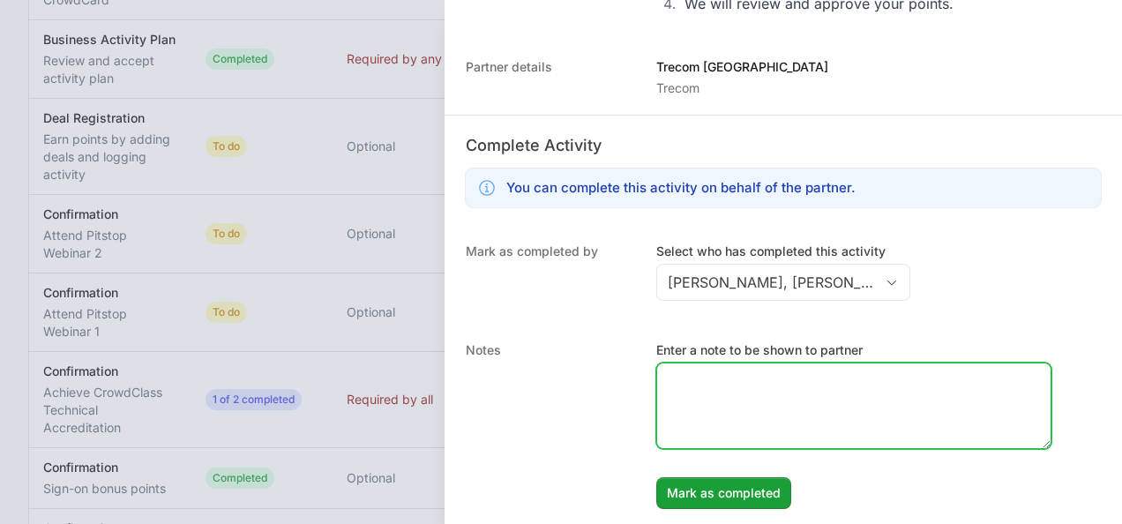
paste textarea "Partner participate in IITD Value Added Day 2025 where was presented CrowdStrik…"
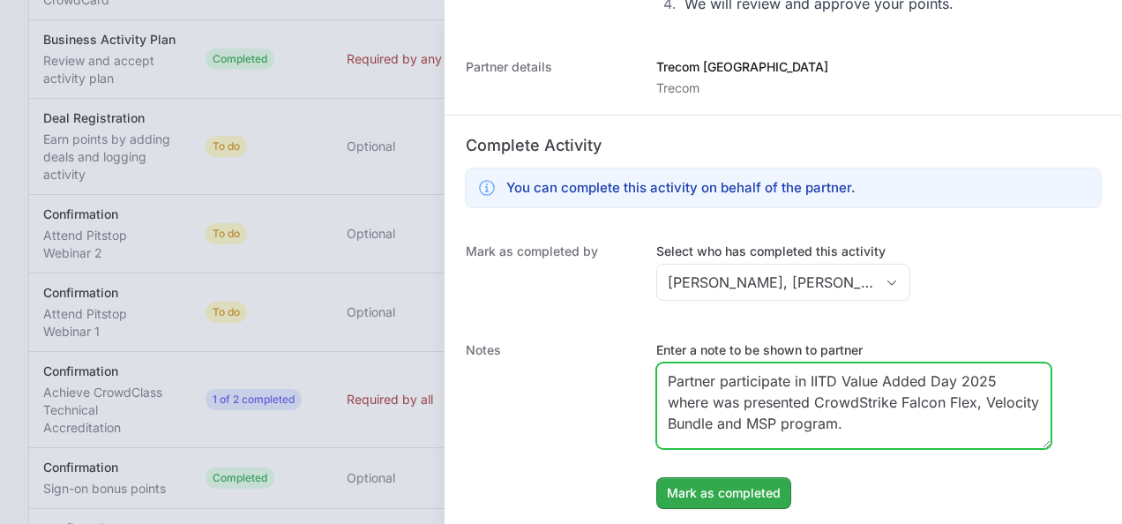
type textarea "Partner participate in IITD Value Added Day 2025 where was presented CrowdStrik…"
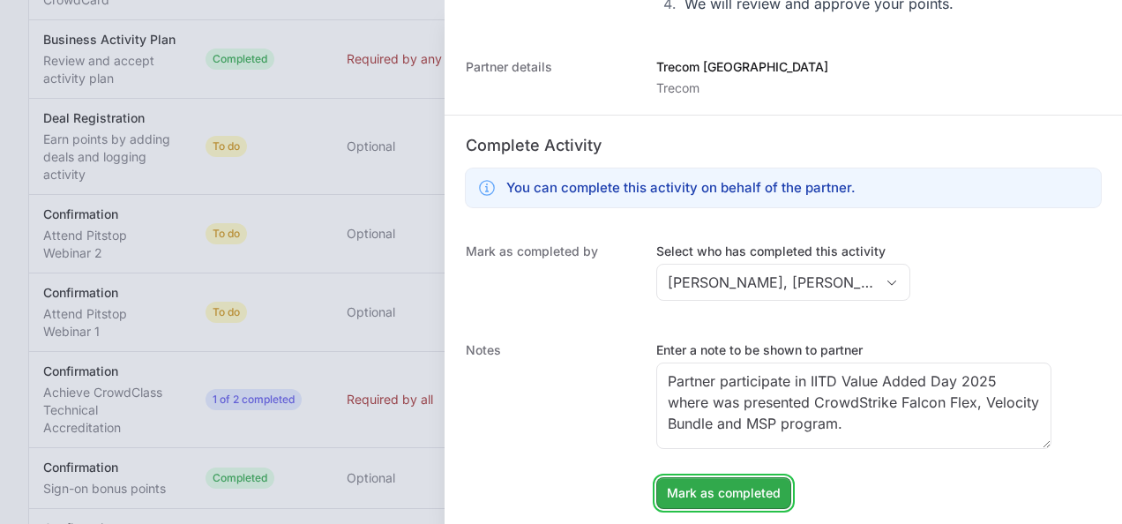
click at [745, 497] on span "Mark as completed" at bounding box center [724, 492] width 114 height 21
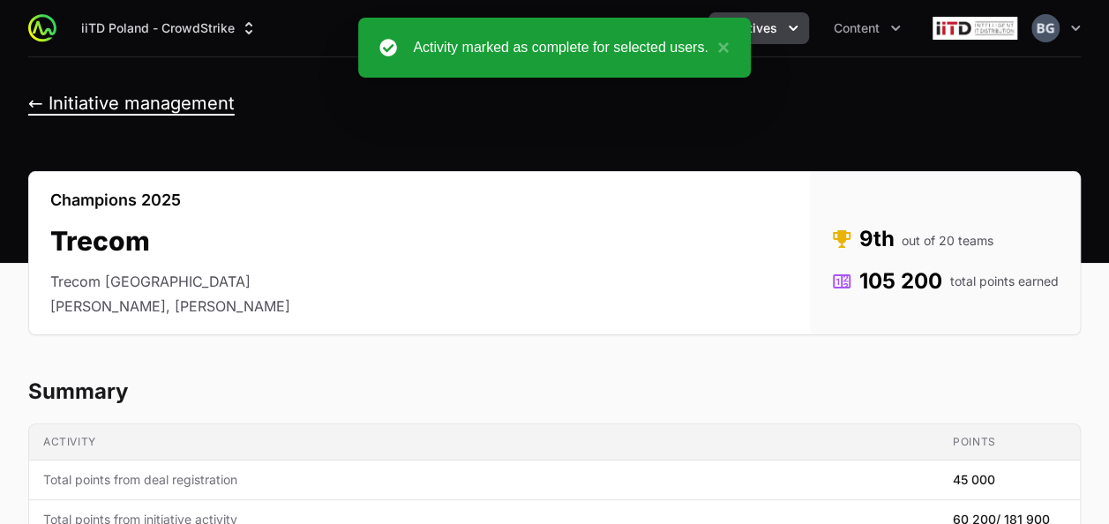
click at [127, 99] on button "← Initiative management" at bounding box center [131, 104] width 206 height 22
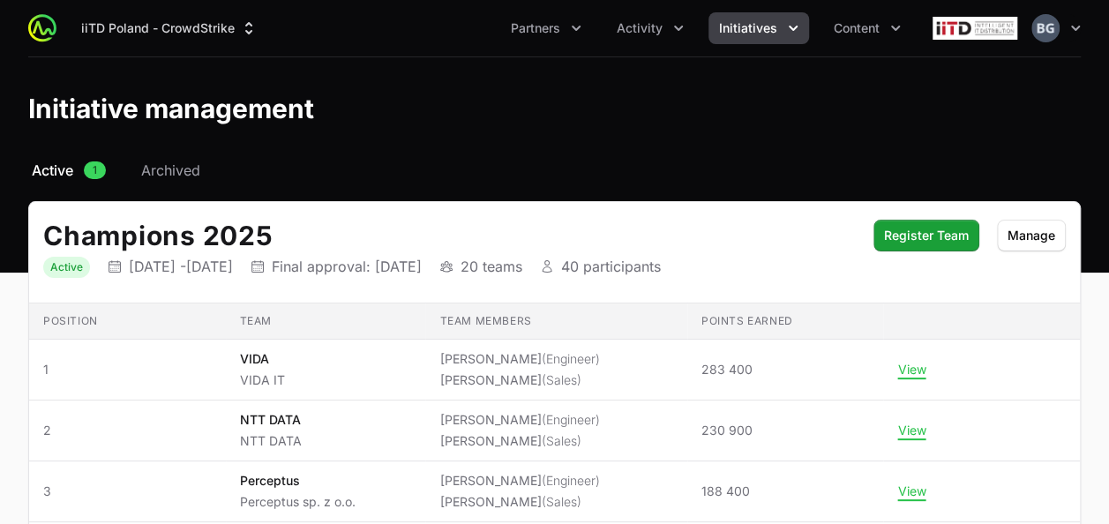
scroll to position [134, 0]
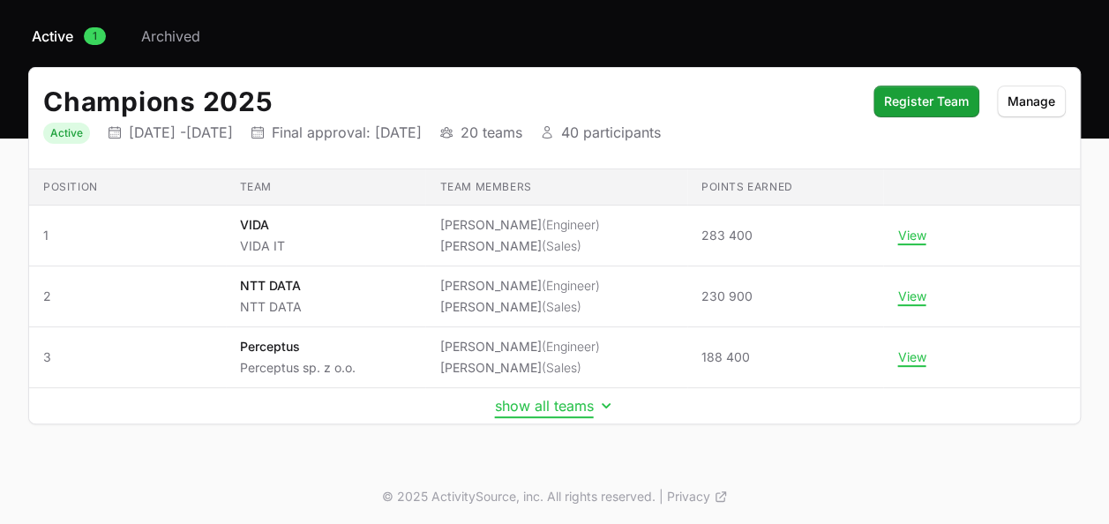
click at [551, 399] on button "show all teams" at bounding box center [555, 406] width 120 height 18
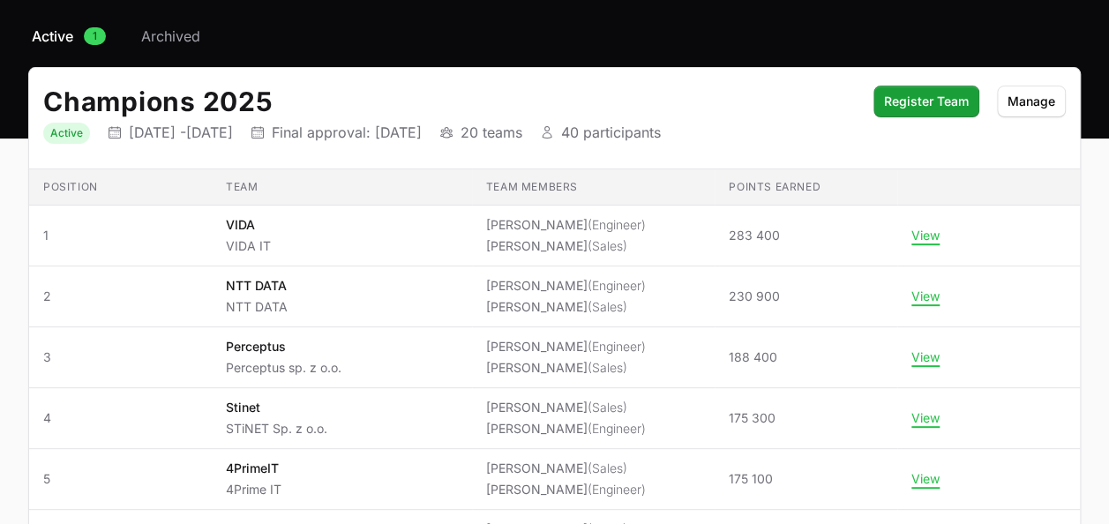
scroll to position [487, 0]
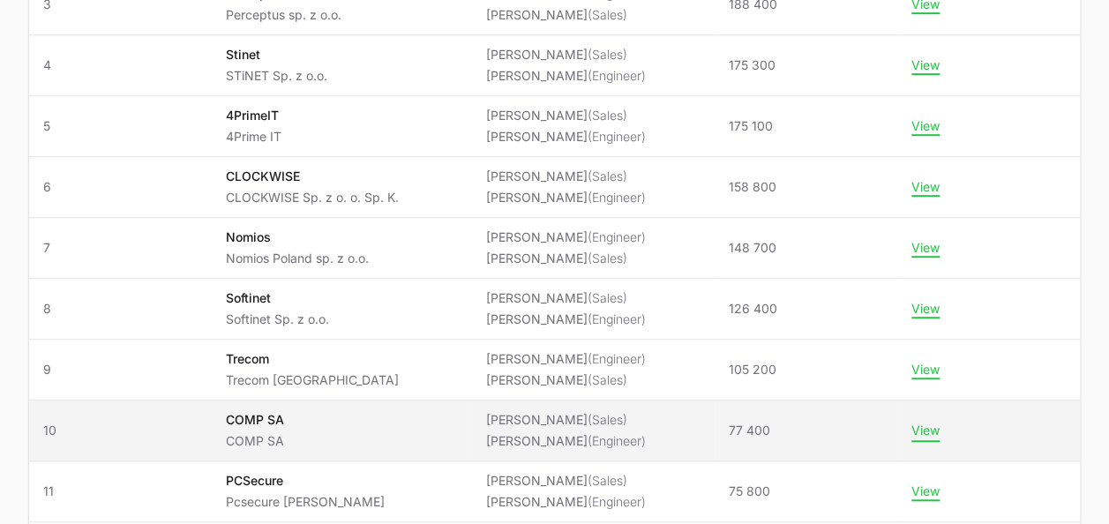
click at [938, 430] on button "View" at bounding box center [925, 431] width 28 height 16
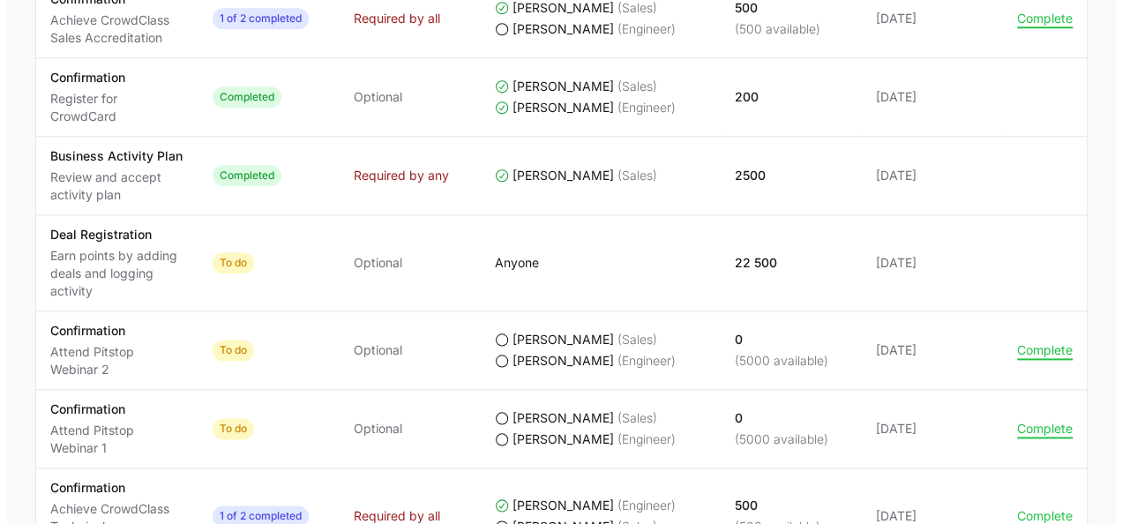
scroll to position [970, 0]
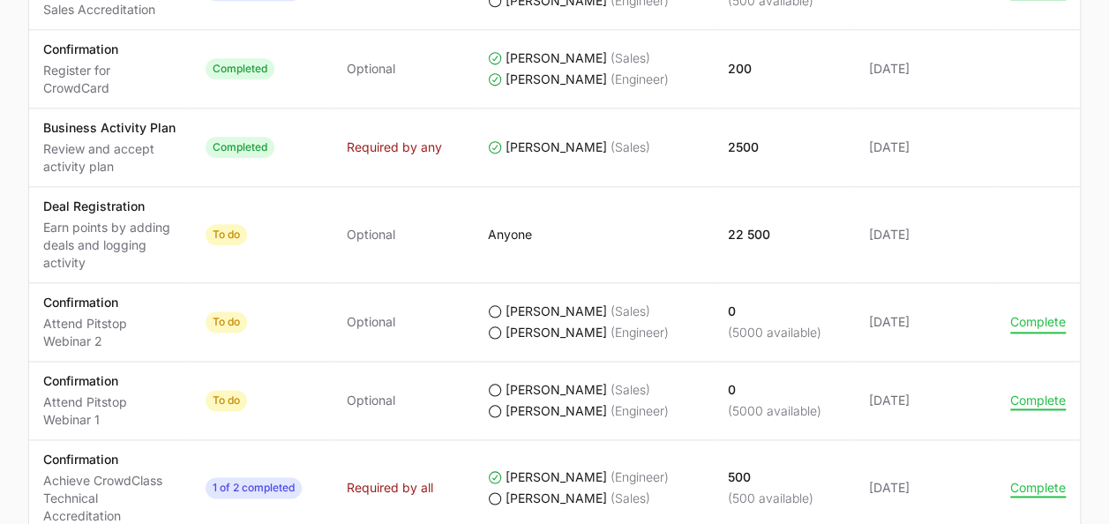
click at [1019, 320] on button "Complete" at bounding box center [1038, 322] width 56 height 16
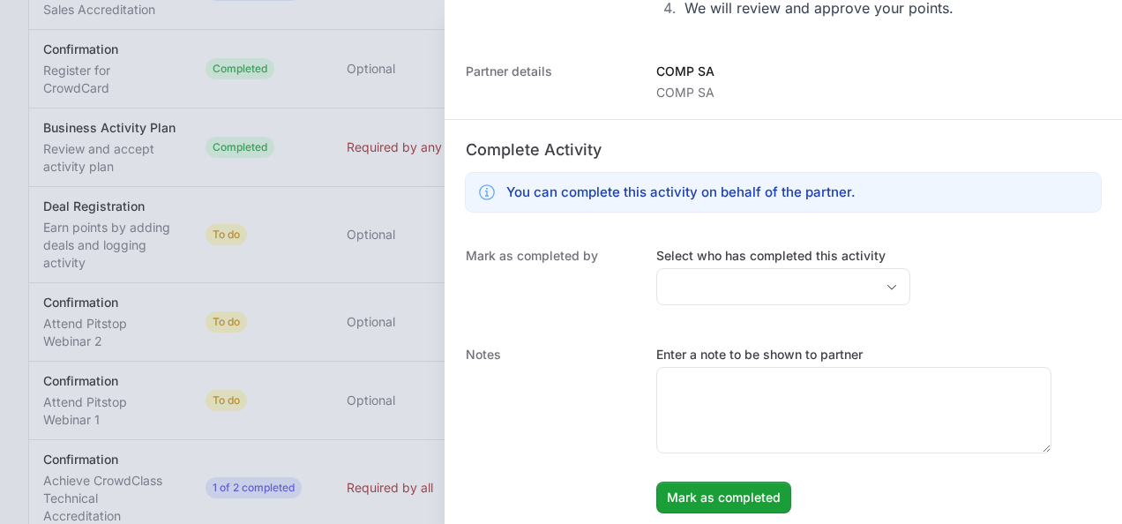
scroll to position [353, 0]
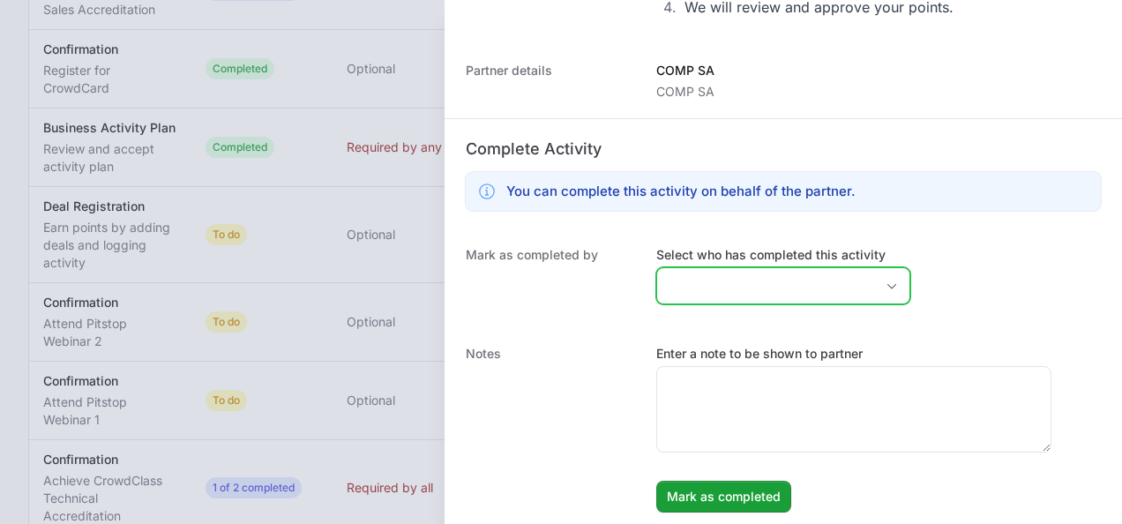
drag, startPoint x: 739, startPoint y: 286, endPoint x: 739, endPoint y: 302, distance: 15.9
click at [739, 287] on input "Select who has completed this activity" at bounding box center [765, 285] width 217 height 35
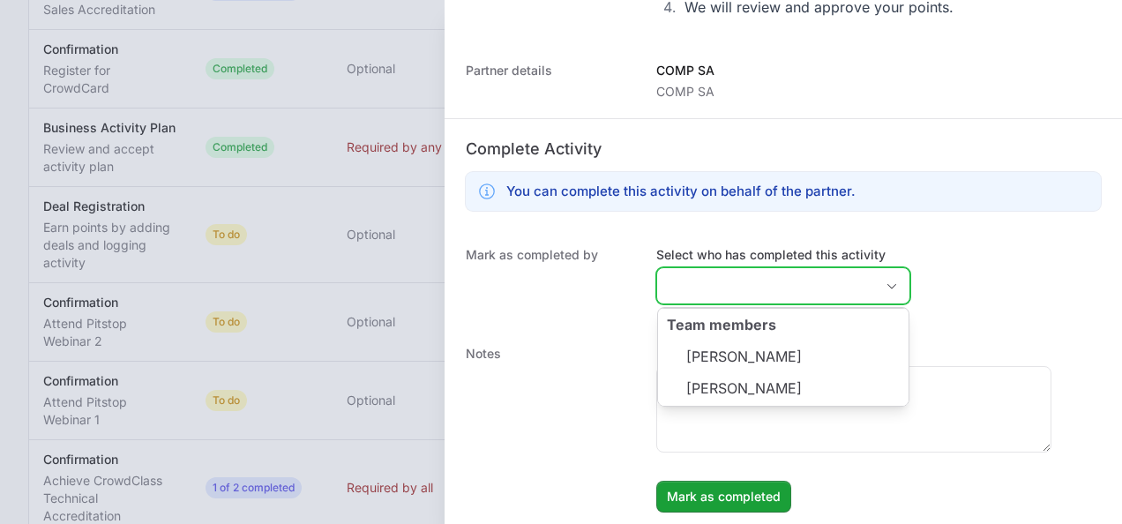
click at [743, 340] on li "[PERSON_NAME]" at bounding box center [783, 356] width 251 height 34
type input "[PERSON_NAME],"
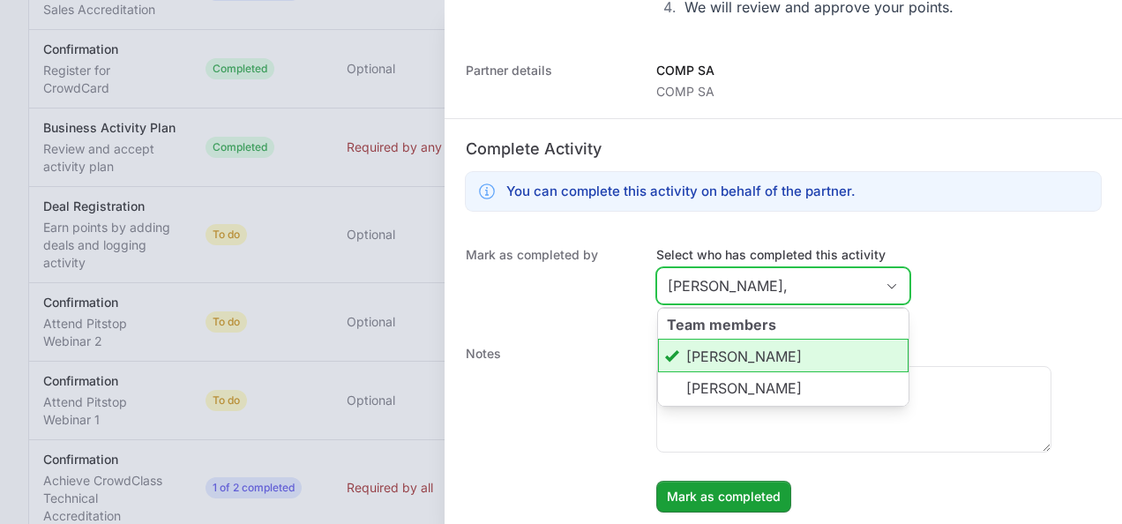
click at [744, 348] on li "[PERSON_NAME]" at bounding box center [783, 356] width 251 height 34
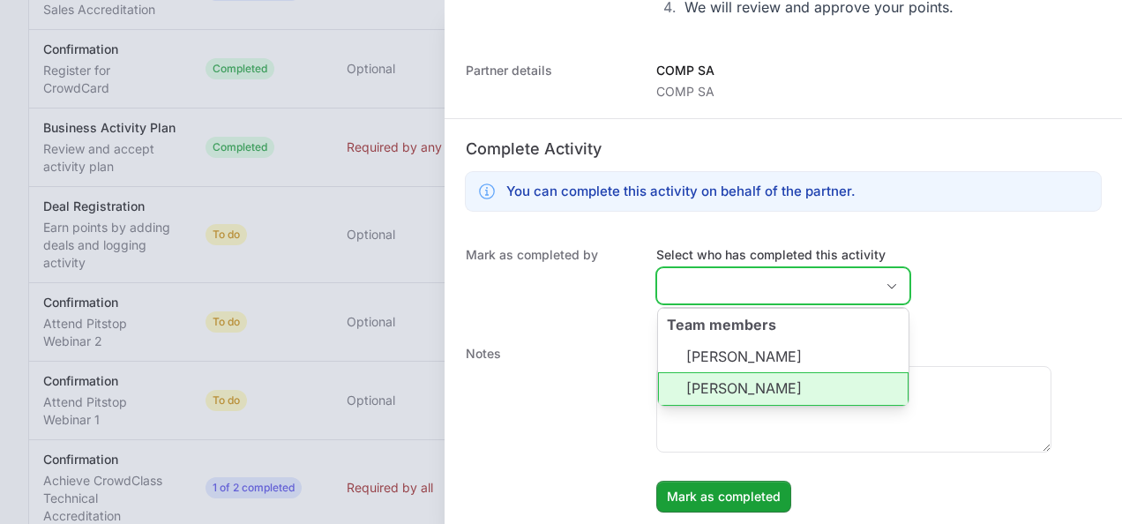
click at [737, 394] on li "[PERSON_NAME]" at bounding box center [783, 389] width 251 height 34
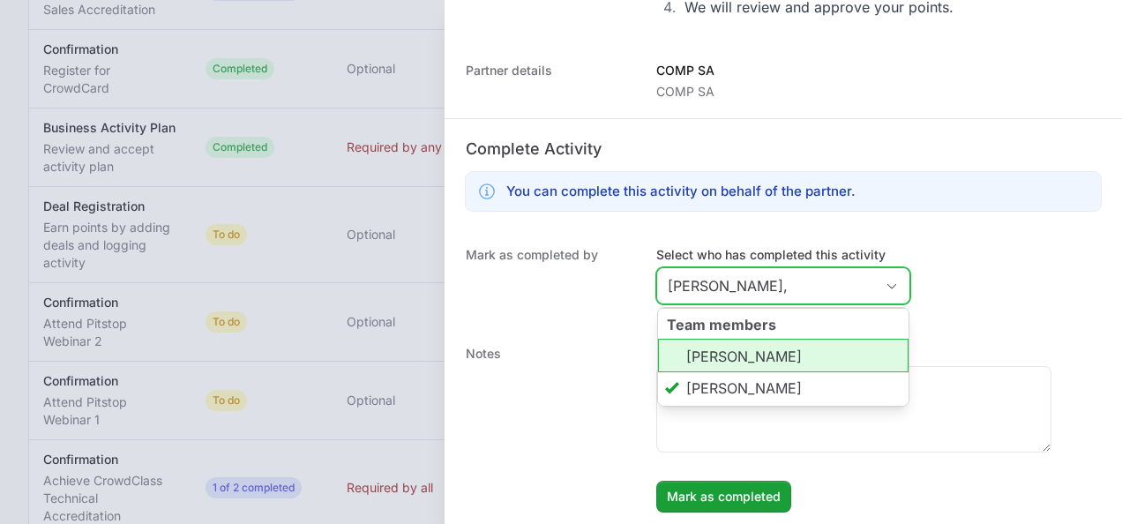
click at [732, 357] on li "[PERSON_NAME]" at bounding box center [783, 356] width 251 height 34
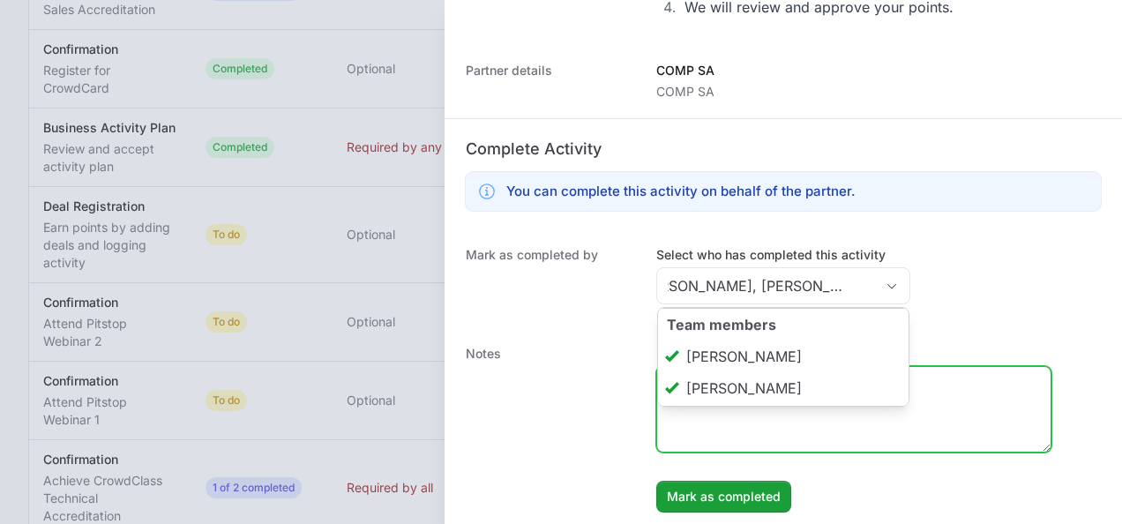
type input "[PERSON_NAME], [PERSON_NAME]"
click at [748, 443] on textarea "Enter a note to be shown to partner" at bounding box center [853, 409] width 393 height 85
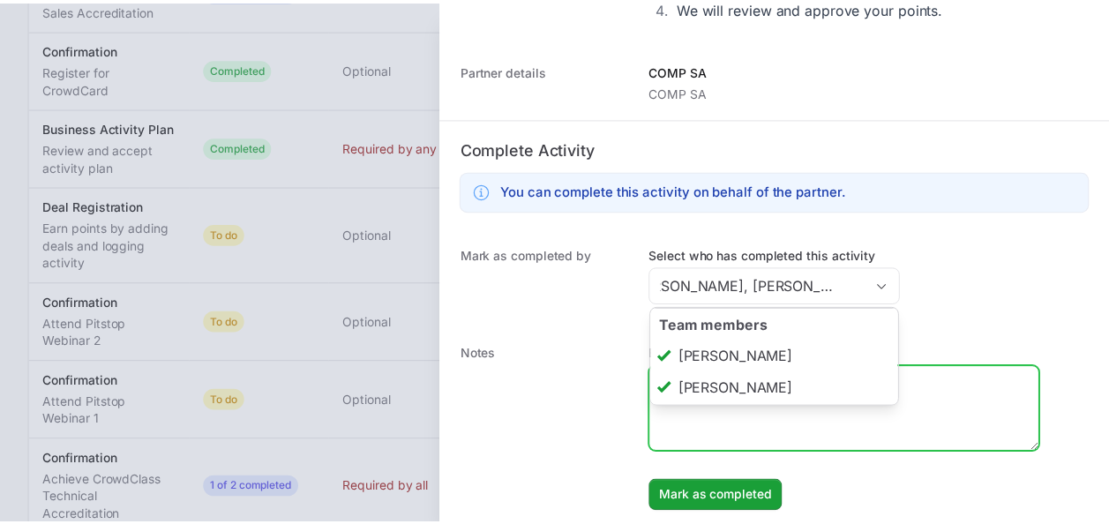
scroll to position [0, 0]
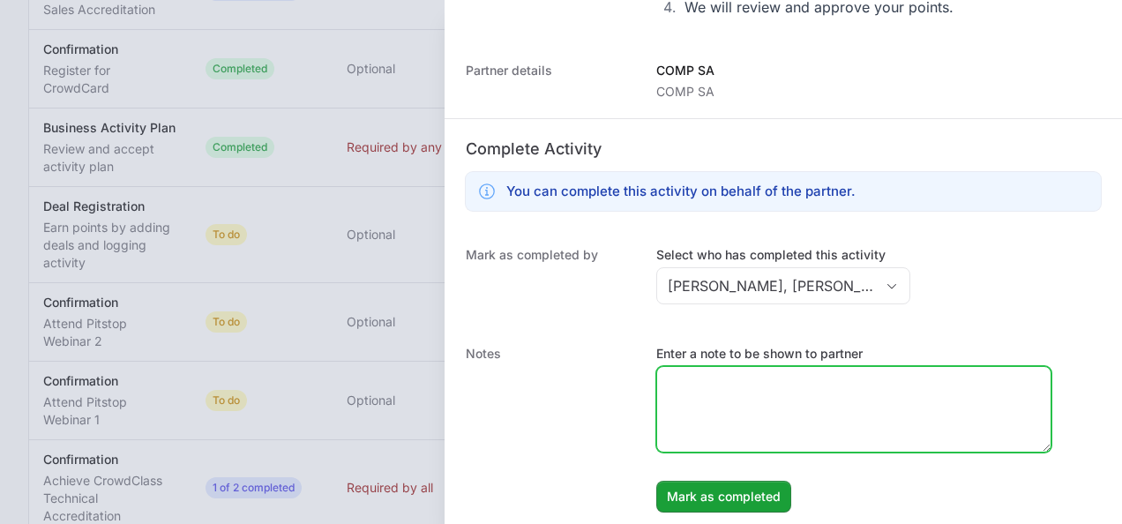
paste textarea "Partner participate in IITD Value Added Day 2025 where was presented CrowdStrik…"
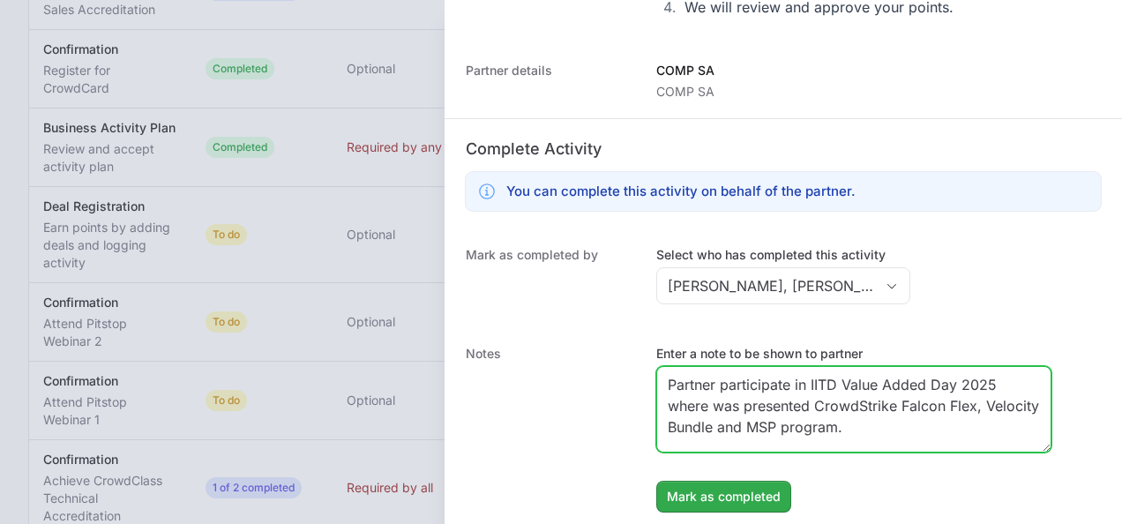
type textarea "Partner participate in IITD Value Added Day 2025 where was presented CrowdStrik…"
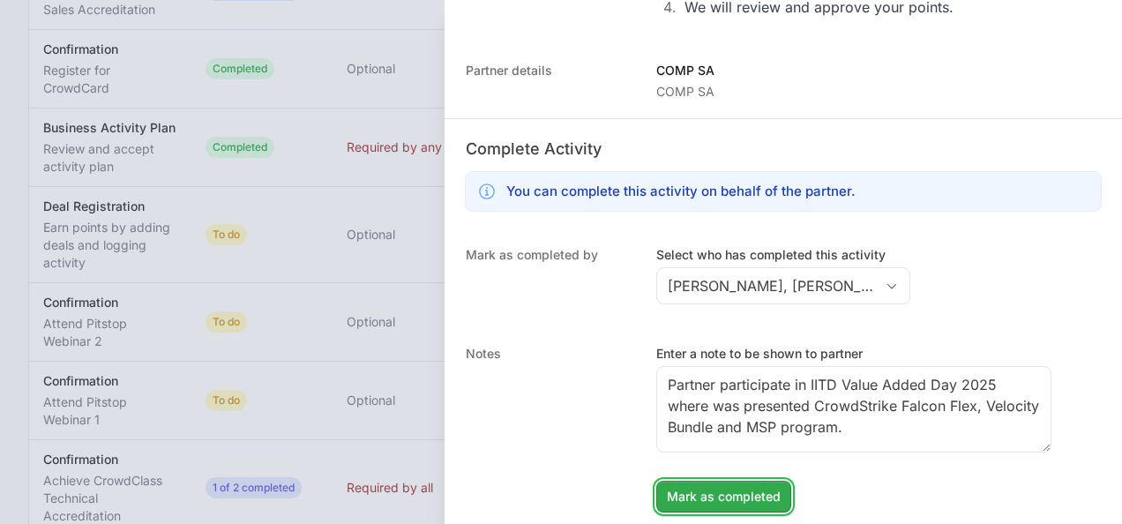
click at [723, 481] on button "Mark as completed" at bounding box center [723, 497] width 135 height 32
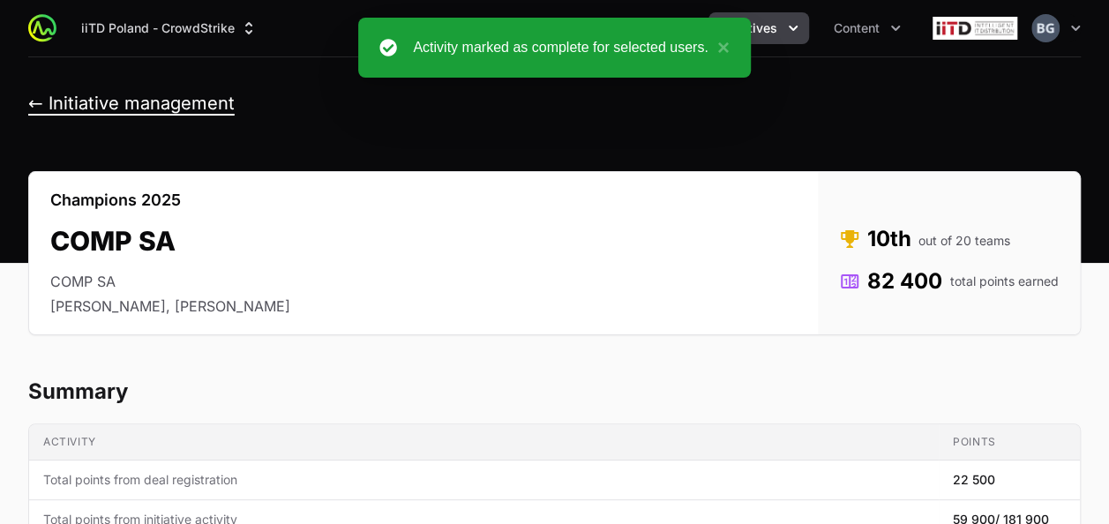
click at [181, 114] on button "← Initiative management" at bounding box center [131, 104] width 206 height 22
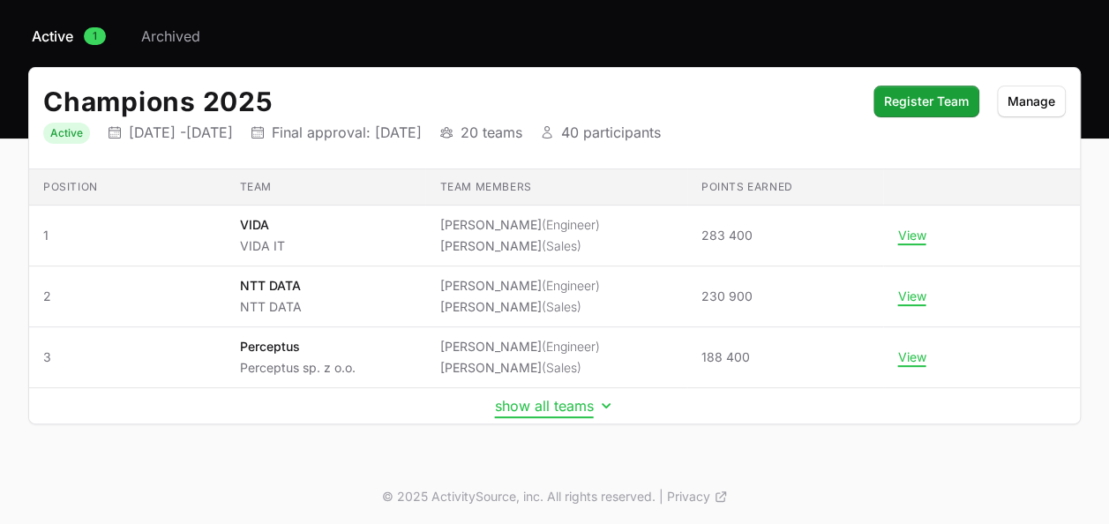
click at [512, 409] on button "show all teams" at bounding box center [555, 406] width 120 height 18
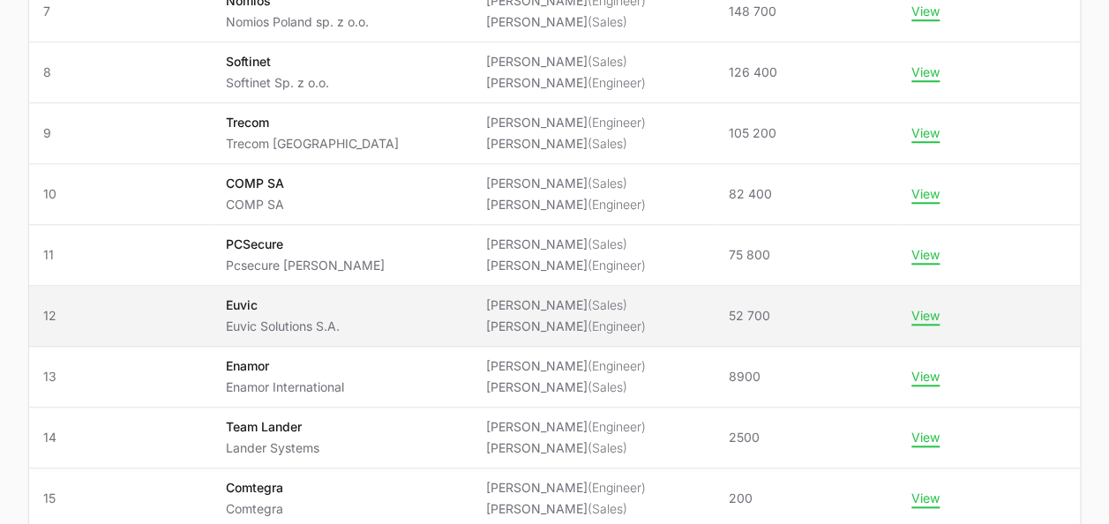
scroll to position [752, 0]
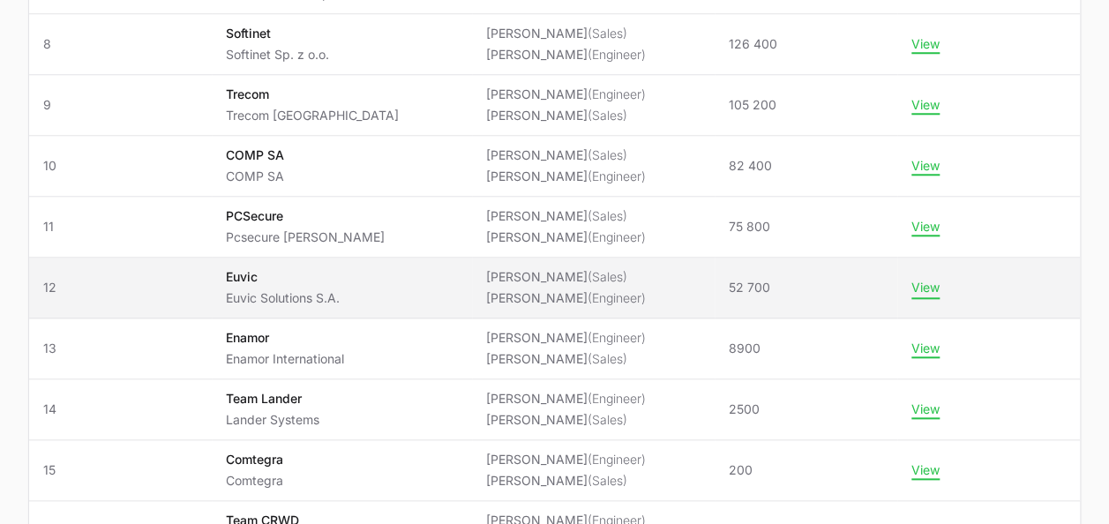
click at [927, 289] on button "View" at bounding box center [925, 288] width 28 height 16
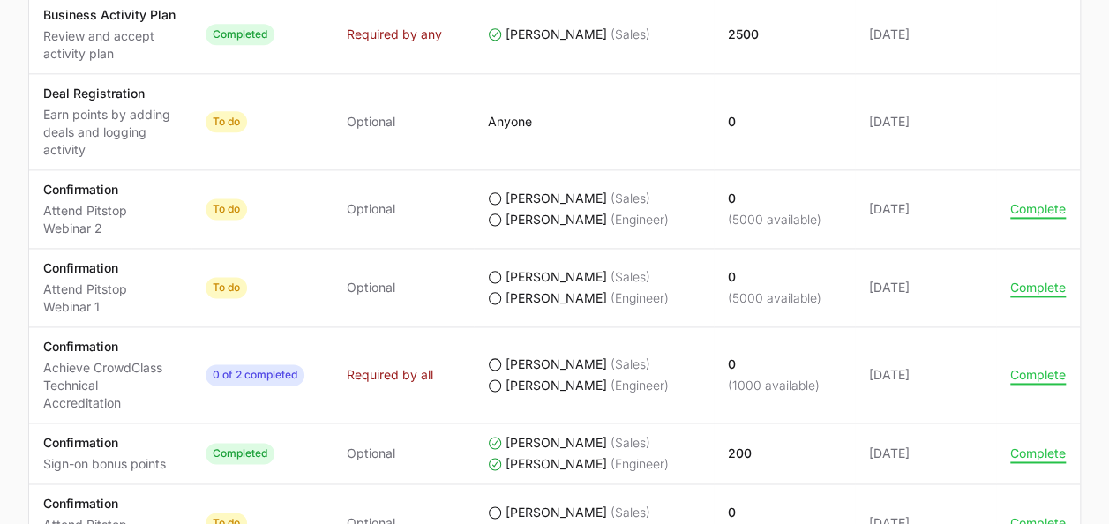
scroll to position [1147, 0]
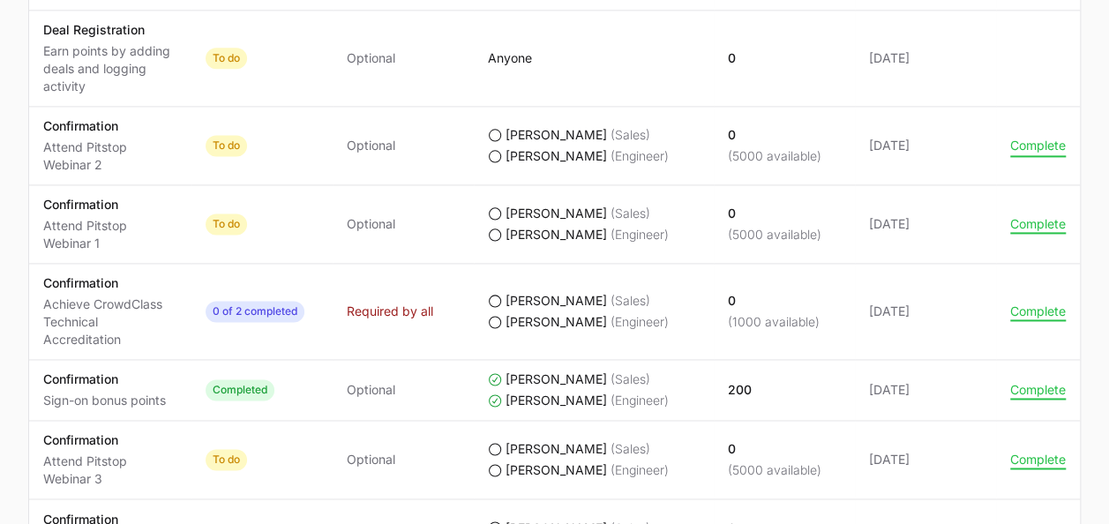
click at [1034, 143] on button "Complete" at bounding box center [1038, 146] width 56 height 16
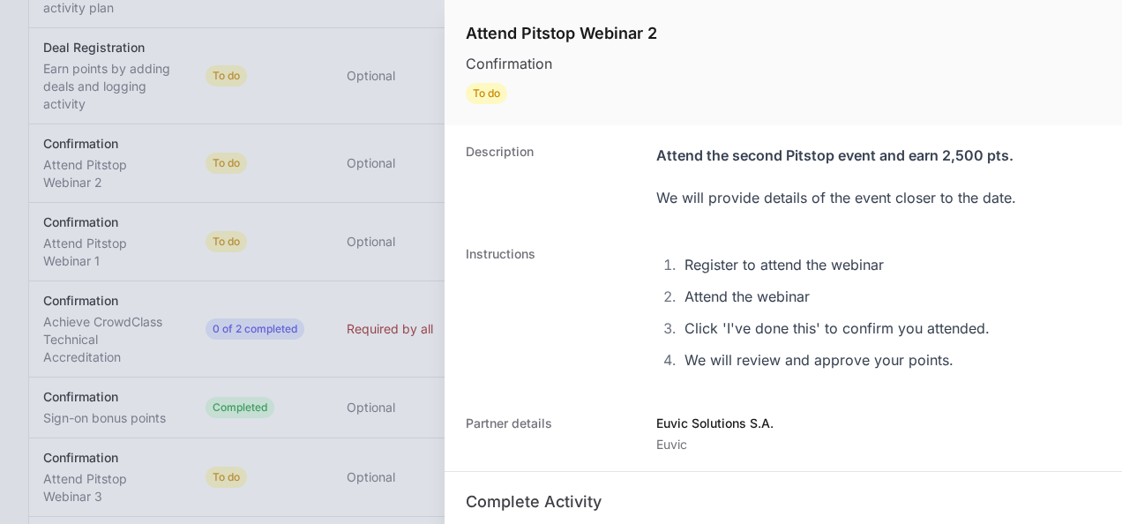
scroll to position [265, 0]
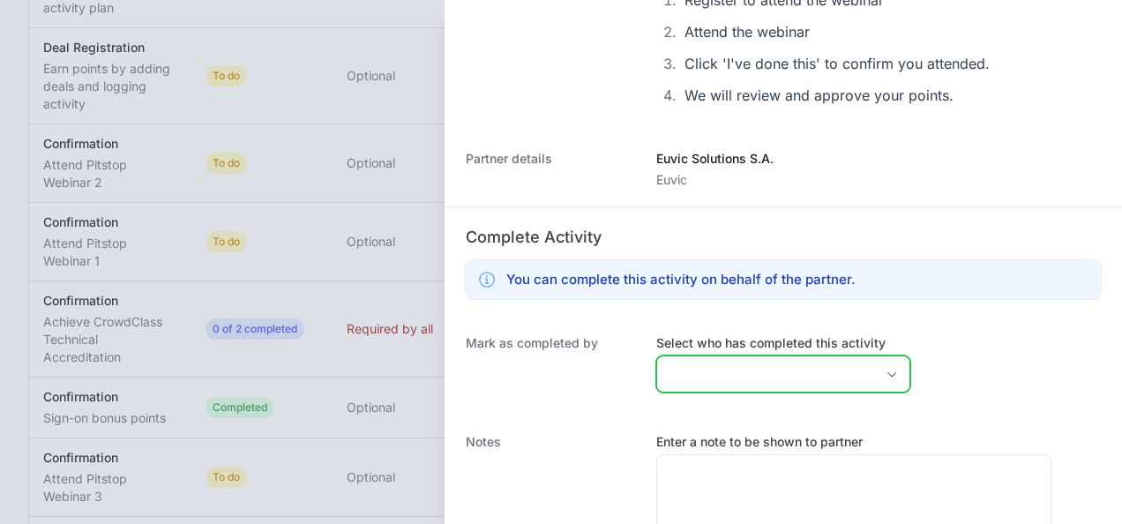
click at [758, 365] on input "Select who has completed this activity" at bounding box center [765, 373] width 217 height 35
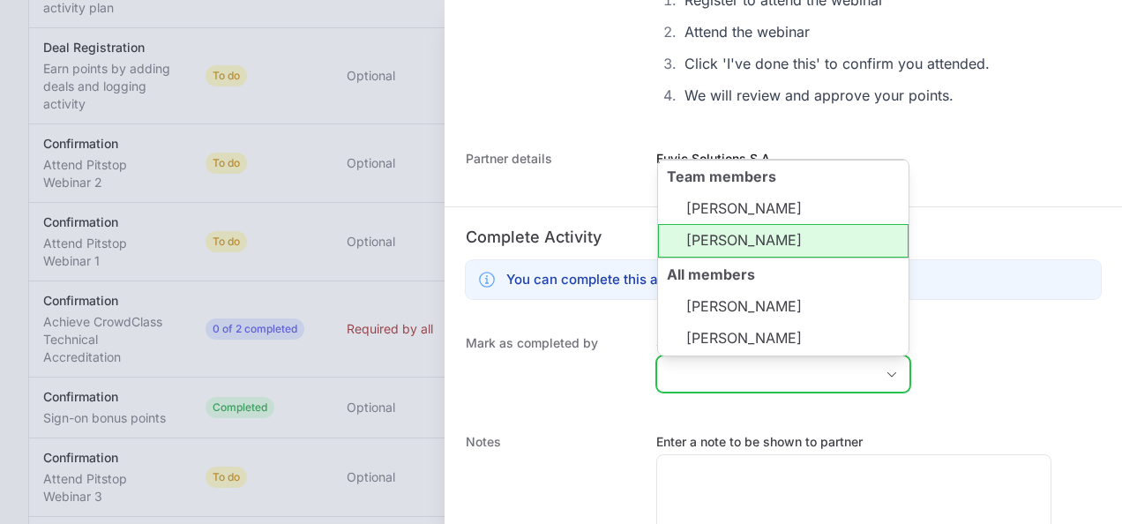
click at [753, 252] on li "[PERSON_NAME]" at bounding box center [783, 241] width 251 height 34
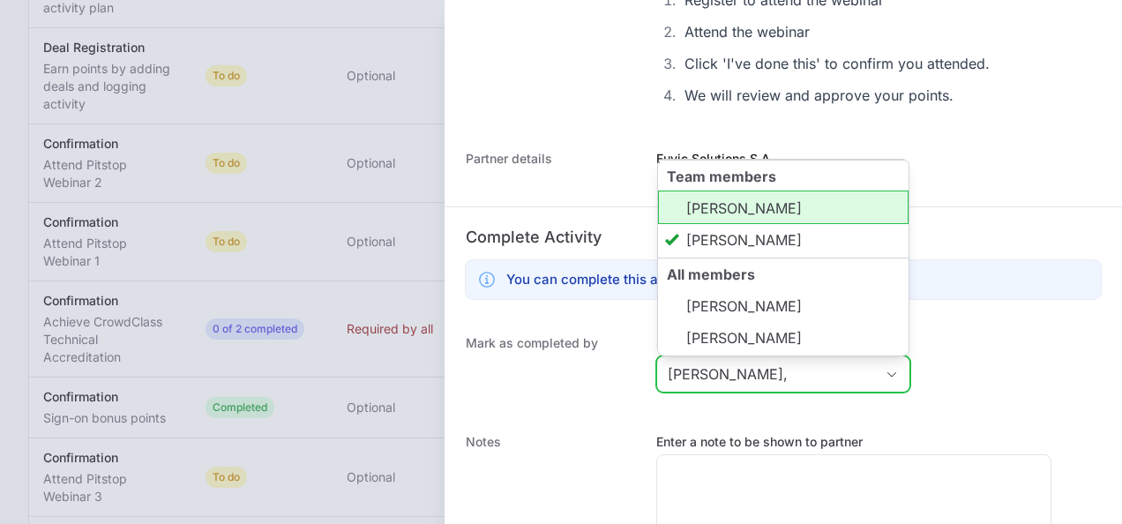
click at [775, 210] on li "[PERSON_NAME]" at bounding box center [783, 208] width 251 height 34
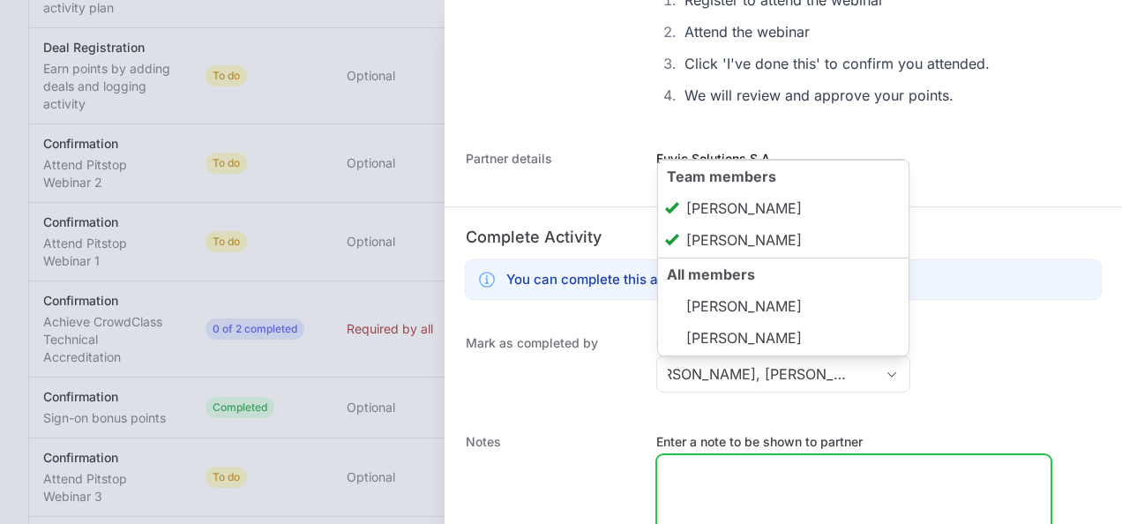
type input "[PERSON_NAME], [PERSON_NAME]"
click at [718, 503] on textarea "Enter a note to be shown to partner" at bounding box center [853, 497] width 393 height 85
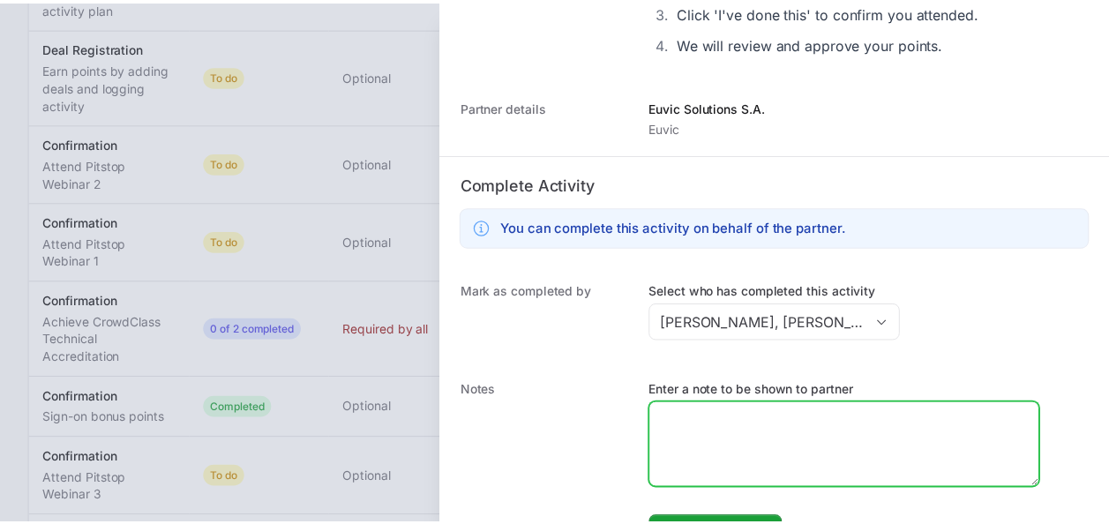
scroll to position [356, 0]
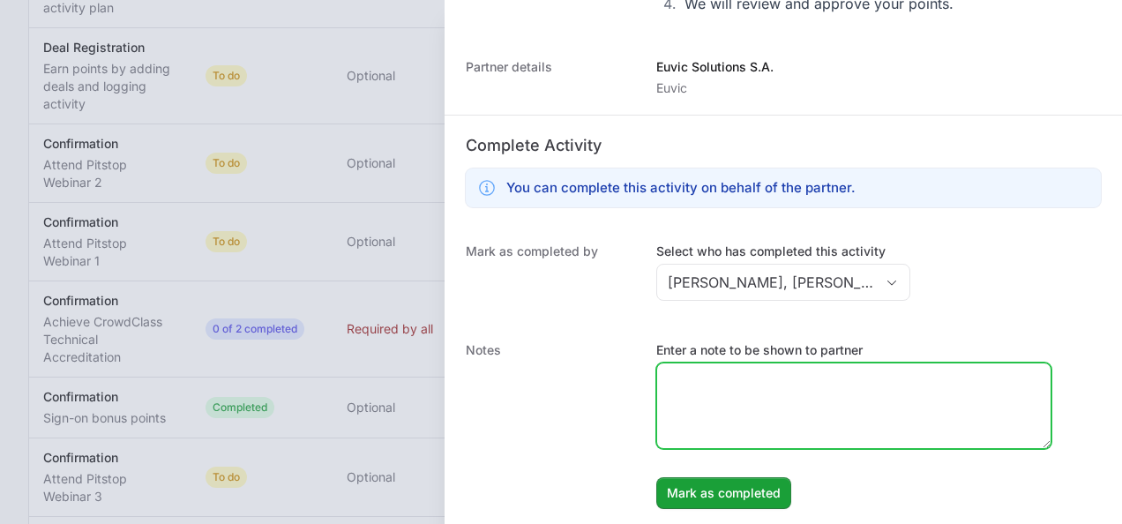
paste textarea "Partner participate in IITD Value Added Day 2025 where was presented CrowdStrik…"
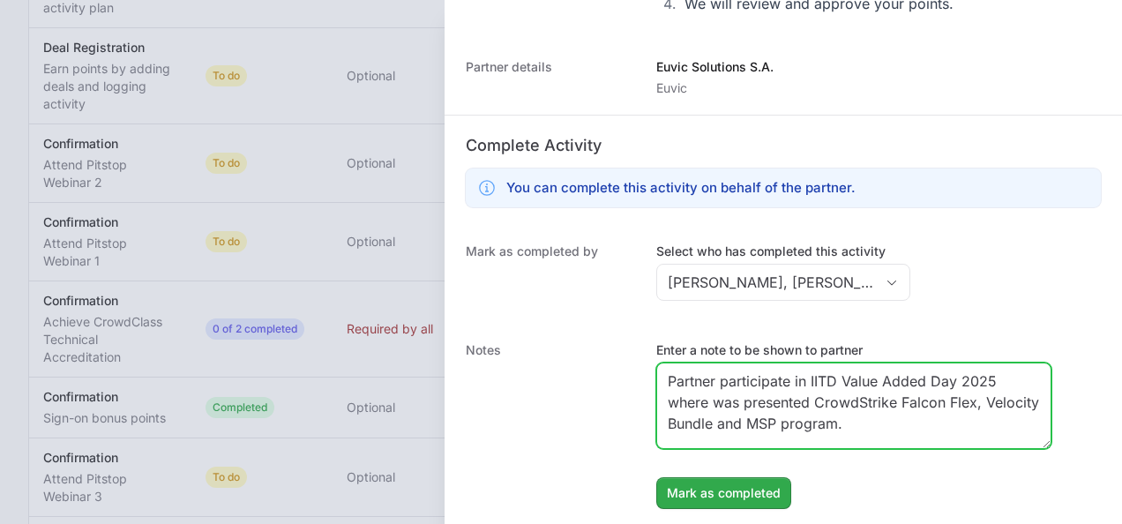
type textarea "Partner participate in IITD Value Added Day 2025 where was presented CrowdStrik…"
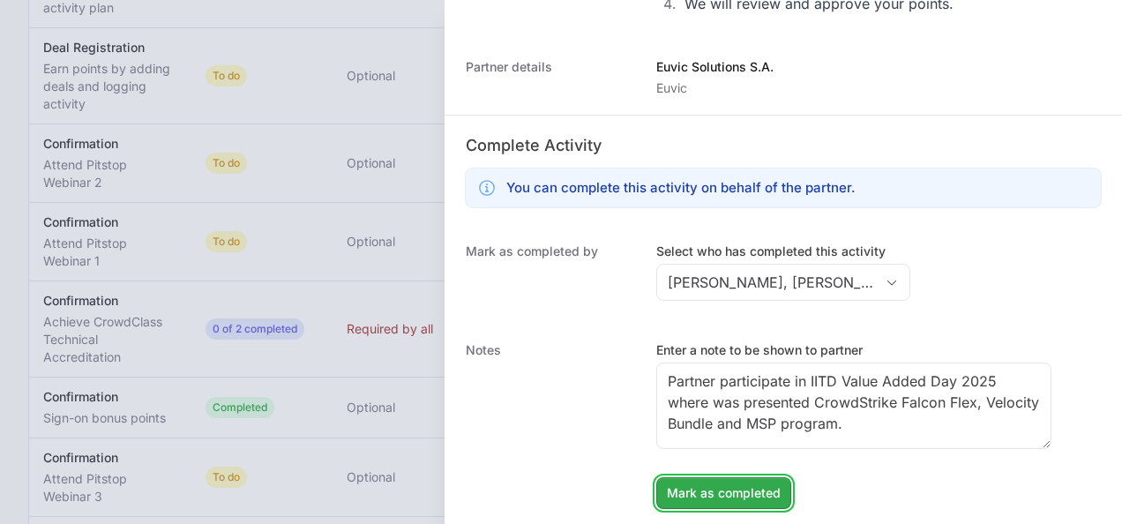
click at [746, 487] on span "Mark as completed" at bounding box center [724, 492] width 114 height 21
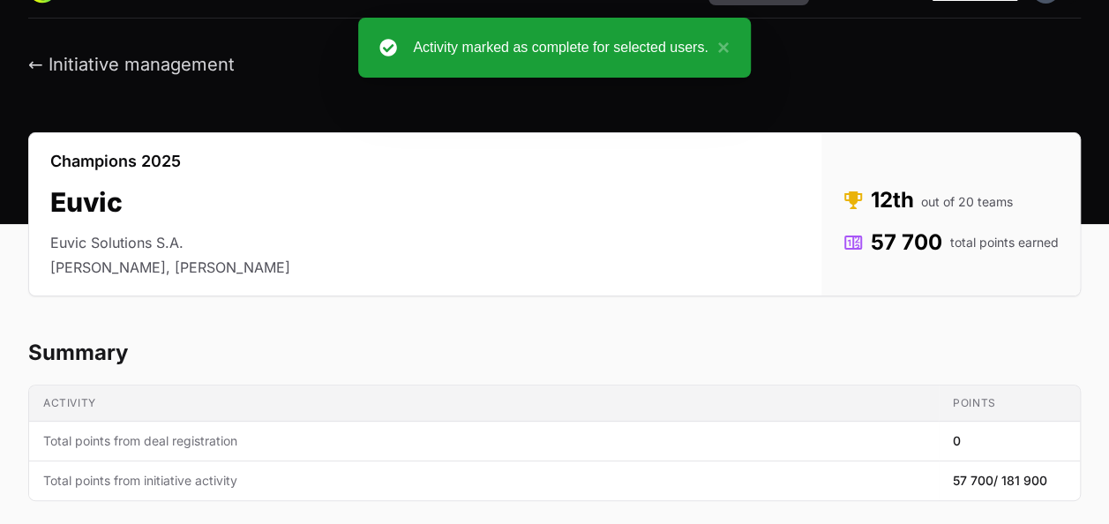
scroll to position [0, 0]
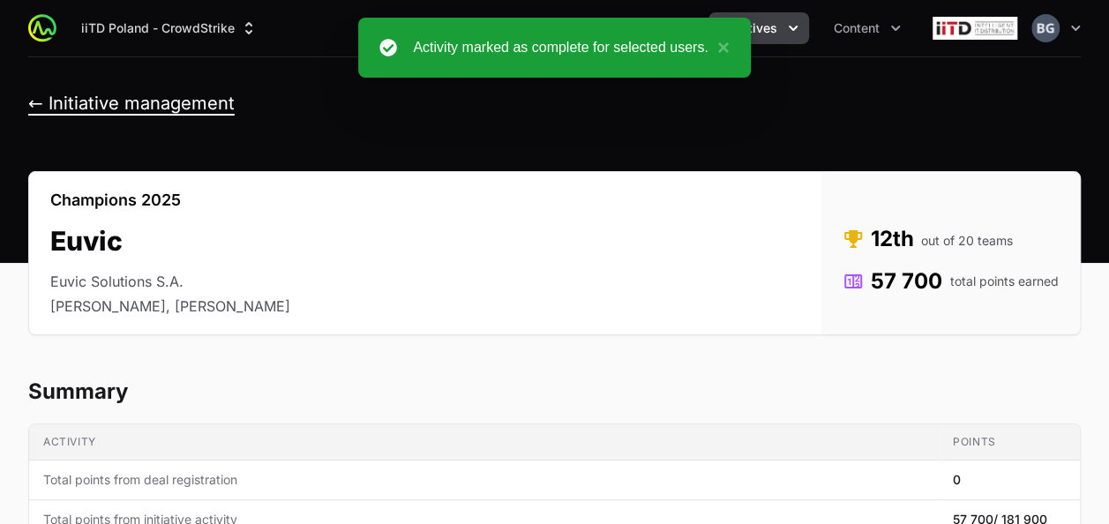
click at [188, 111] on div "← Initiative management" at bounding box center [131, 104] width 206 height 22
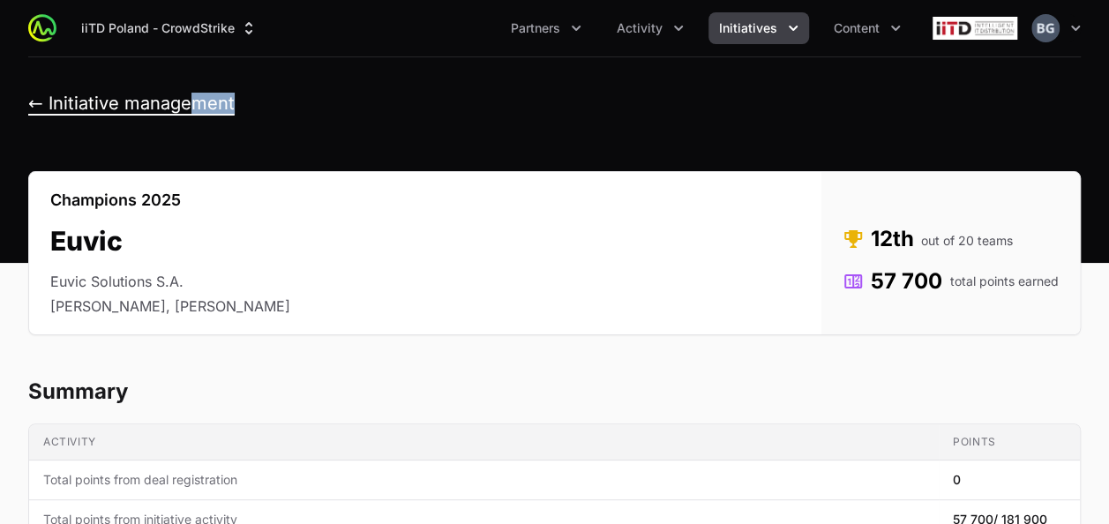
click at [191, 103] on button "← Initiative management" at bounding box center [131, 104] width 206 height 22
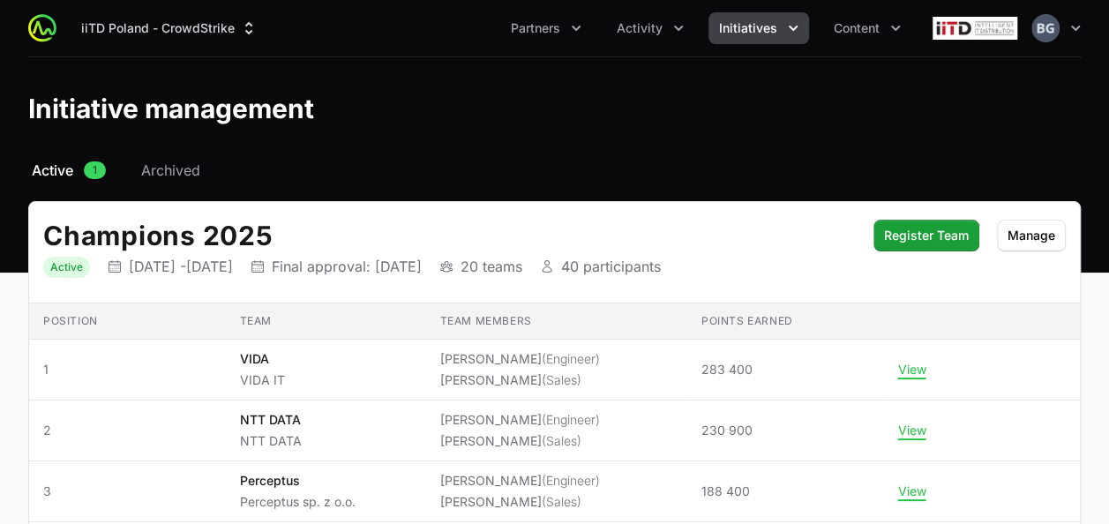
scroll to position [134, 0]
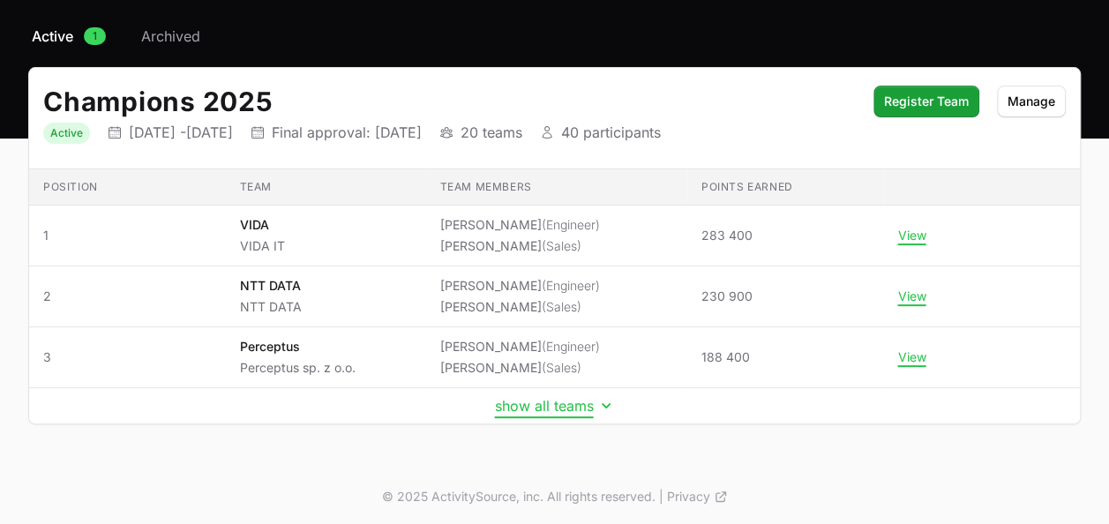
click at [545, 403] on button "show all teams" at bounding box center [555, 406] width 120 height 18
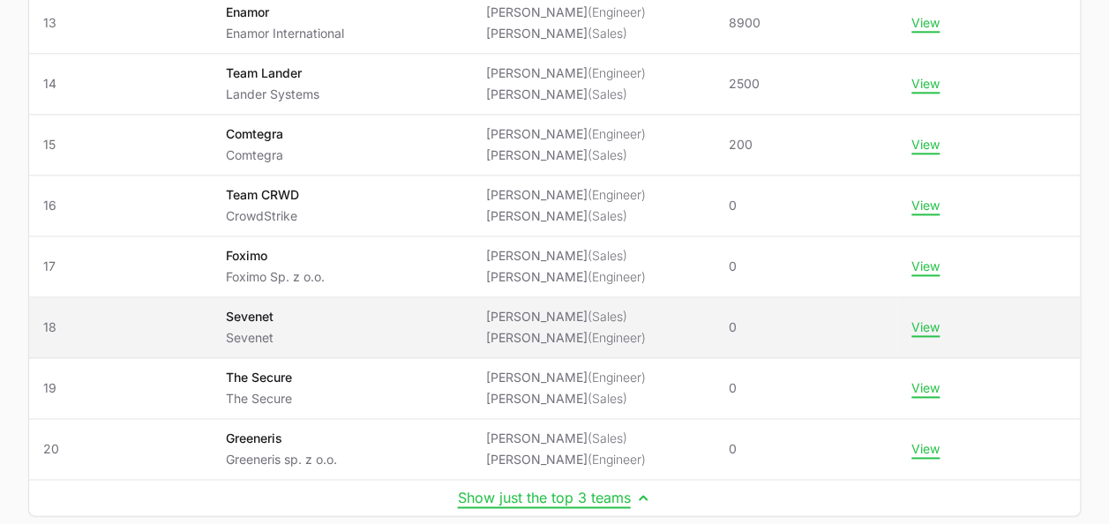
scroll to position [1104, 0]
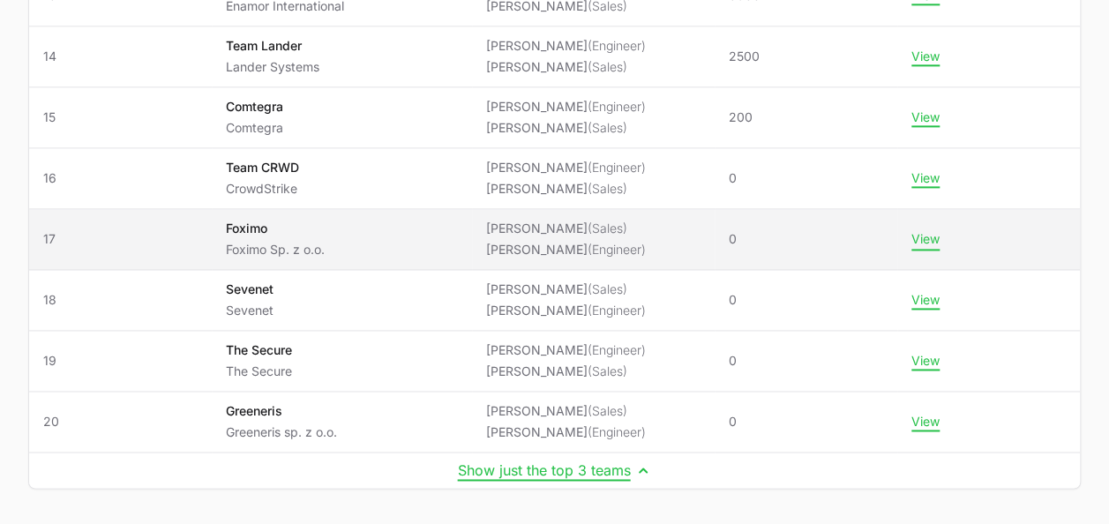
click at [928, 235] on button "View" at bounding box center [925, 239] width 28 height 16
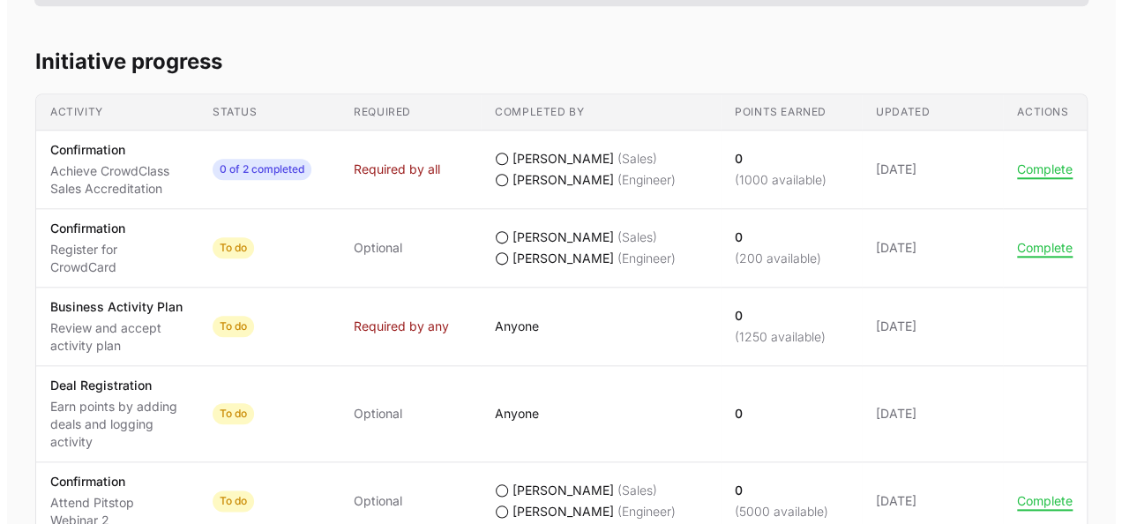
scroll to position [970, 0]
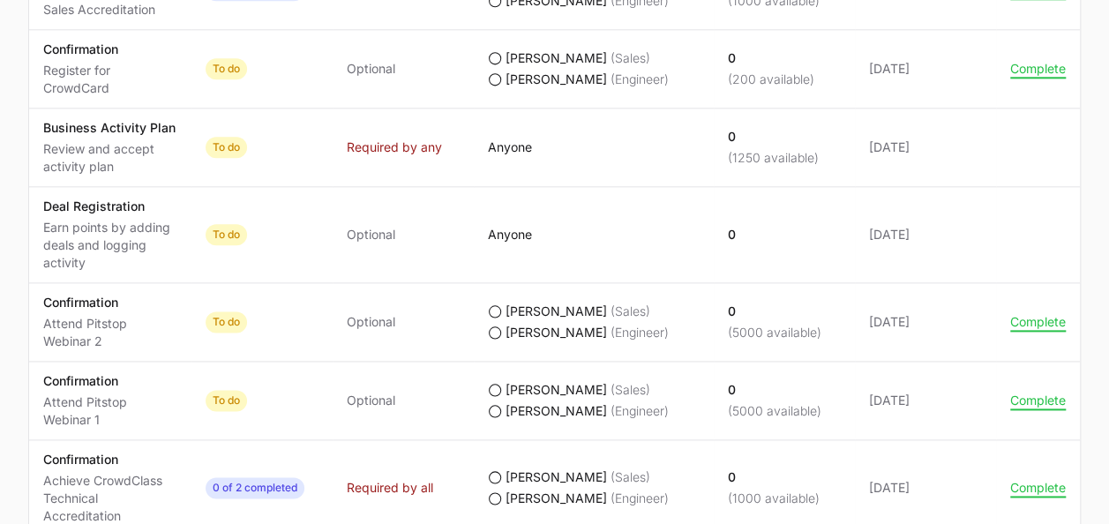
click at [1004, 316] on td "Actions Complete" at bounding box center [1038, 322] width 84 height 79
click at [1025, 322] on button "Complete" at bounding box center [1038, 322] width 56 height 16
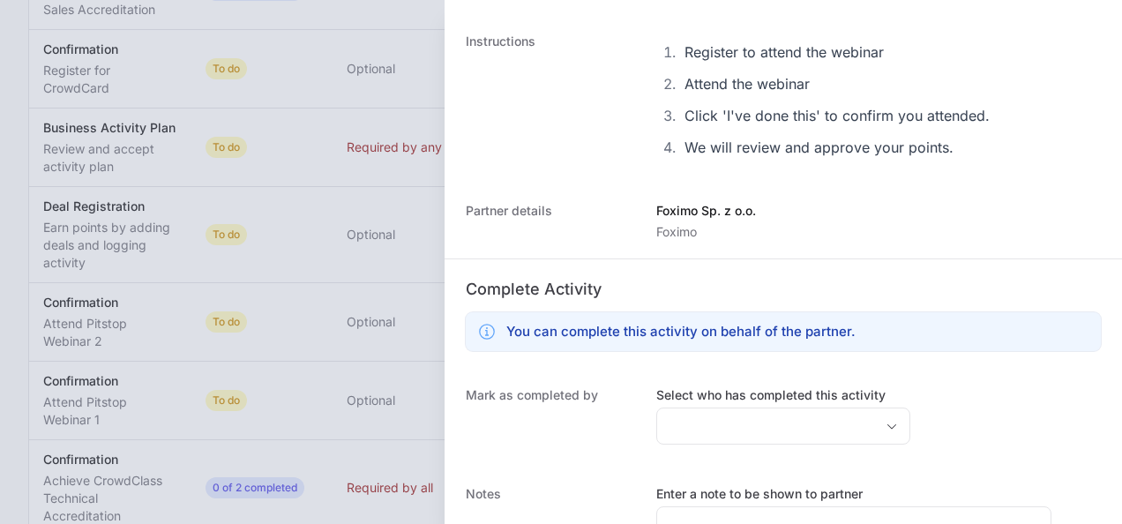
scroll to position [353, 0]
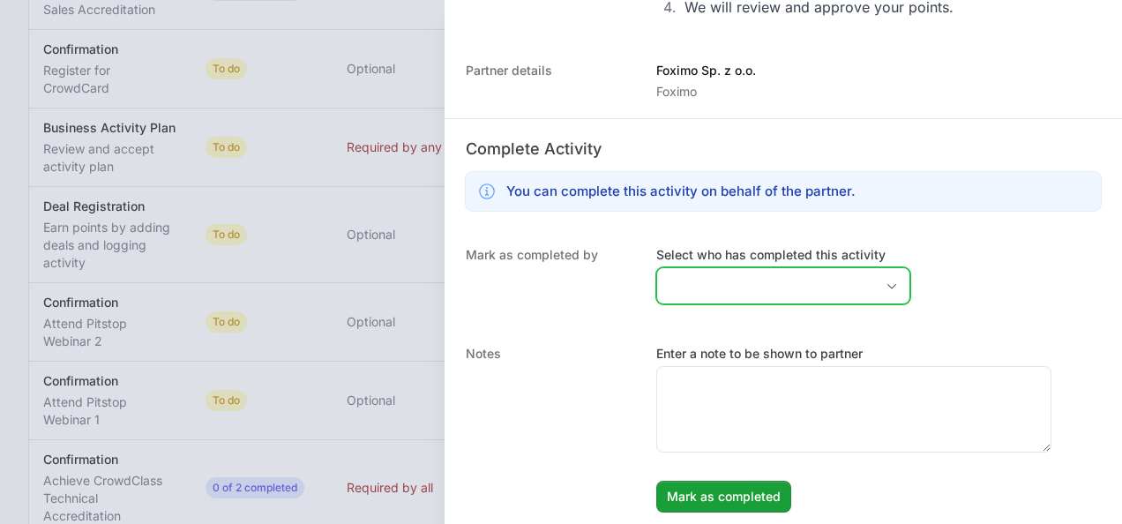
click at [740, 278] on input "Select who has completed this activity" at bounding box center [765, 285] width 217 height 35
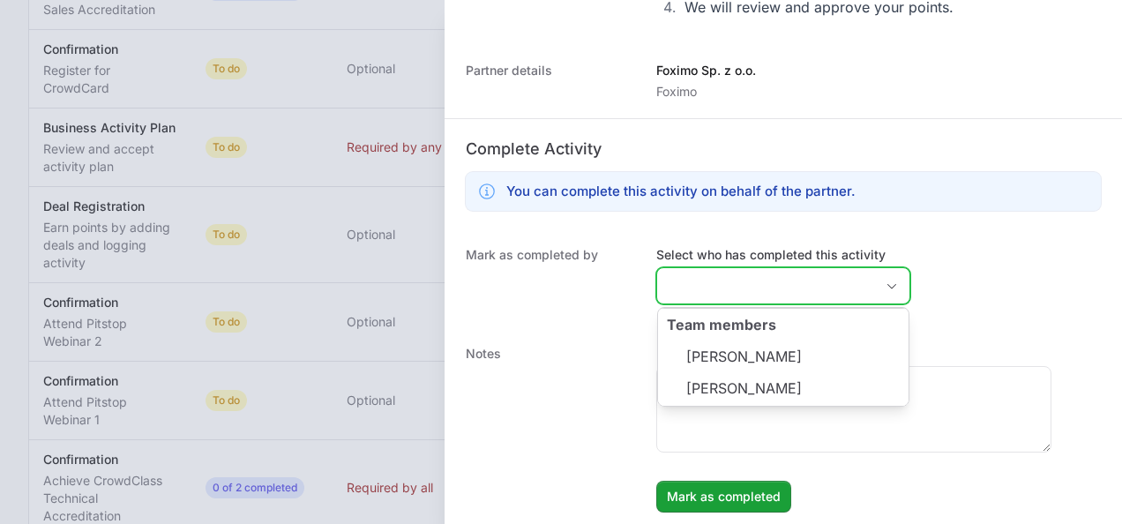
click at [741, 343] on li "[PERSON_NAME]" at bounding box center [783, 356] width 251 height 34
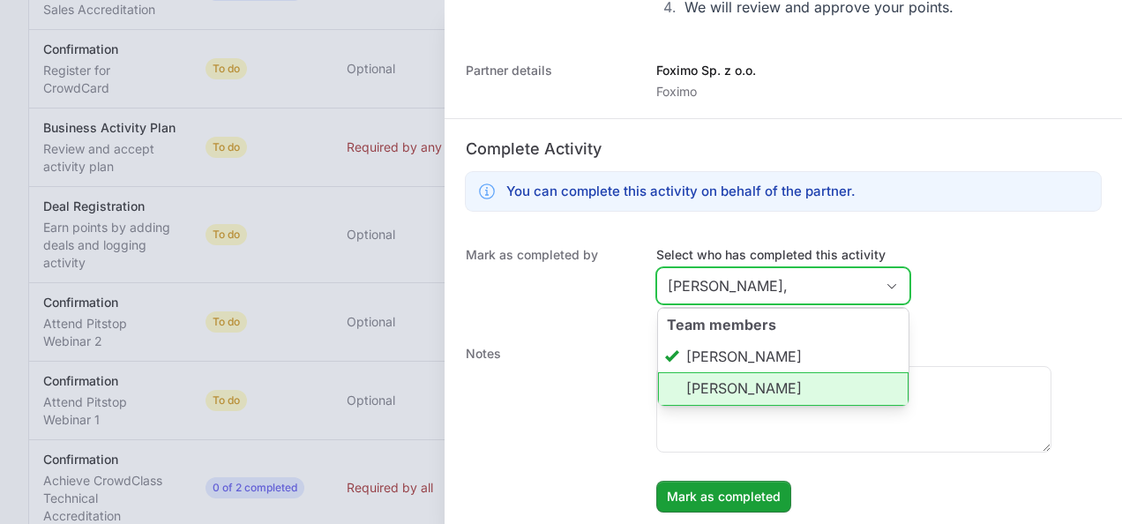
click at [746, 376] on li "[PERSON_NAME]" at bounding box center [783, 389] width 251 height 34
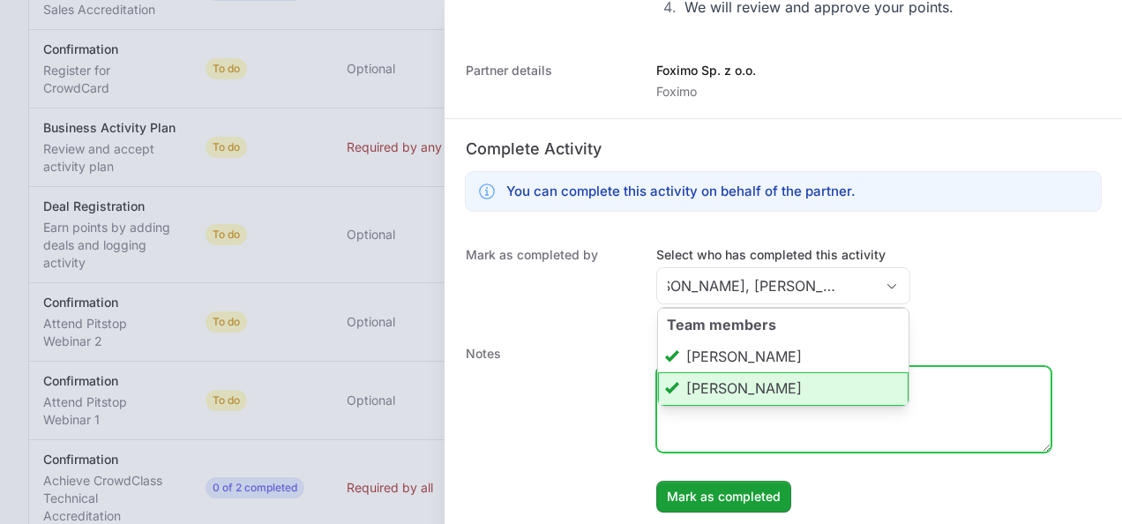
type input "[PERSON_NAME], [PERSON_NAME]"
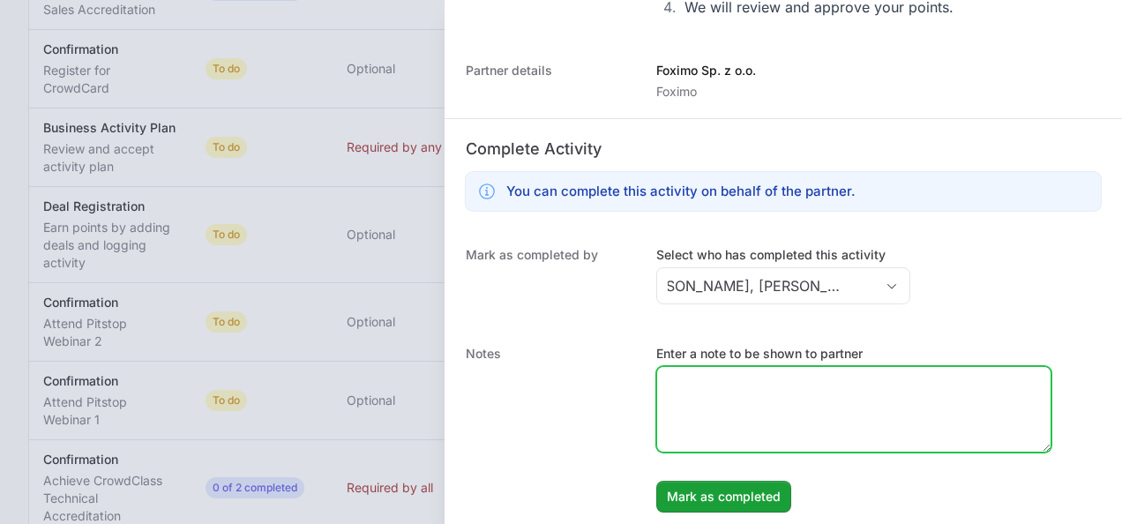
click at [744, 413] on textarea "Enter a note to be shown to partner" at bounding box center [853, 409] width 393 height 85
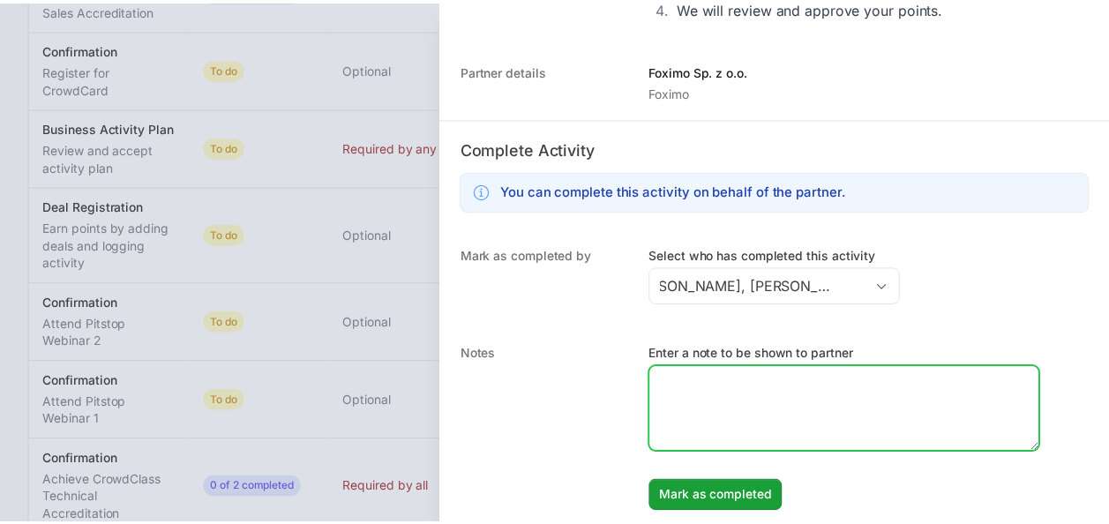
scroll to position [0, 0]
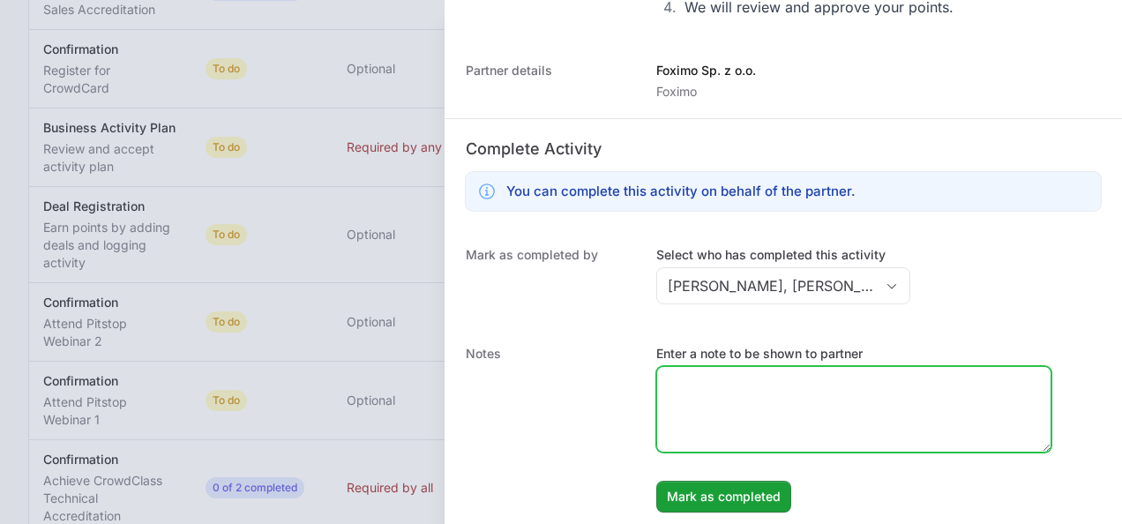
paste textarea "Partner participate in IITD Value Added Day 2025 where was presented CrowdStrik…"
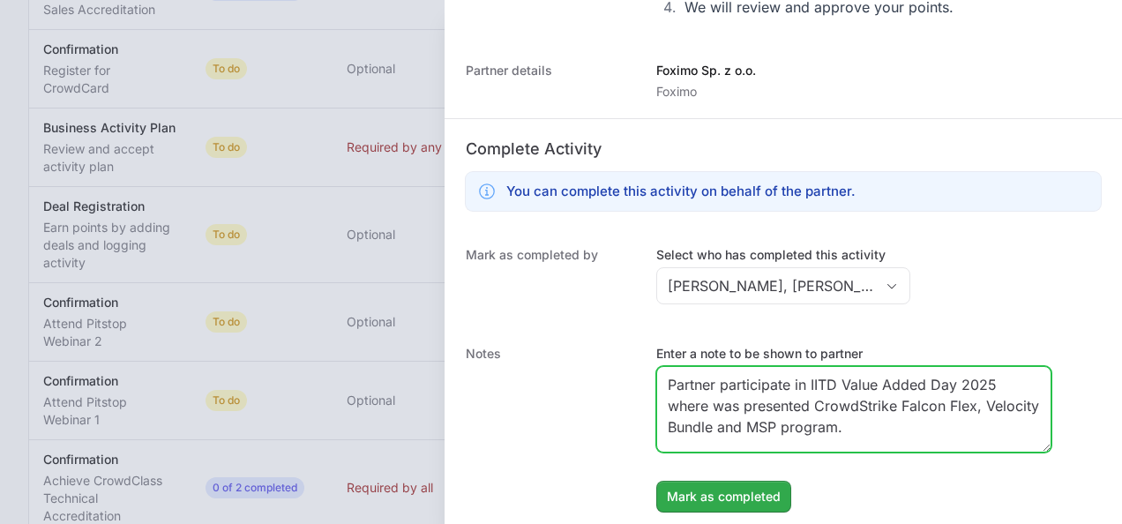
type textarea "Partner participate in IITD Value Added Day 2025 where was presented CrowdStrik…"
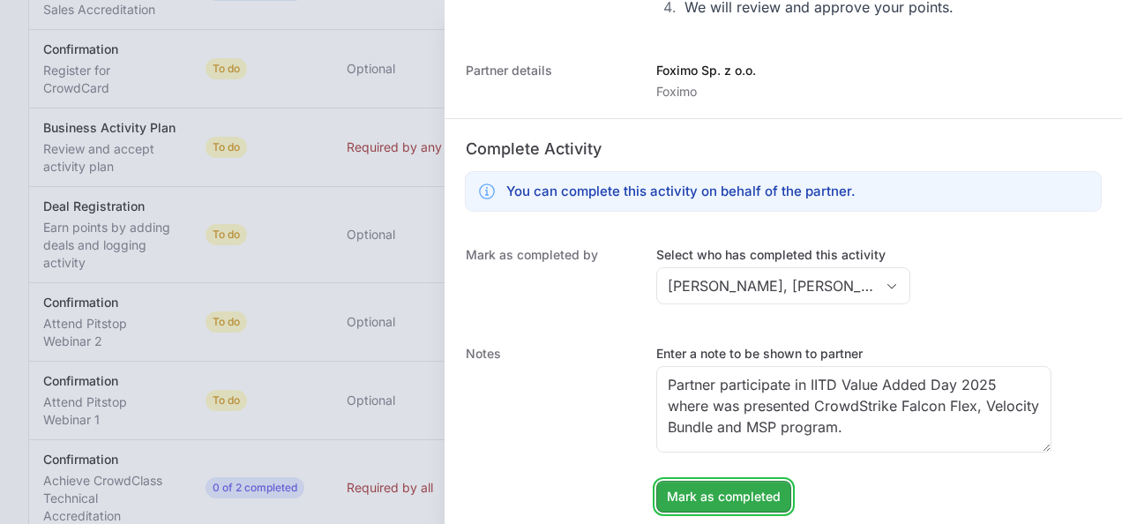
click at [756, 503] on span "Mark as completed" at bounding box center [724, 496] width 114 height 21
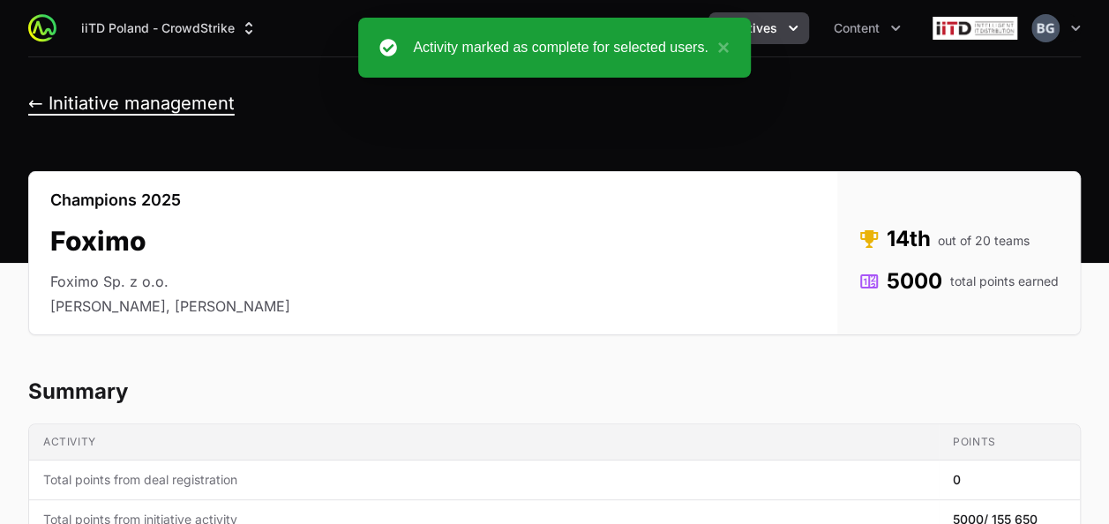
click at [143, 105] on button "← Initiative management" at bounding box center [131, 104] width 206 height 22
click at [148, 107] on button "← Initiative management" at bounding box center [131, 104] width 206 height 22
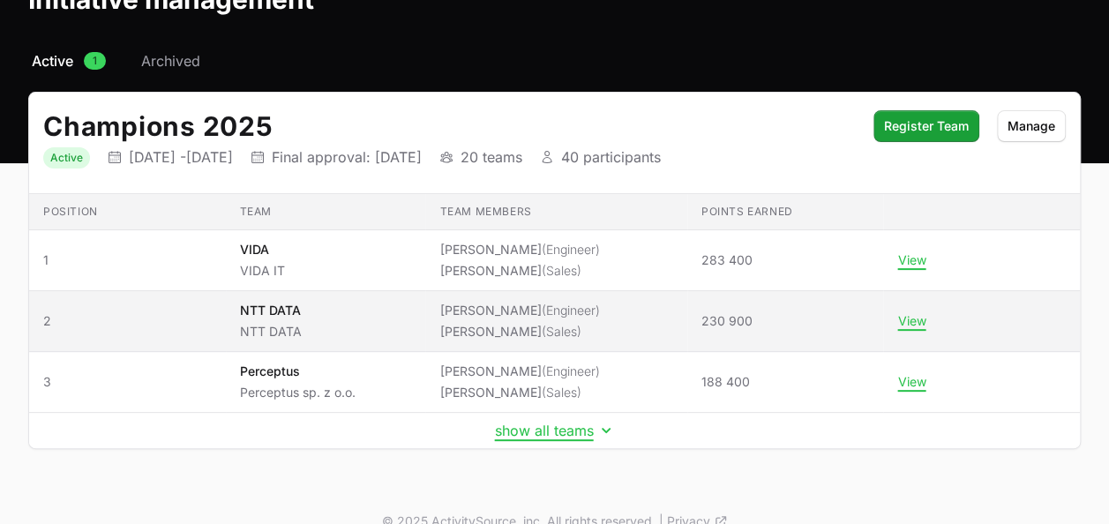
scroll to position [134, 0]
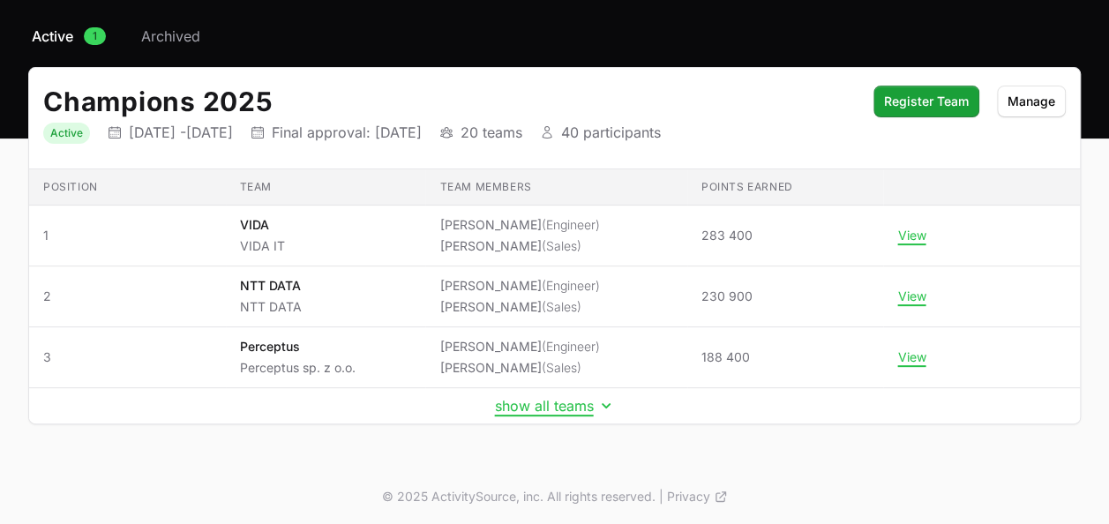
drag, startPoint x: 610, startPoint y: 435, endPoint x: 643, endPoint y: 455, distance: 38.4
click at [612, 436] on div "Select a tab Active Archived Active 1 Archived Champions 2025 Status Active Ini…" at bounding box center [554, 246] width 1109 height 441
click at [582, 412] on td "show all teams" at bounding box center [554, 406] width 1051 height 36
click at [572, 402] on button "show all teams" at bounding box center [555, 406] width 120 height 18
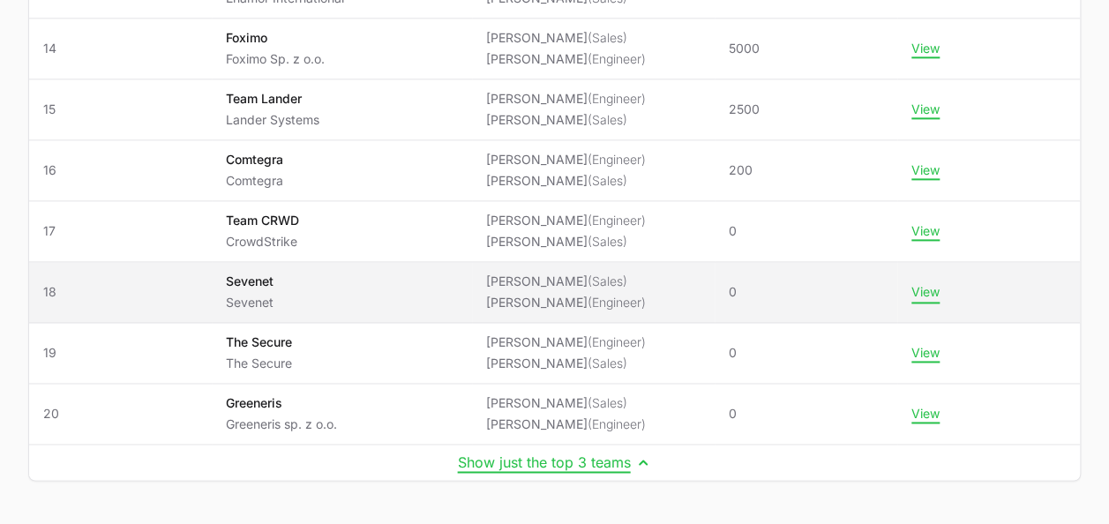
scroll to position [1075, 0]
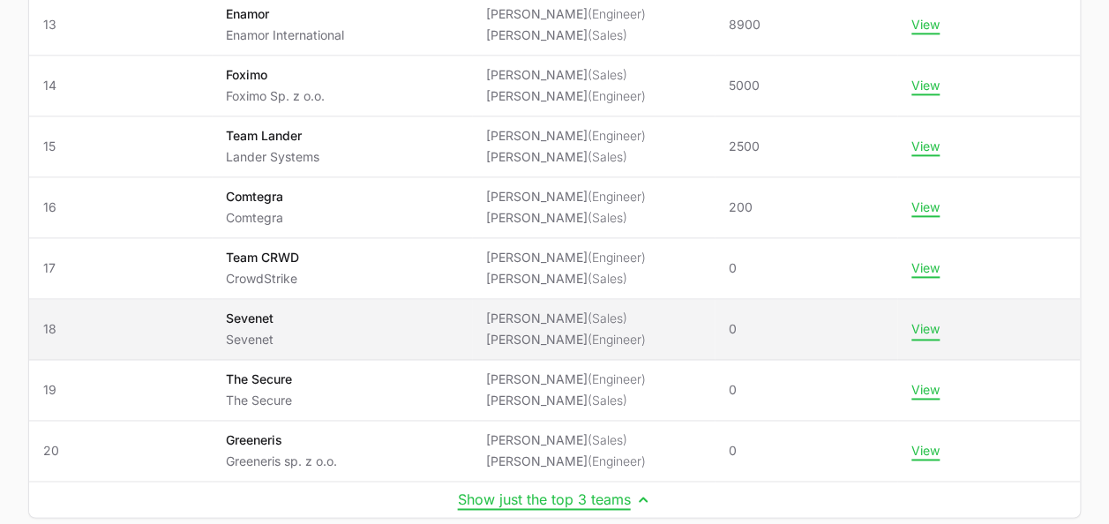
click at [925, 325] on button "View" at bounding box center [925, 329] width 28 height 16
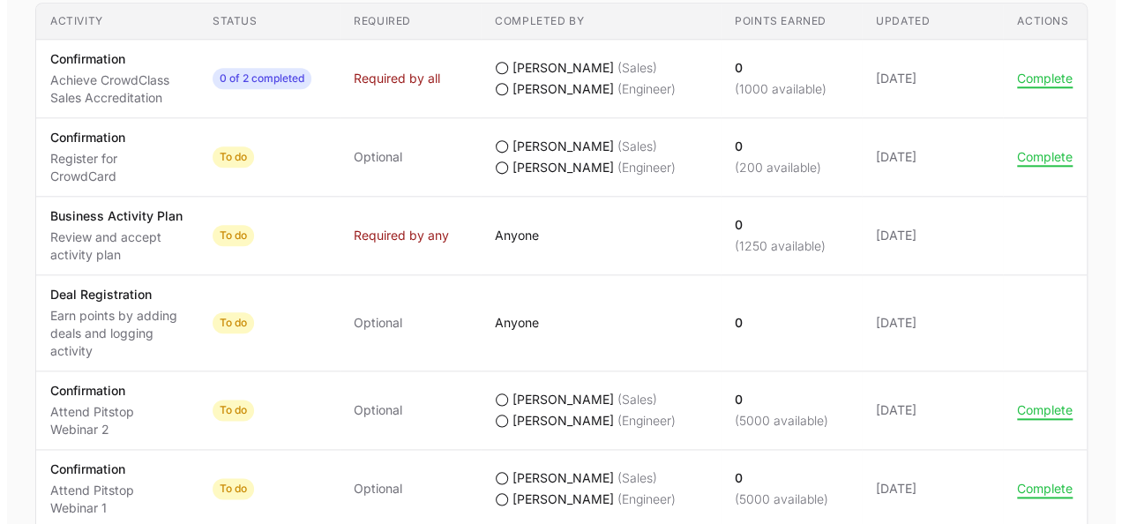
scroll to position [970, 0]
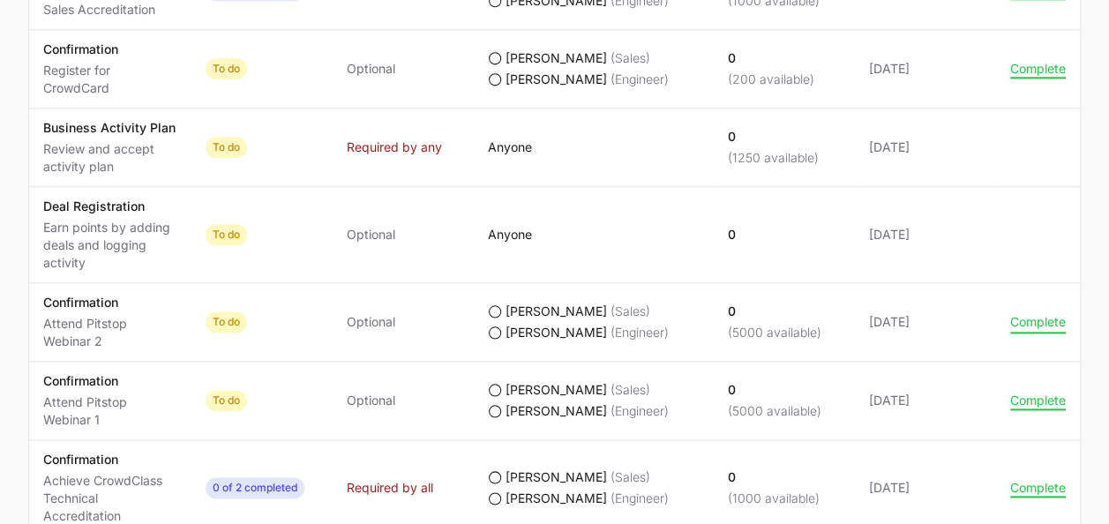
click at [1027, 321] on button "Complete" at bounding box center [1038, 322] width 56 height 16
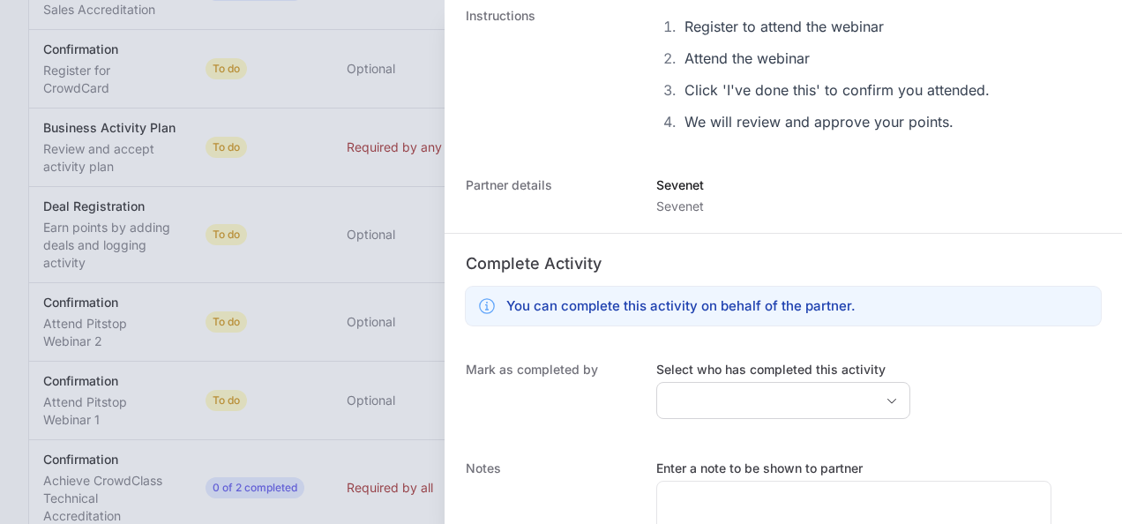
scroll to position [356, 0]
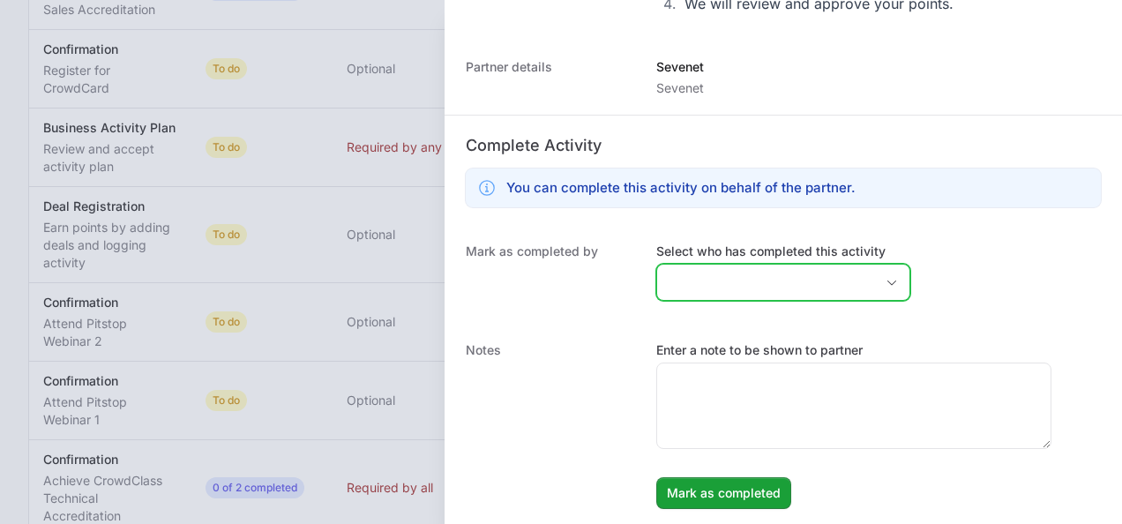
click at [708, 275] on input "Select who has completed this activity" at bounding box center [765, 282] width 217 height 35
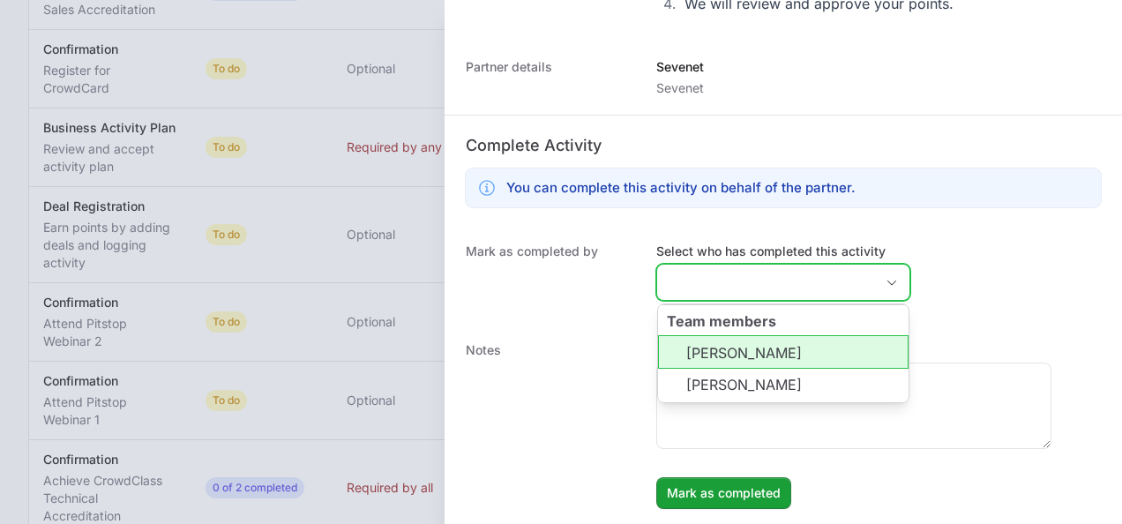
click at [711, 337] on li "[PERSON_NAME]" at bounding box center [783, 352] width 251 height 34
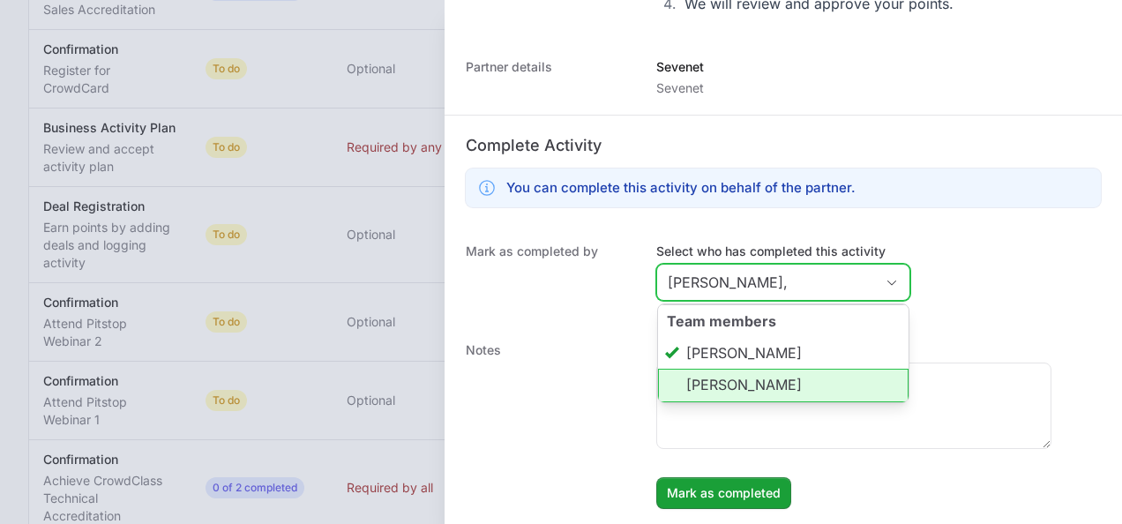
click at [736, 393] on li "[PERSON_NAME]" at bounding box center [783, 386] width 251 height 34
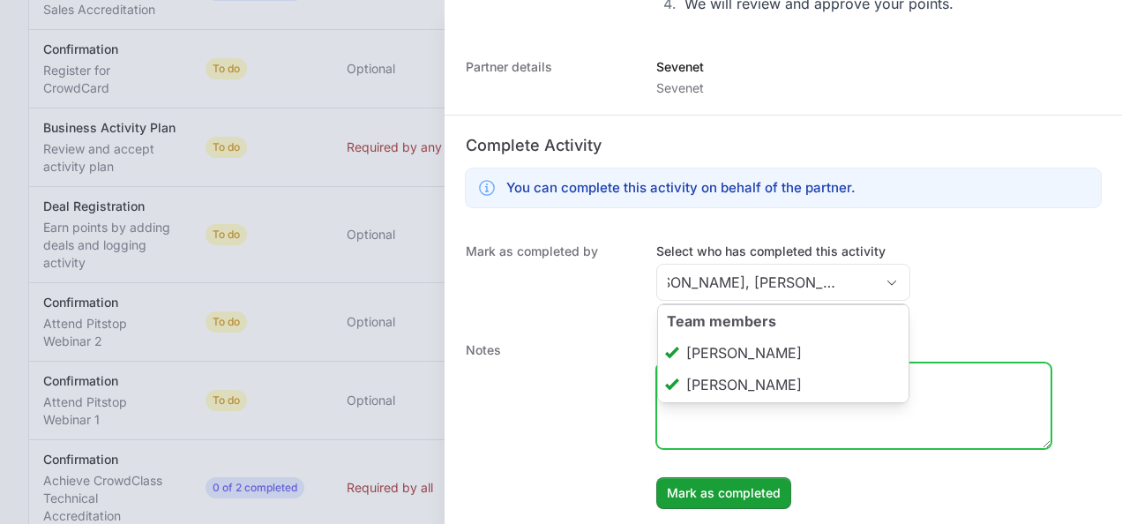
type input "[PERSON_NAME], [PERSON_NAME]"
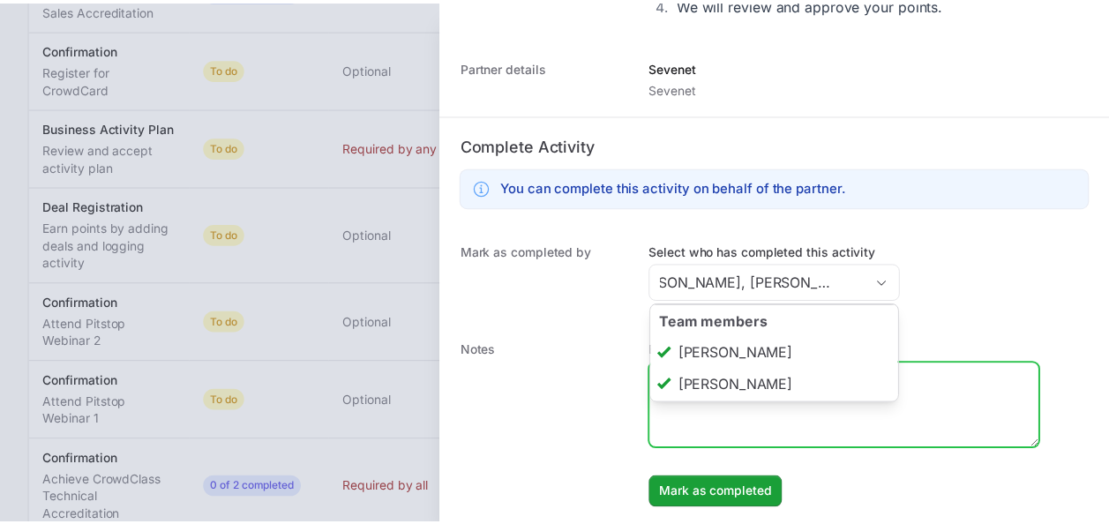
scroll to position [0, 0]
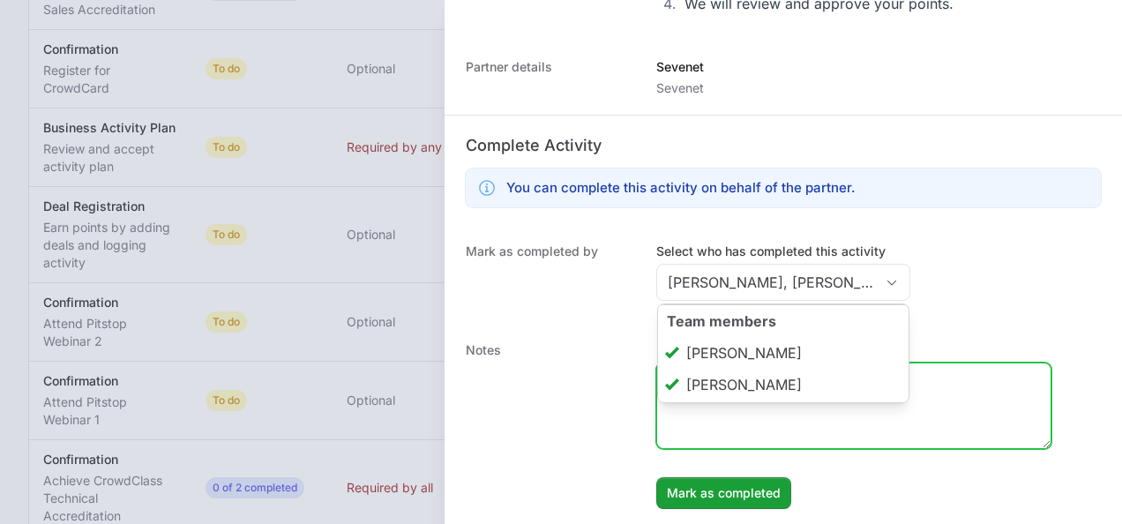
click at [734, 425] on textarea "Enter a note to be shown to partner" at bounding box center [853, 405] width 393 height 85
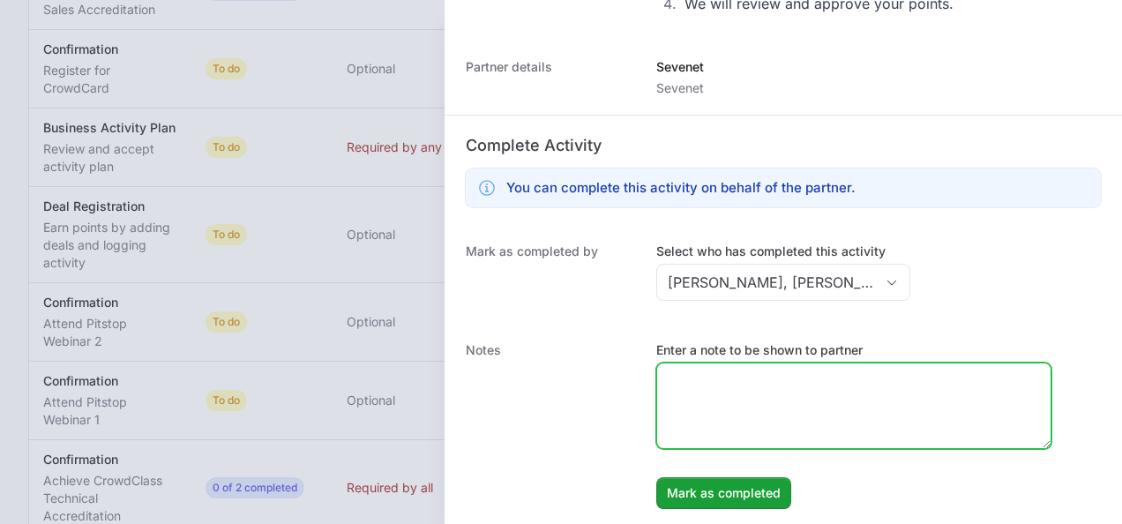
paste textarea "Partner participate in IITD Value Added Day 2025 where was presented CrowdStrik…"
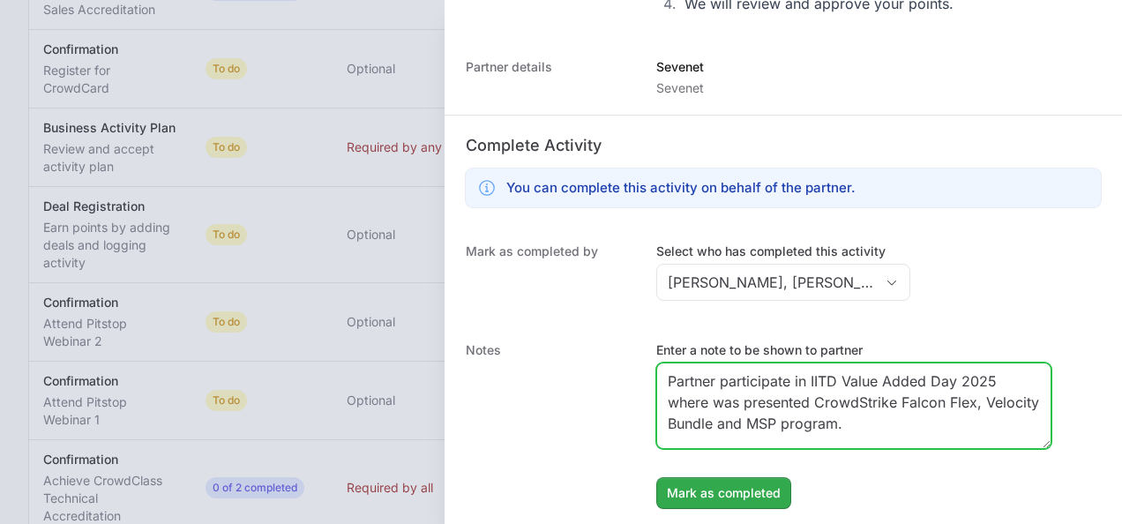
type textarea "Partner participate in IITD Value Added Day 2025 where was presented CrowdStrik…"
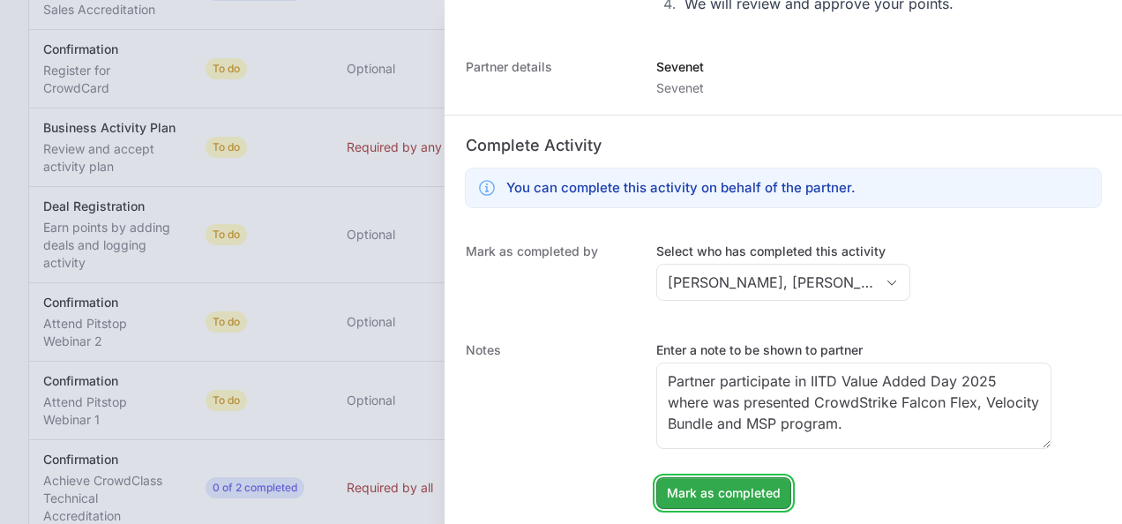
click at [709, 478] on button "Mark as completed" at bounding box center [723, 493] width 135 height 32
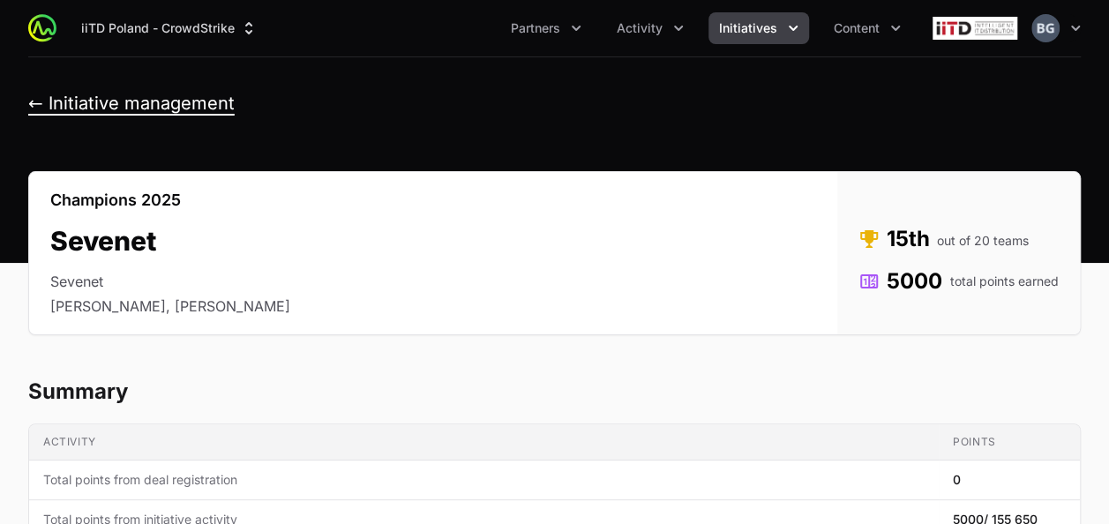
click at [163, 101] on button "← Initiative management" at bounding box center [131, 104] width 206 height 22
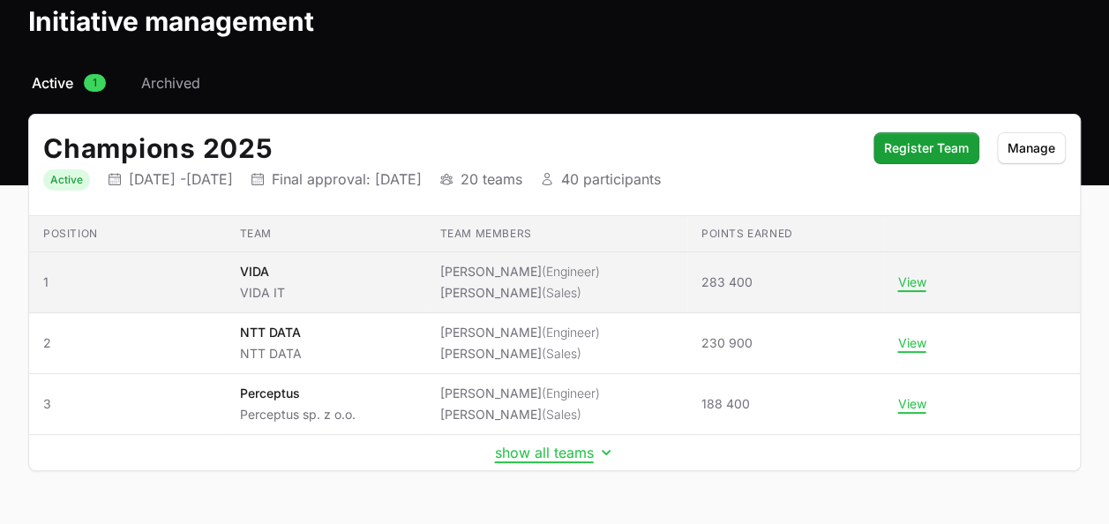
scroll to position [134, 0]
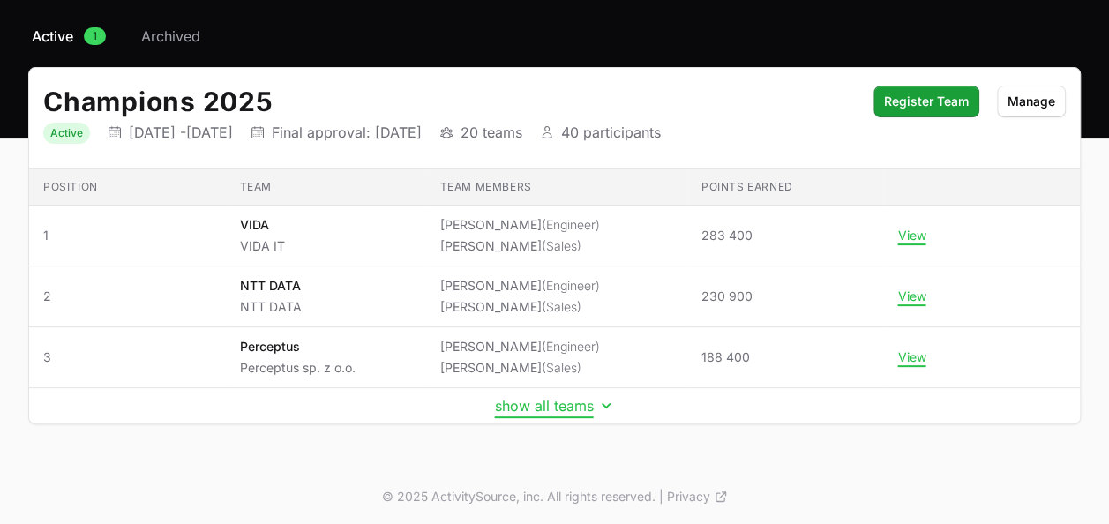
click at [557, 404] on button "show all teams" at bounding box center [555, 406] width 120 height 18
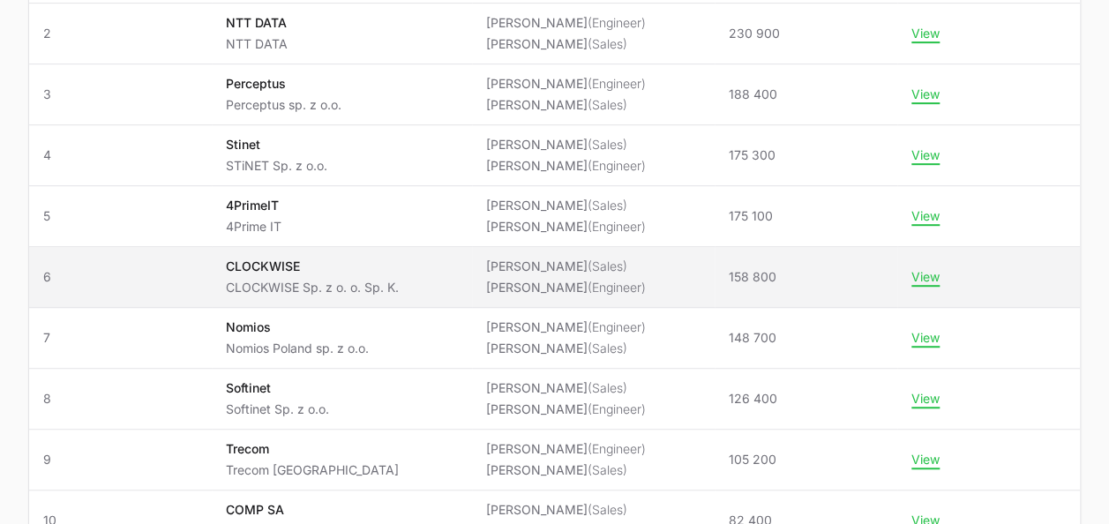
scroll to position [370, 0]
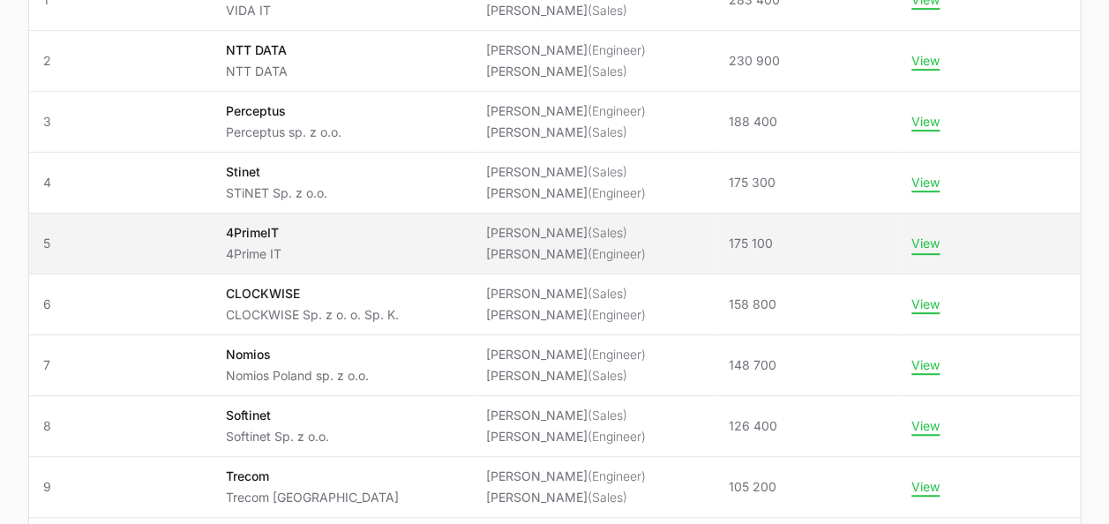
click at [932, 238] on button "View" at bounding box center [925, 244] width 28 height 16
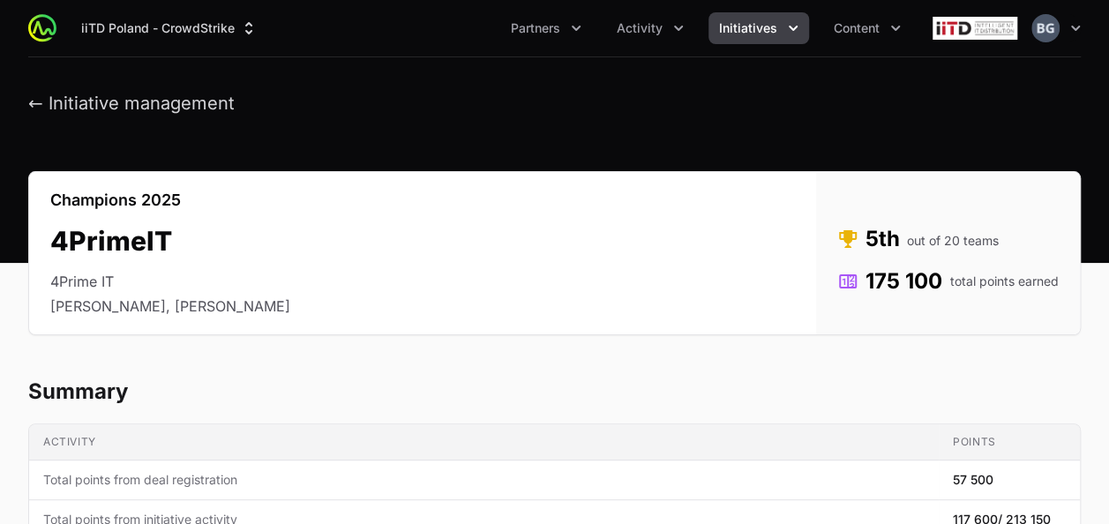
click at [342, 183] on div "Champions 2025 4PrimeIT 4Prime IT [PERSON_NAME], [PERSON_NAME] Status Rank 5th …" at bounding box center [554, 253] width 1052 height 164
drag, startPoint x: 288, startPoint y: 191, endPoint x: 294, endPoint y: 67, distance: 123.6
click at [117, 106] on button "← Initiative management" at bounding box center [131, 104] width 206 height 22
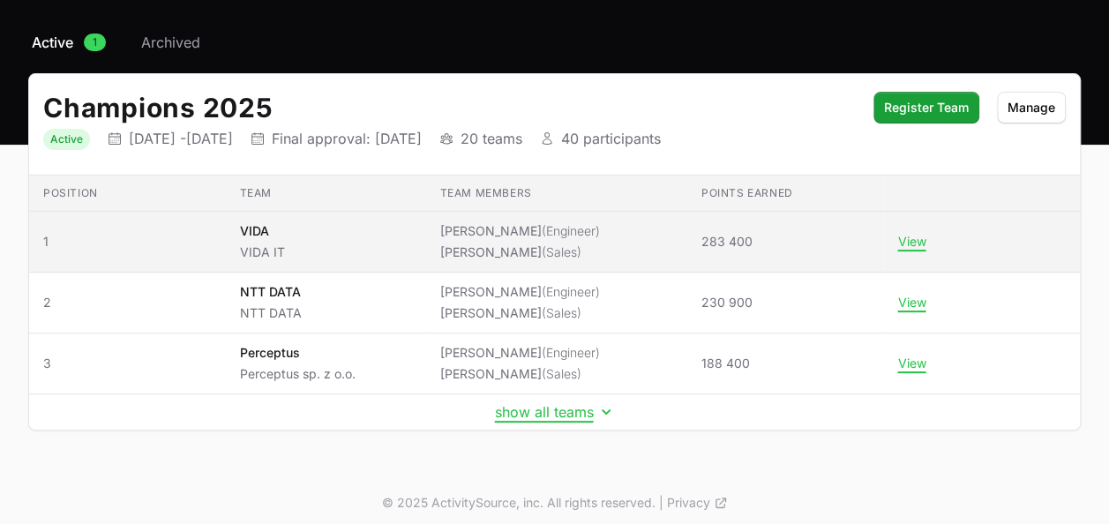
scroll to position [134, 0]
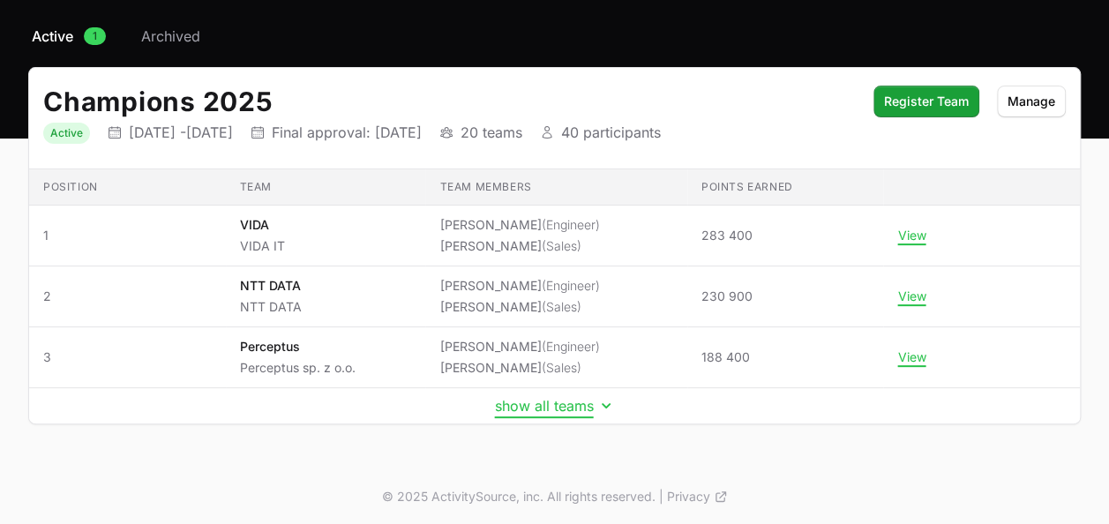
click at [542, 411] on button "show all teams" at bounding box center [555, 406] width 120 height 18
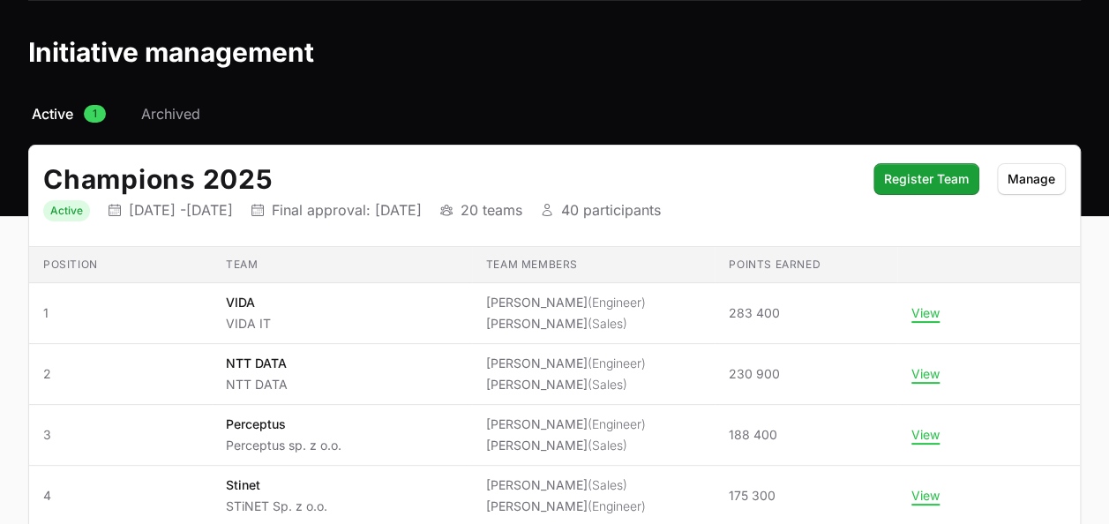
scroll to position [0, 0]
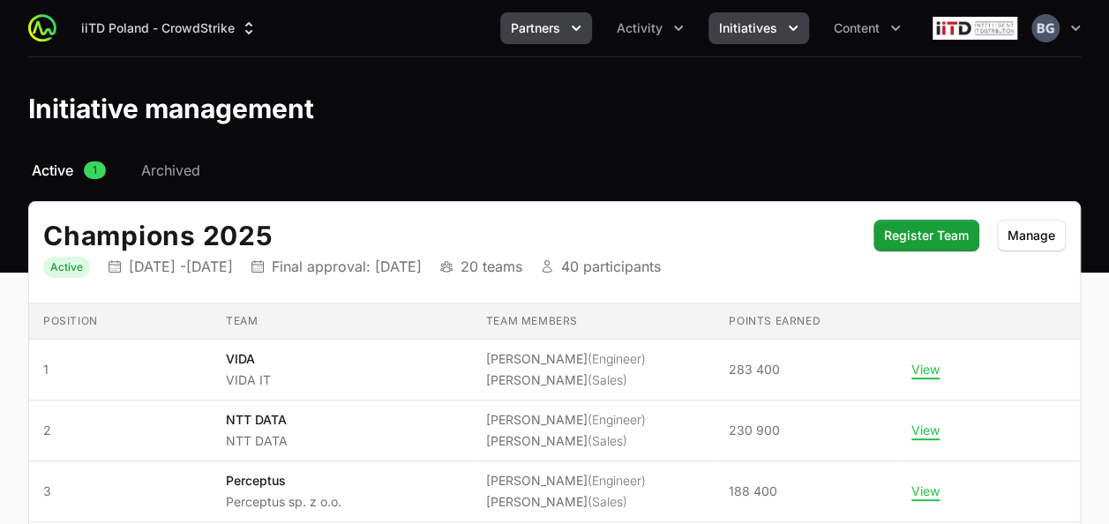
click at [542, 32] on span "Partners" at bounding box center [535, 28] width 49 height 18
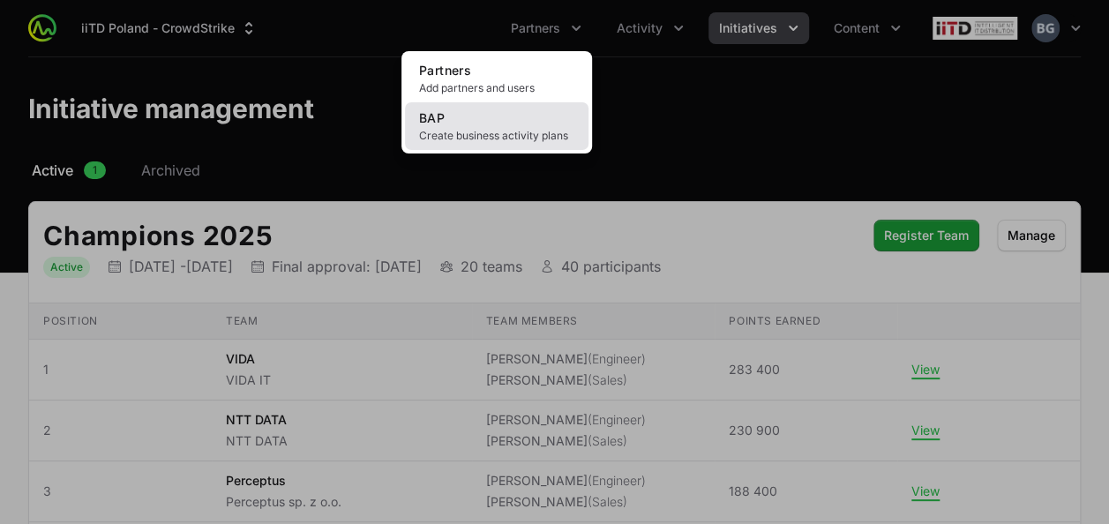
click at [561, 116] on link "BAP Create business activity plans" at bounding box center [496, 126] width 183 height 48
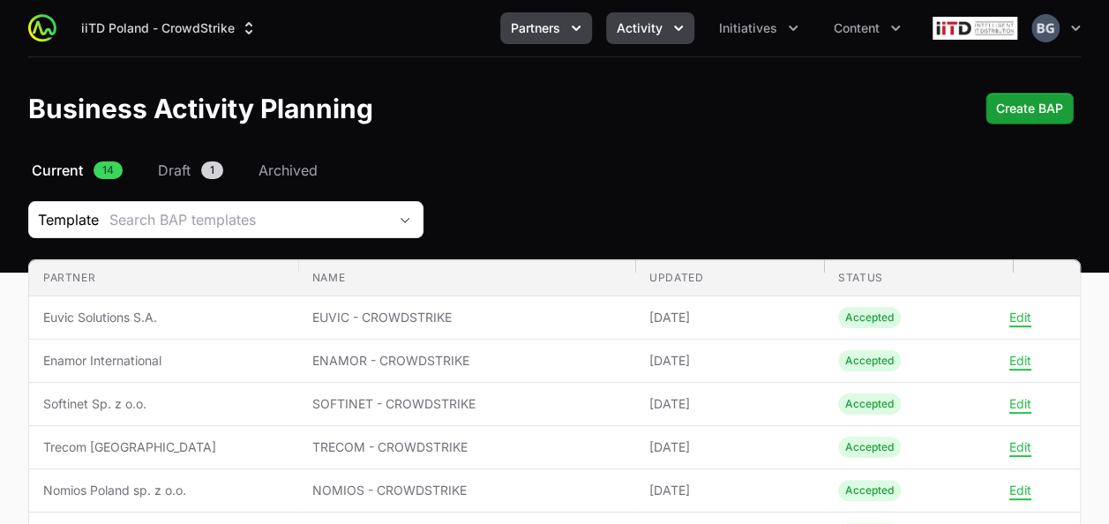
click at [631, 34] on span "Activity" at bounding box center [640, 28] width 46 height 18
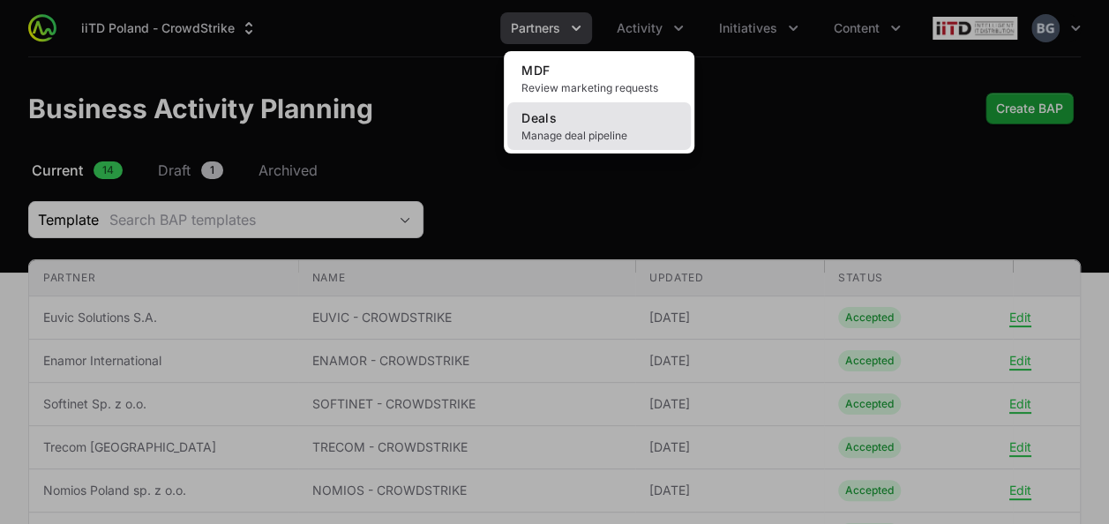
click at [617, 134] on span "Manage deal pipeline" at bounding box center [598, 136] width 155 height 14
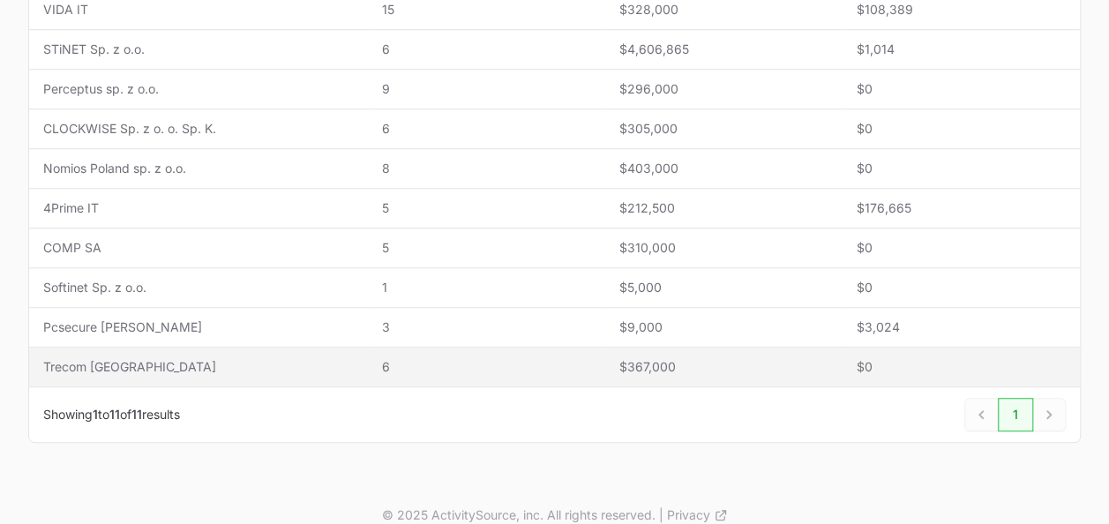
scroll to position [506, 0]
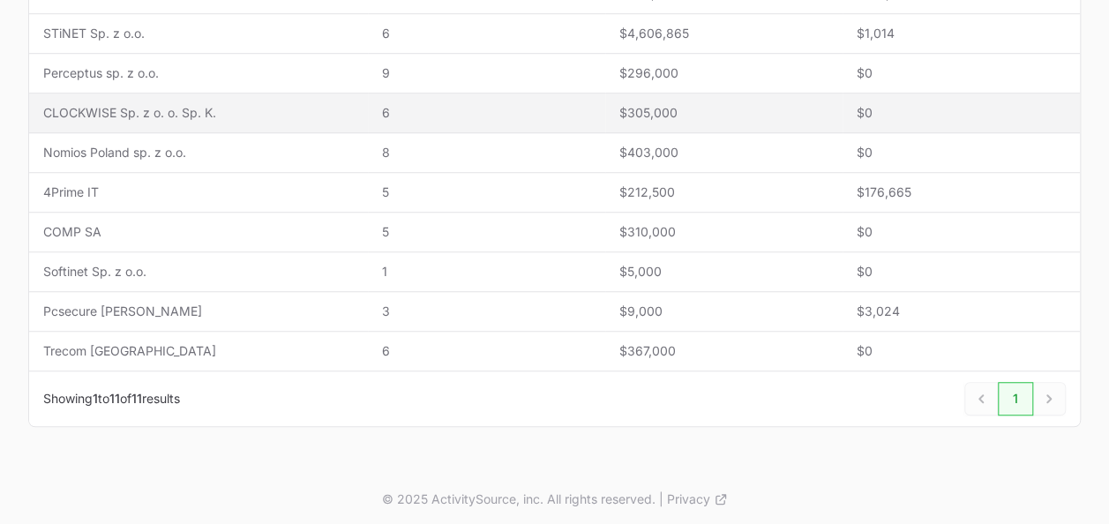
click at [178, 104] on span "CLOCKWISE Sp. z o. o. Sp. K." at bounding box center [198, 113] width 310 height 18
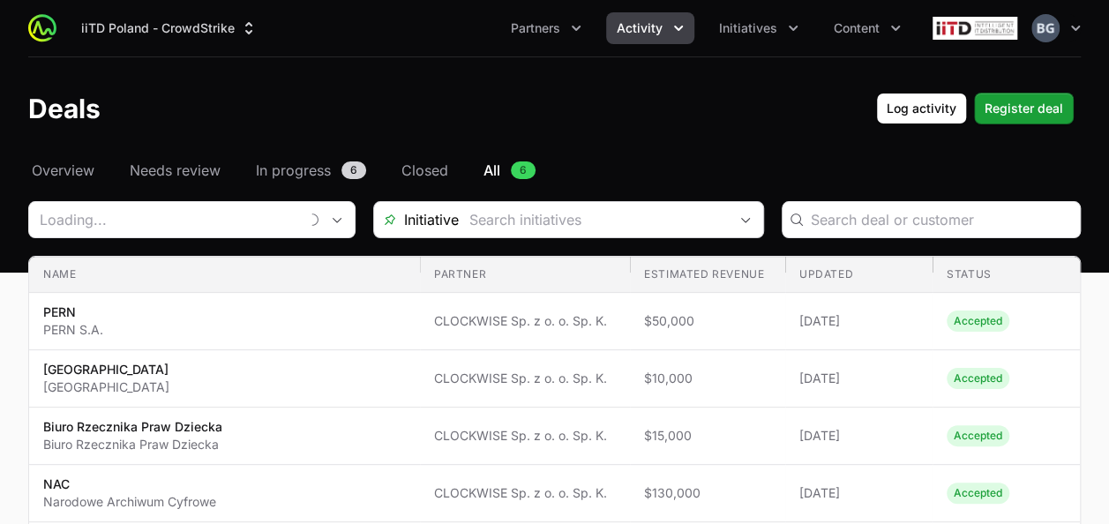
type input "CLOCKWISE Sp. z o. o. Sp. K."
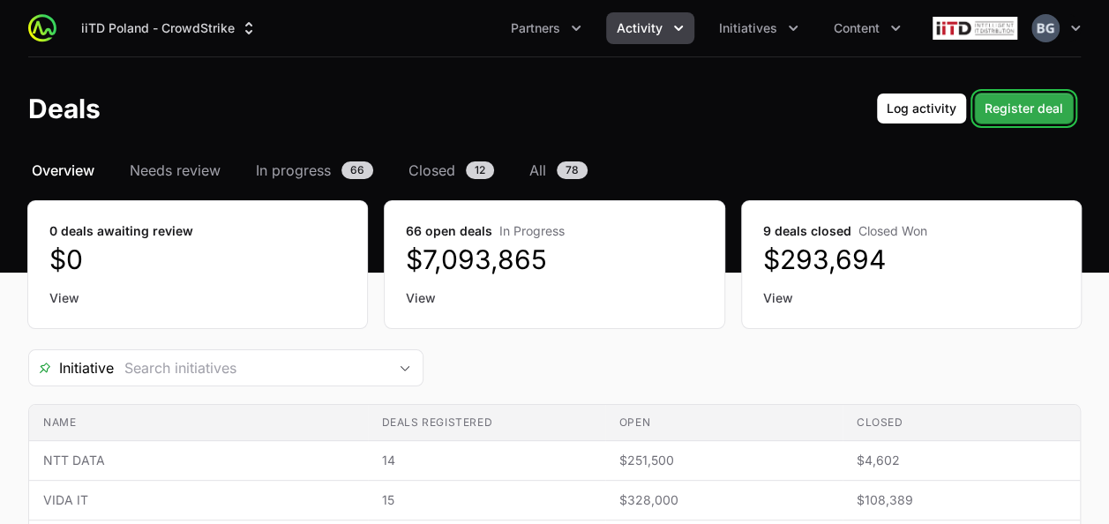
click at [1007, 111] on span "Register deal" at bounding box center [1023, 108] width 79 height 21
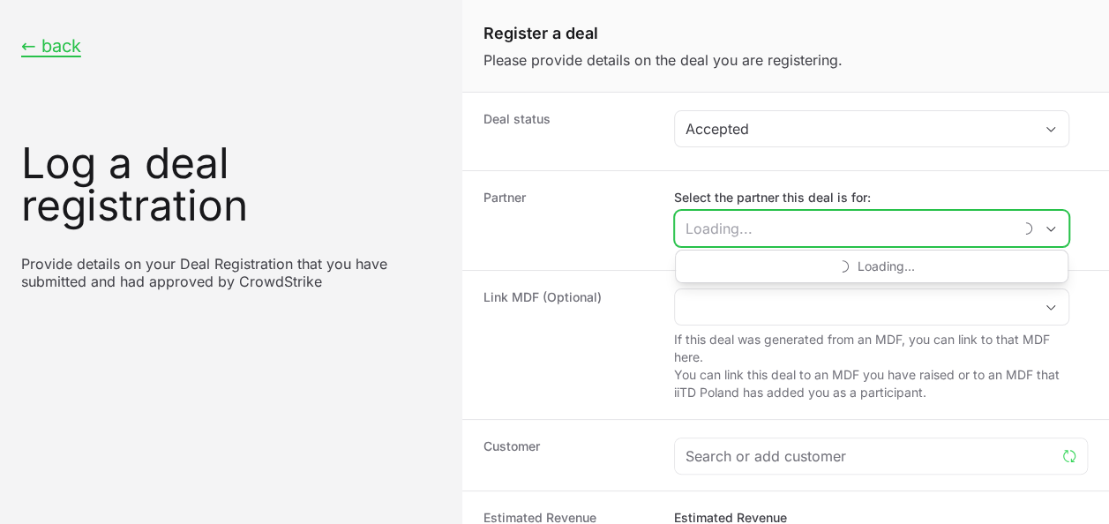
click at [751, 243] on input "Select the partner this deal is for:" at bounding box center [843, 228] width 337 height 35
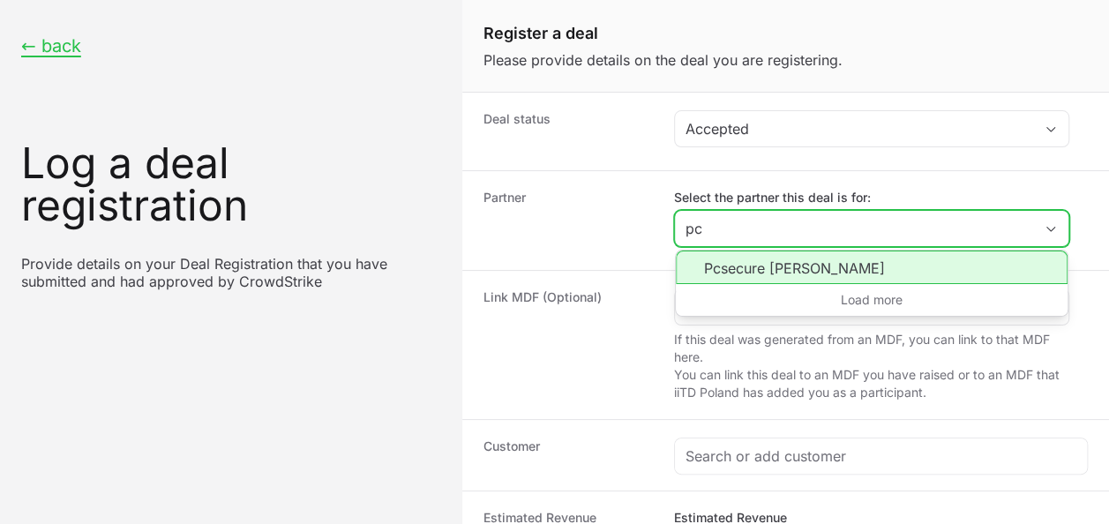
click at [791, 262] on li "Pcsecure [PERSON_NAME]" at bounding box center [872, 268] width 392 height 34
type input "Pcsecure [PERSON_NAME]"
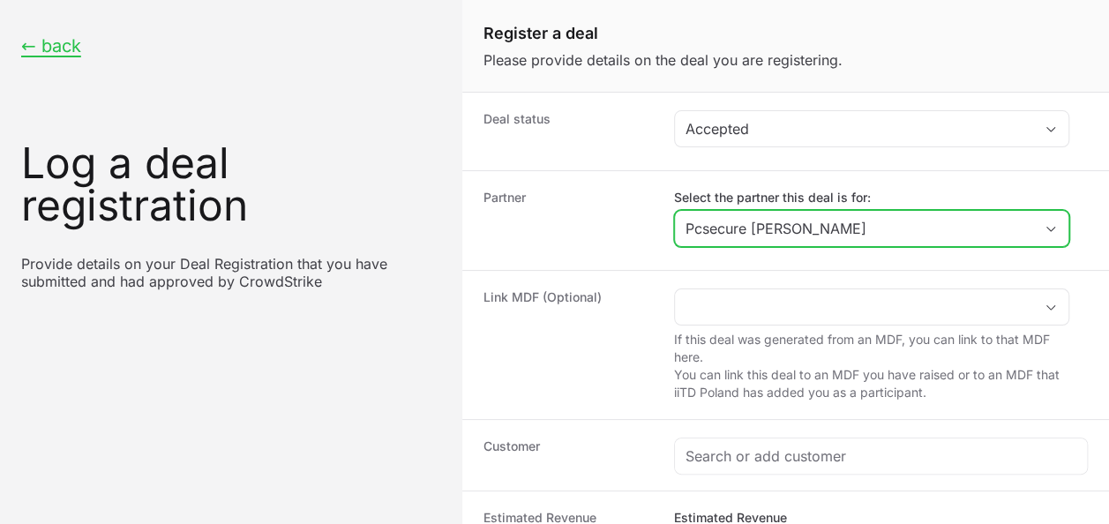
scroll to position [176, 0]
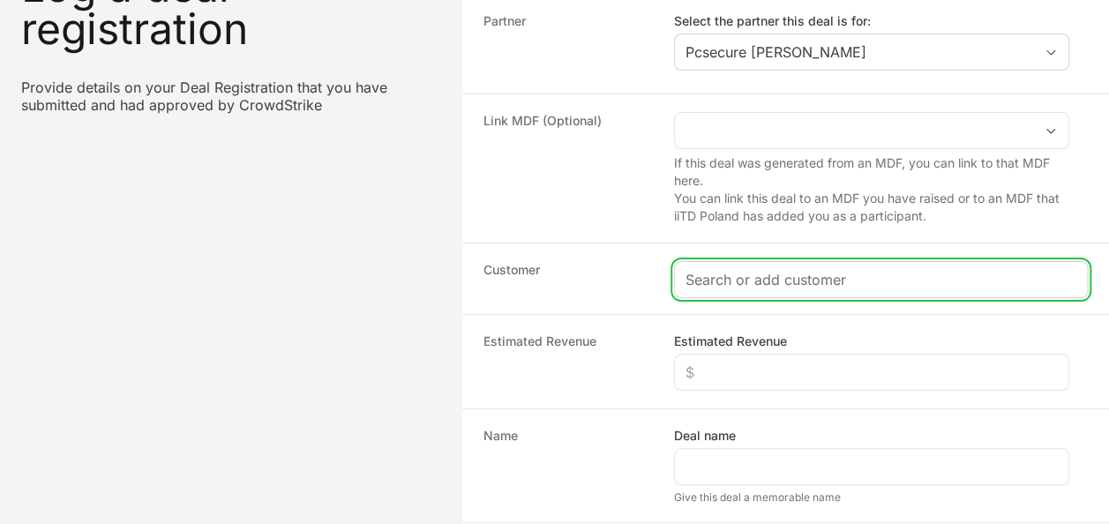
click at [740, 275] on input "Create activity form" at bounding box center [880, 279] width 391 height 21
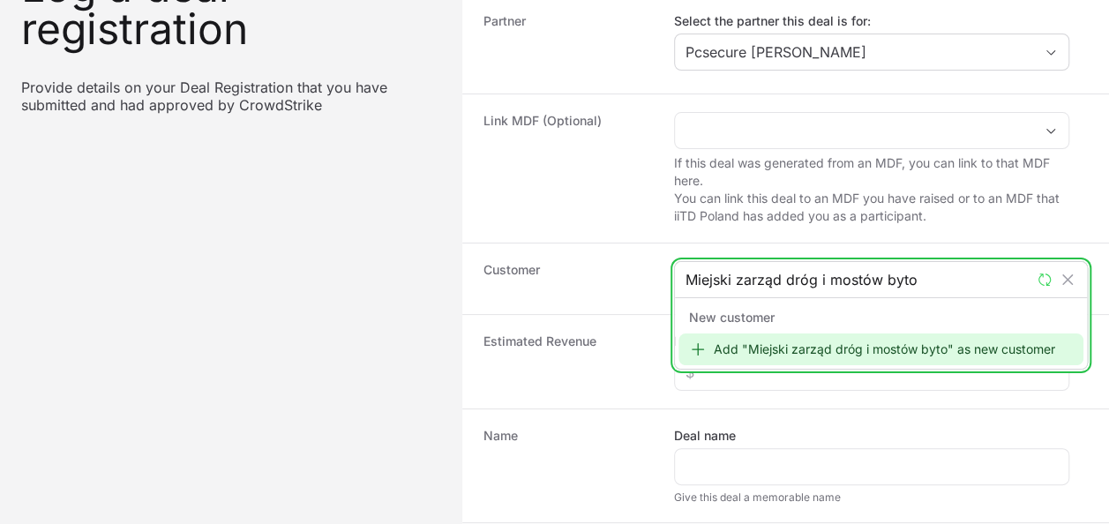
type input "Miejski zarząd dróg i mostów bytom"
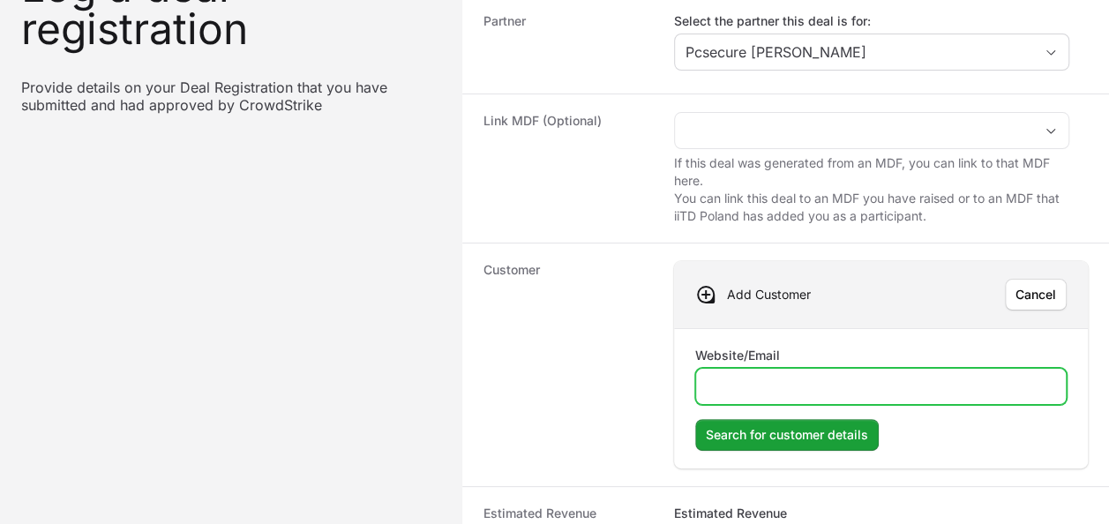
paste input "[DOMAIN_NAME]"
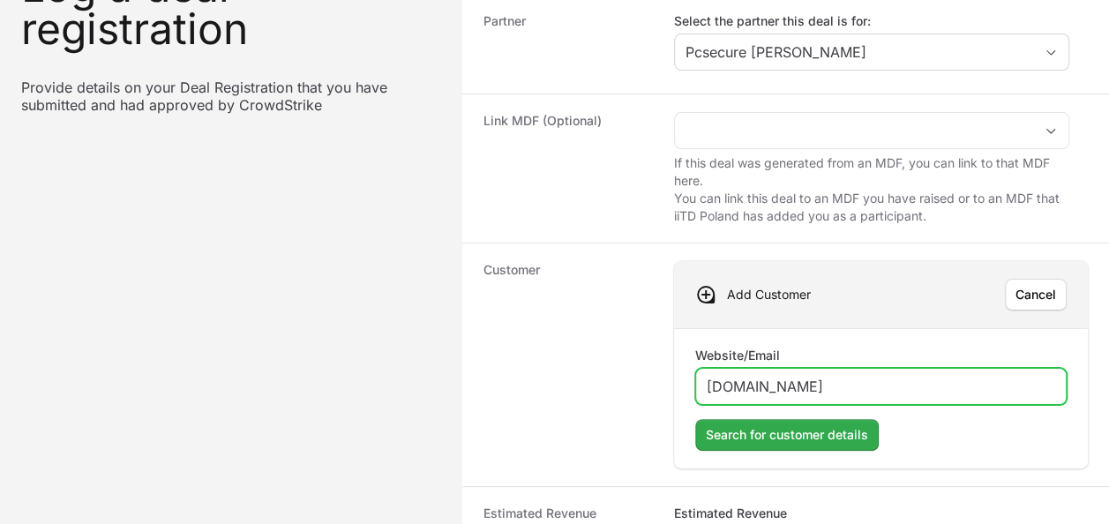
type input "[DOMAIN_NAME]"
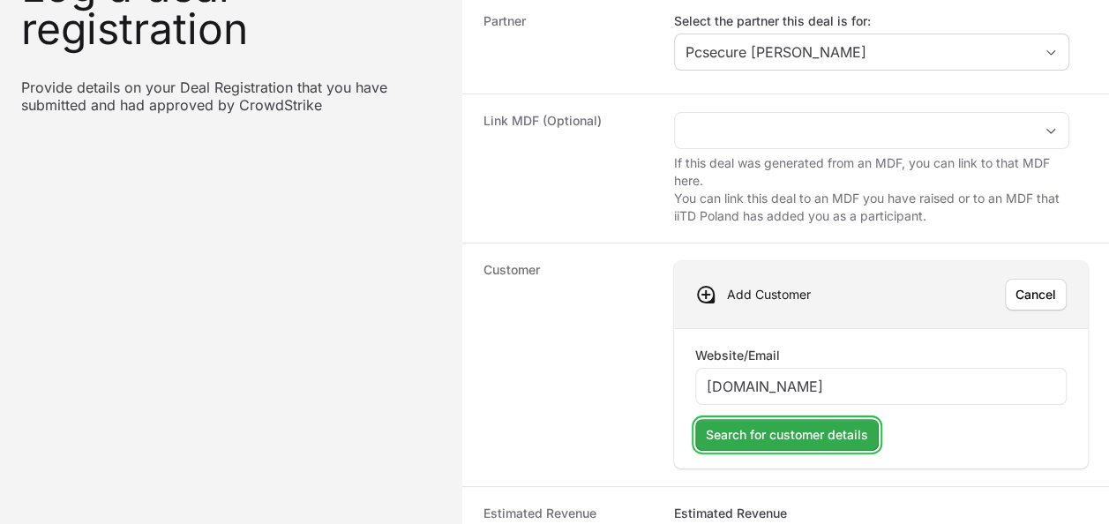
click at [827, 424] on span "Search for customer details" at bounding box center [787, 434] width 162 height 21
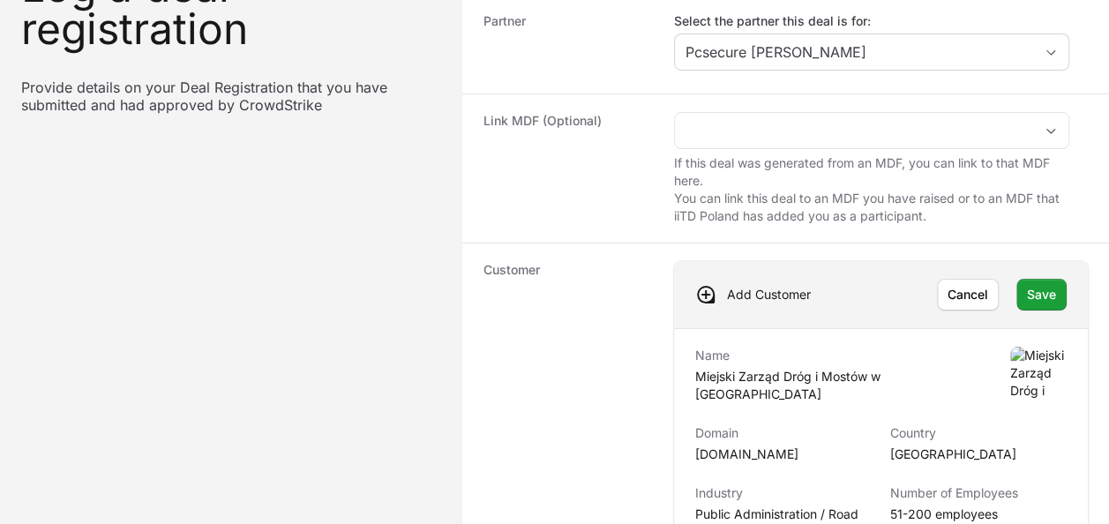
scroll to position [353, 0]
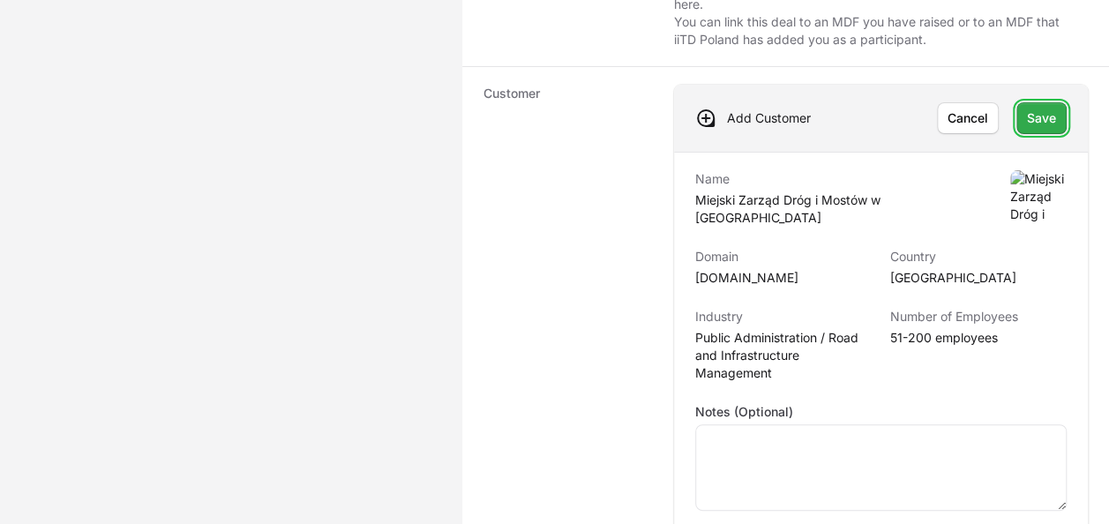
click at [1027, 117] on span "Save" at bounding box center [1041, 118] width 29 height 21
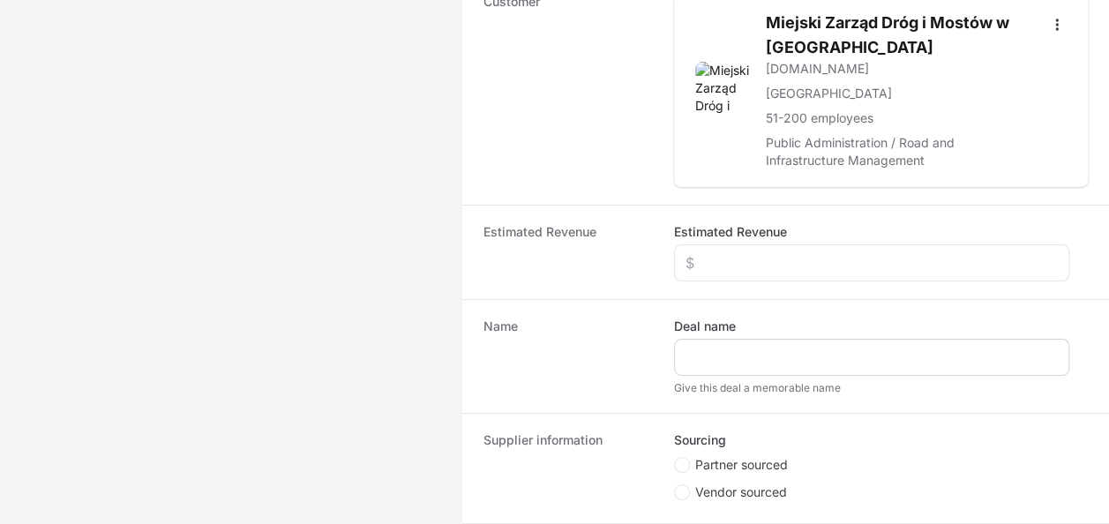
scroll to position [529, 0]
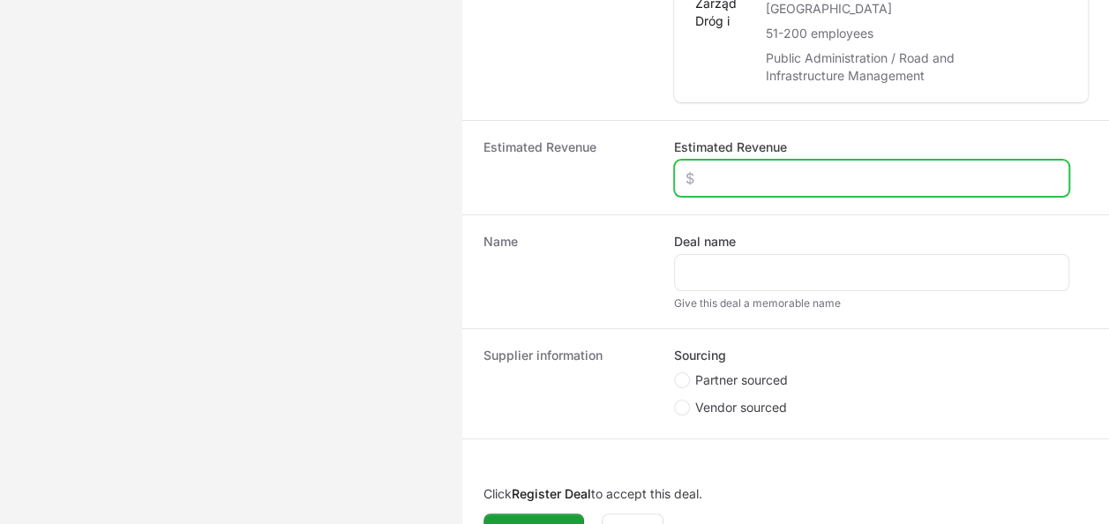
drag, startPoint x: 770, startPoint y: 180, endPoint x: 776, endPoint y: 190, distance: 11.5
click at [774, 187] on div "Create activity form" at bounding box center [871, 178] width 395 height 37
click at [780, 181] on input "Estimated Revenue" at bounding box center [871, 178] width 372 height 21
type input "$8,000"
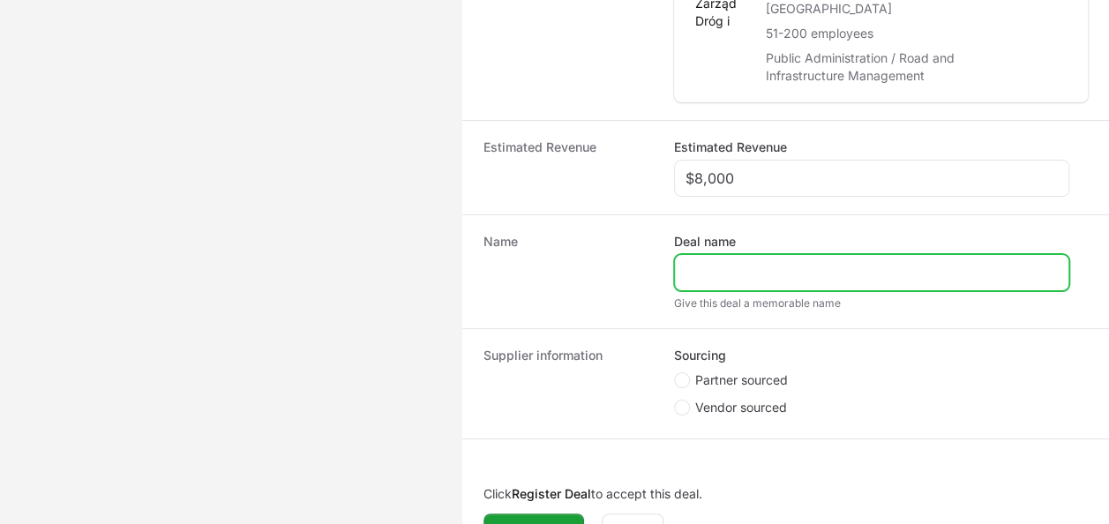
click at [765, 262] on input "Deal name" at bounding box center [871, 272] width 372 height 21
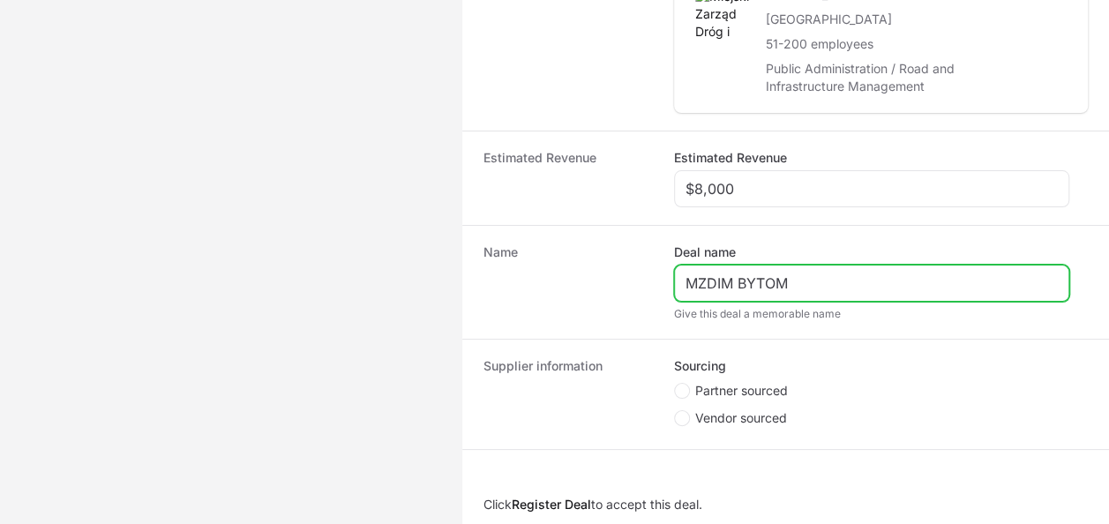
scroll to position [563, 0]
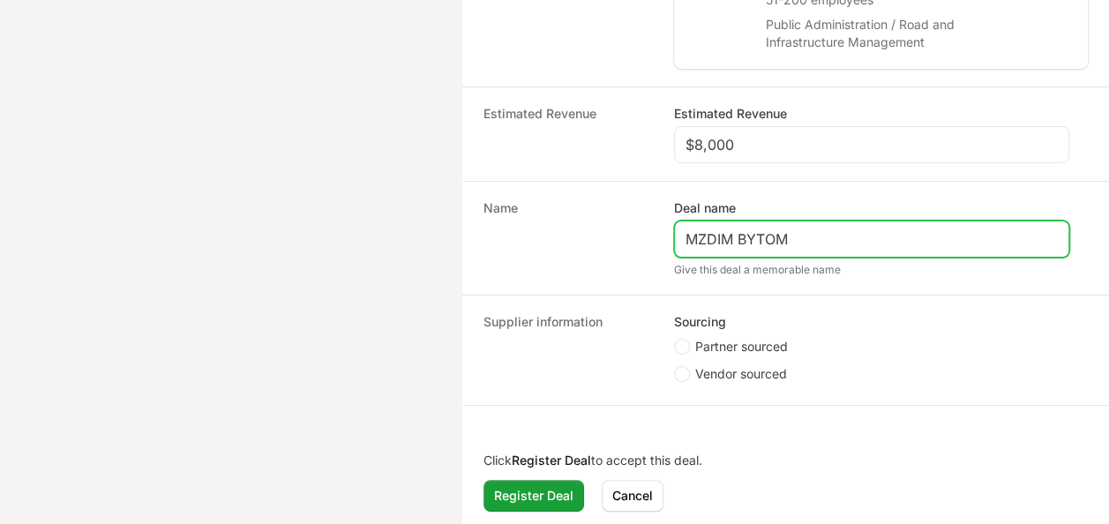
type input "MZDIM BYTOM"
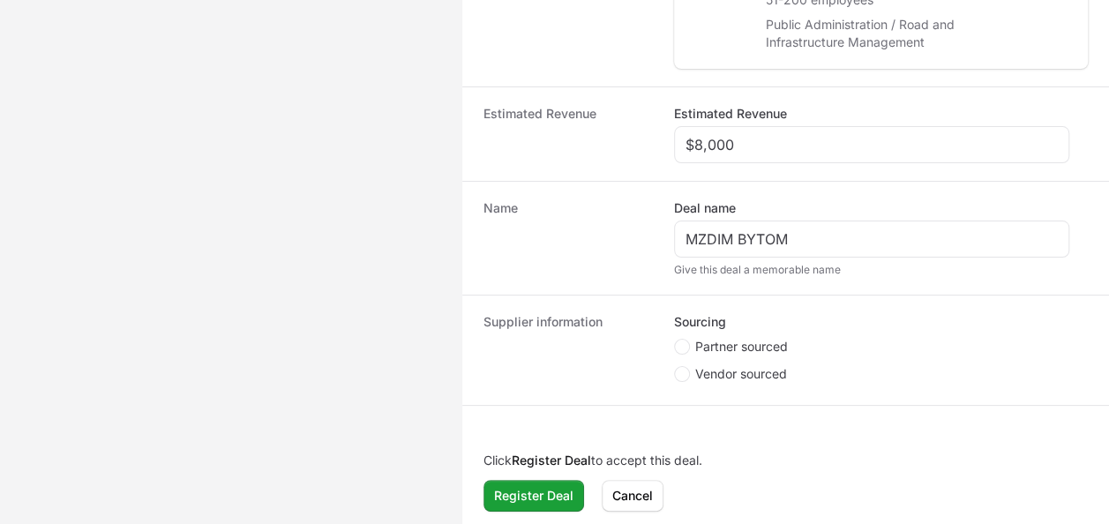
click at [737, 344] on span "Partner sourced" at bounding box center [741, 347] width 93 height 18
click at [676, 340] on input "Partner sourced" at bounding box center [675, 340] width 2 height 2
radio input "true"
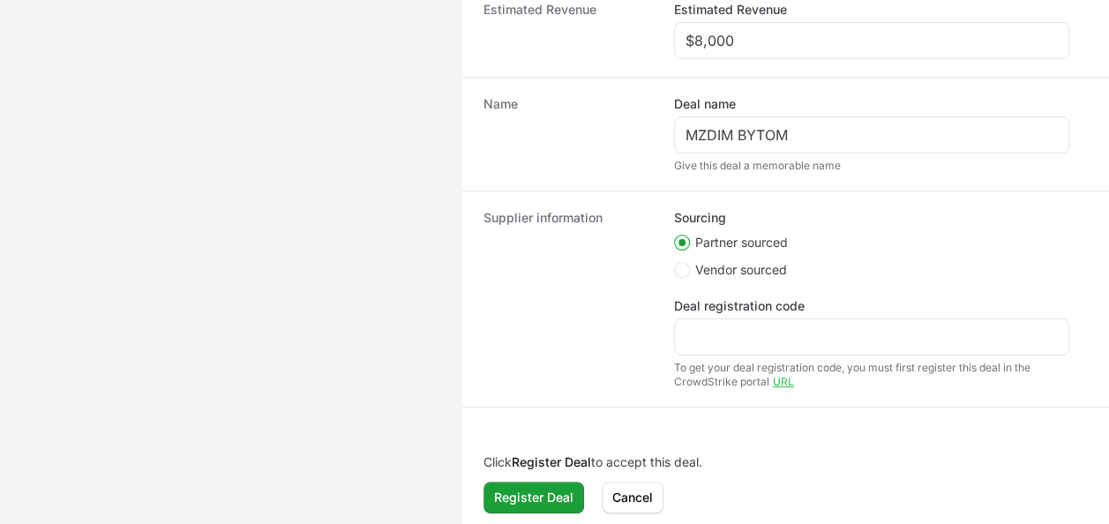
scroll to position [669, 0]
click at [752, 350] on div "Deal registration code To get your deal registration code, you must first regis…" at bounding box center [871, 341] width 395 height 92
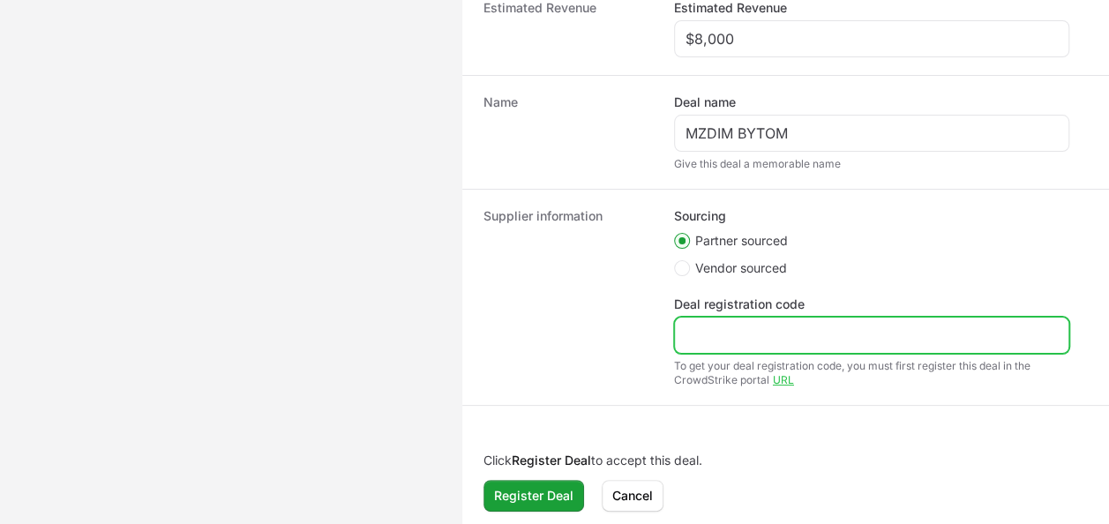
click at [752, 340] on input "Deal registration code" at bounding box center [871, 335] width 372 height 21
paste input "DR-0ab4815b"
type input "DR-0ab4815b"
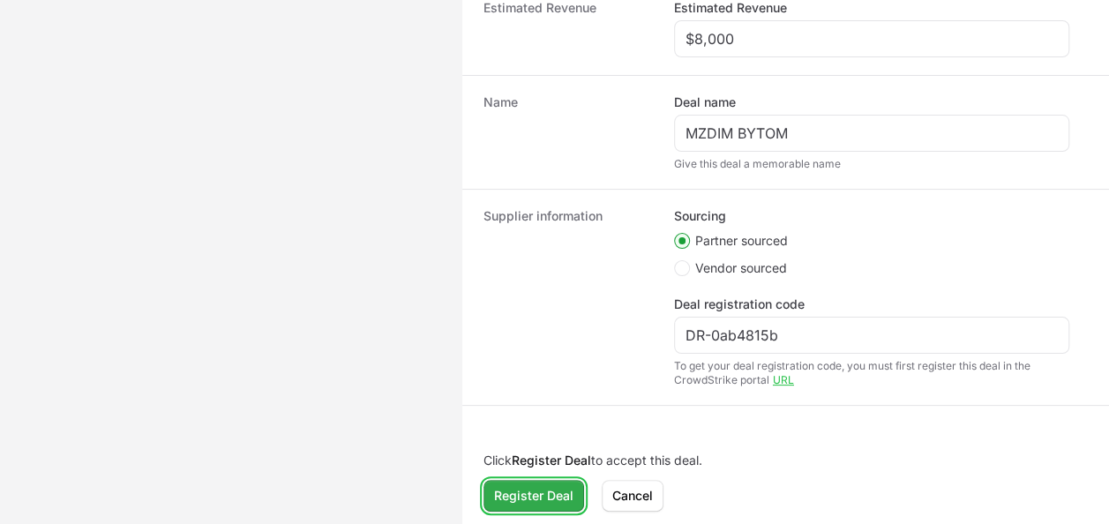
click at [538, 485] on span "Register Deal" at bounding box center [533, 495] width 79 height 21
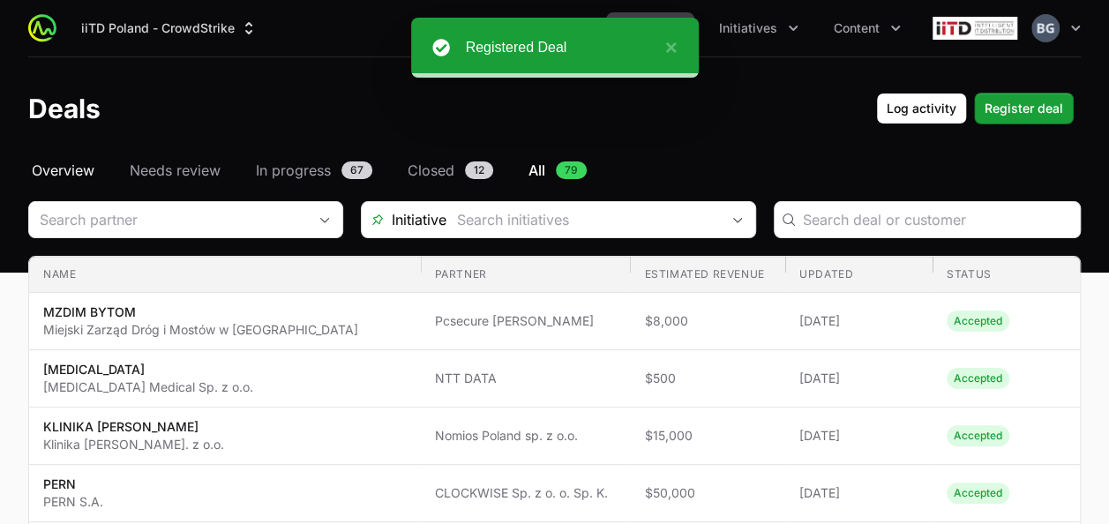
click at [86, 169] on span "Overview" at bounding box center [63, 170] width 63 height 21
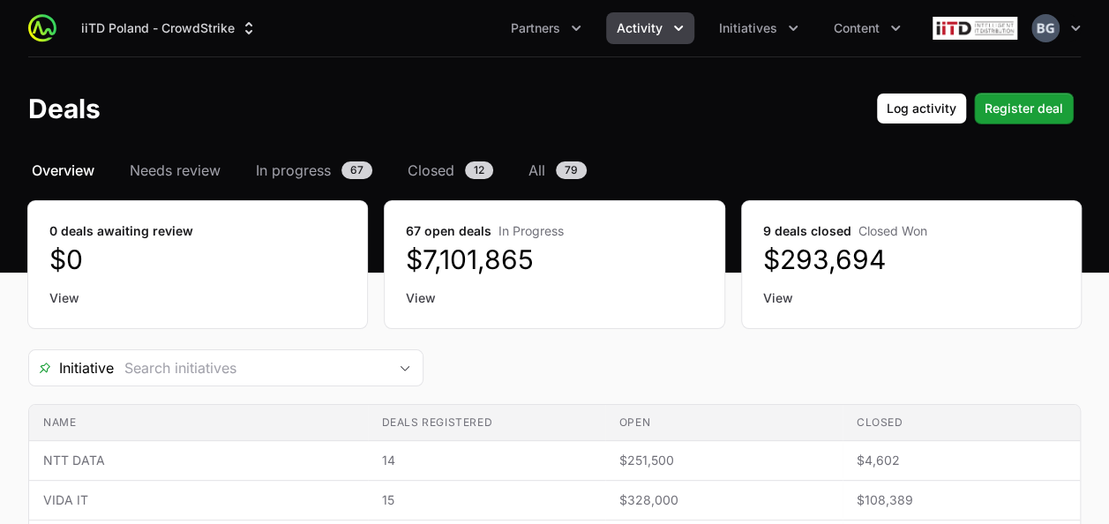
click at [751, 49] on div "iiTD [GEOGRAPHIC_DATA] - CrowdStrike Partners Activity Initiatives Content Open…" at bounding box center [554, 28] width 1052 height 56
click at [755, 44] on div "iiTD [GEOGRAPHIC_DATA] - CrowdStrike Partners Activity Initiatives Content Open…" at bounding box center [554, 28] width 1052 height 56
click at [762, 35] on span "Initiatives" at bounding box center [748, 28] width 58 height 18
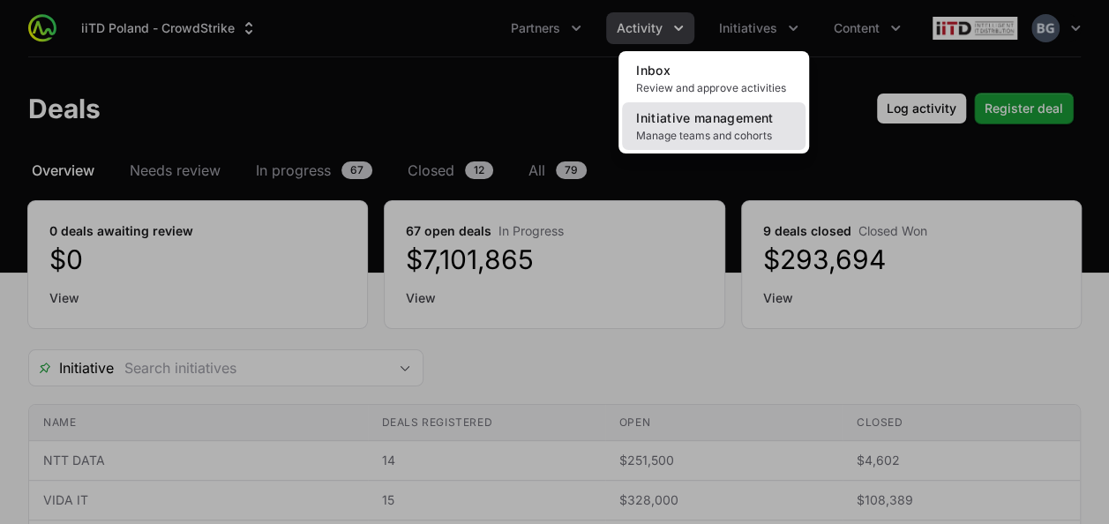
click at [760, 116] on span "Initiative management" at bounding box center [704, 117] width 137 height 15
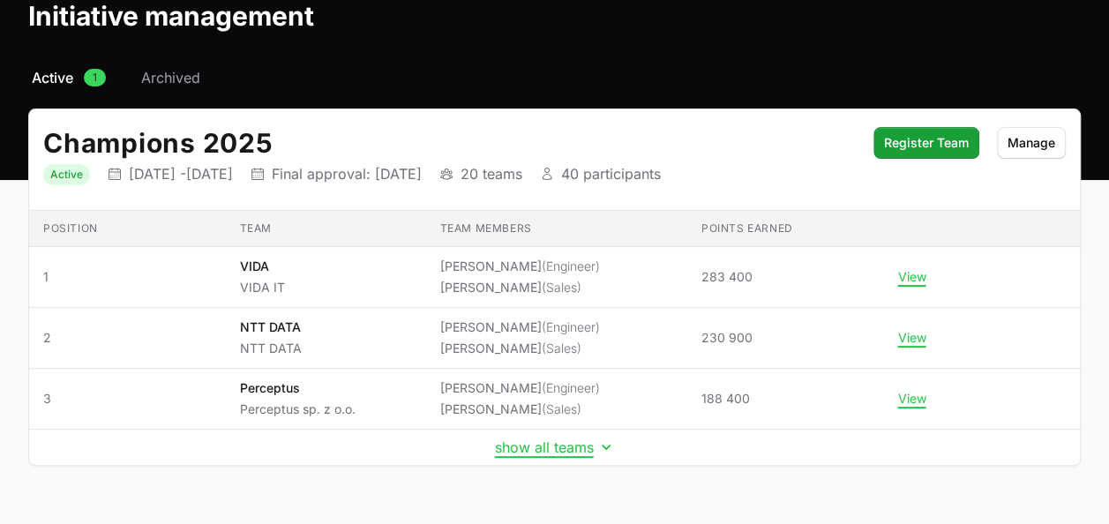
scroll to position [134, 0]
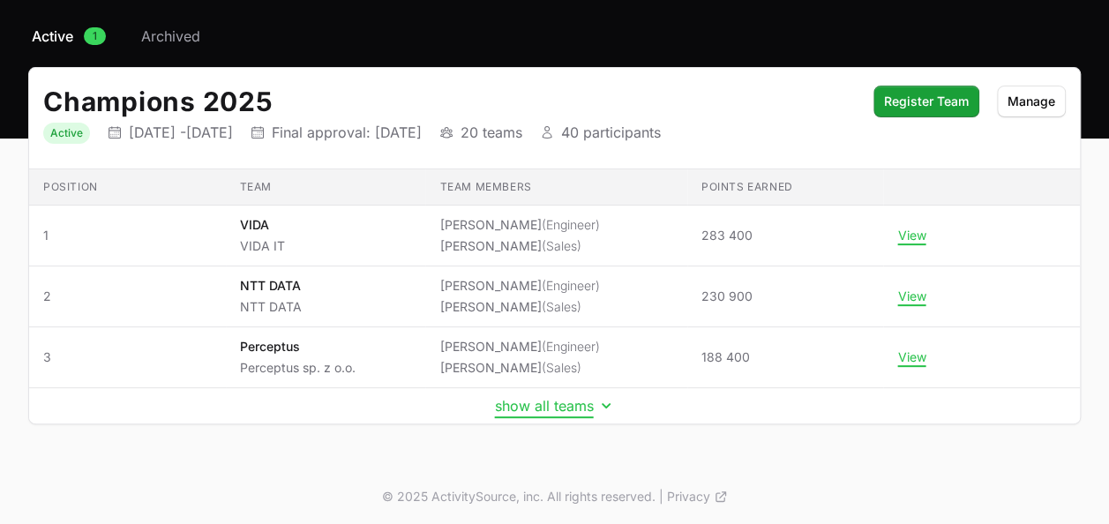
click at [572, 409] on button "show all teams" at bounding box center [555, 406] width 120 height 18
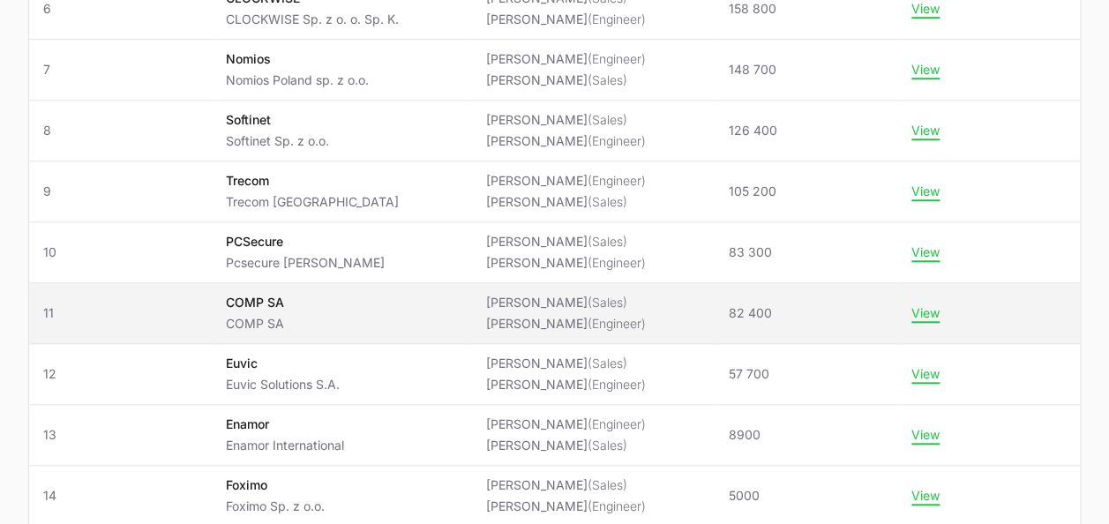
scroll to position [663, 0]
